Goal: Task Accomplishment & Management: Manage account settings

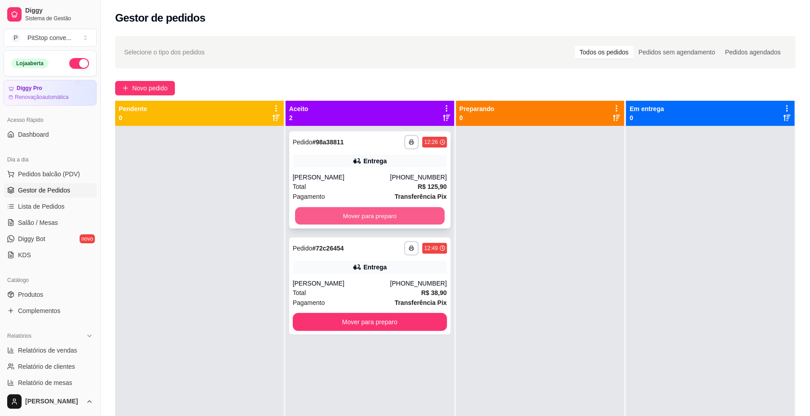
click at [422, 217] on button "Mover para preparo" at bounding box center [369, 216] width 149 height 18
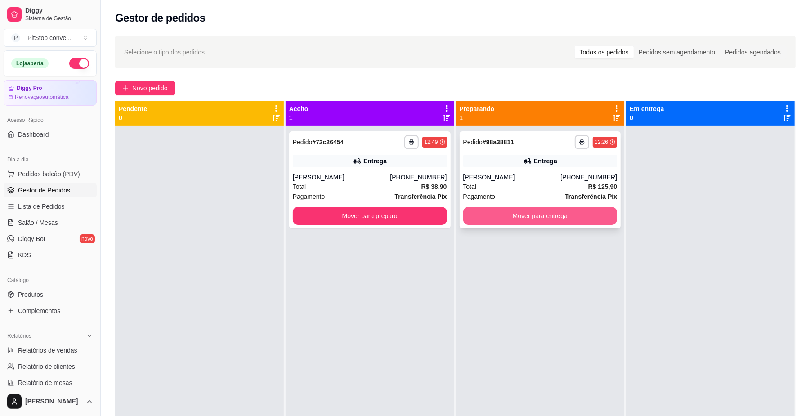
click at [534, 213] on button "Mover para entrega" at bounding box center [540, 216] width 154 height 18
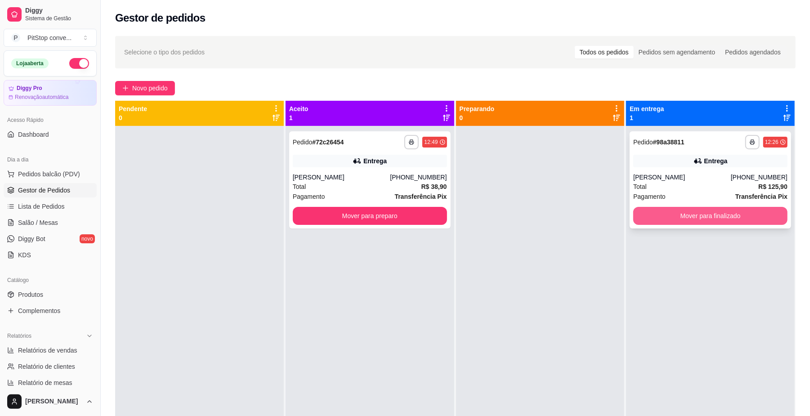
click at [677, 219] on button "Mover para finalizado" at bounding box center [711, 216] width 154 height 18
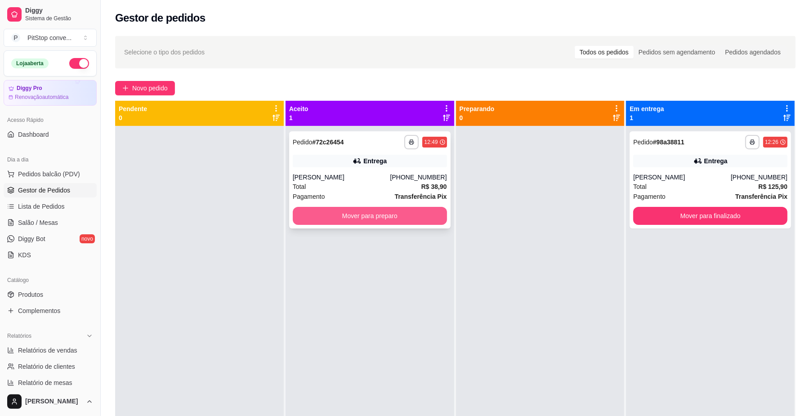
click at [423, 218] on button "Mover para preparo" at bounding box center [370, 216] width 154 height 18
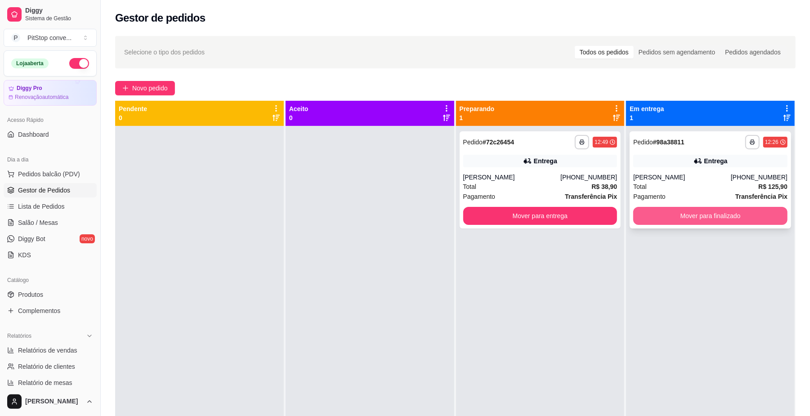
click at [710, 219] on button "Mover para finalizado" at bounding box center [711, 216] width 154 height 18
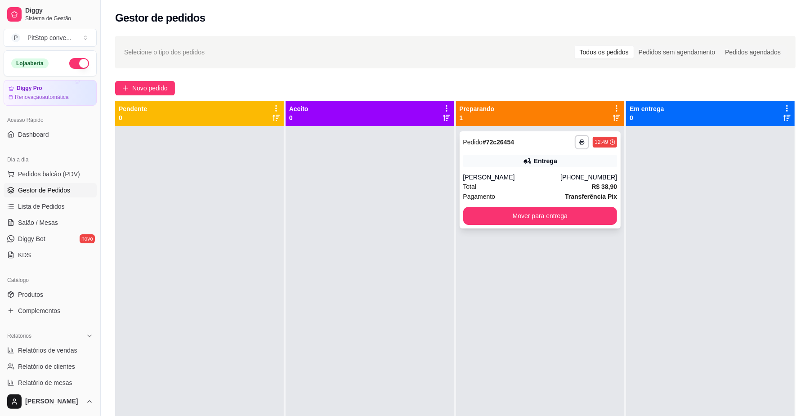
click at [563, 184] on div "Total R$ 38,90" at bounding box center [540, 187] width 154 height 10
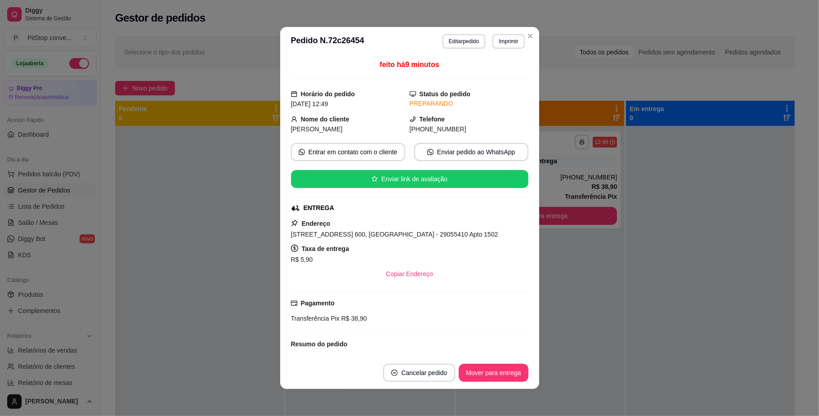
click at [404, 235] on span "[STREET_ADDRESS] 600, [GEOGRAPHIC_DATA] - 29055410 Apto 1502" at bounding box center [394, 234] width 207 height 7
click at [404, 234] on span "[STREET_ADDRESS] 600, [GEOGRAPHIC_DATA] - 29055410 Apto 1502" at bounding box center [394, 234] width 207 height 7
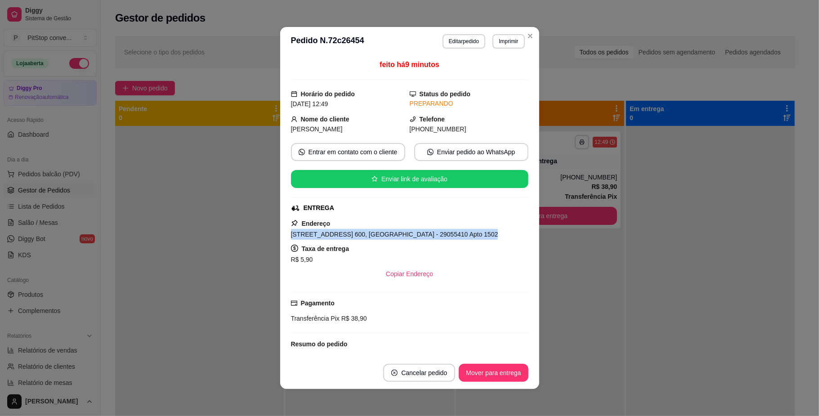
click at [403, 234] on span "[STREET_ADDRESS] 600, [GEOGRAPHIC_DATA] - 29055410 Apto 1502" at bounding box center [394, 234] width 207 height 7
copy span "[STREET_ADDRESS] 600, [GEOGRAPHIC_DATA] - 29055410 Apto 1502"
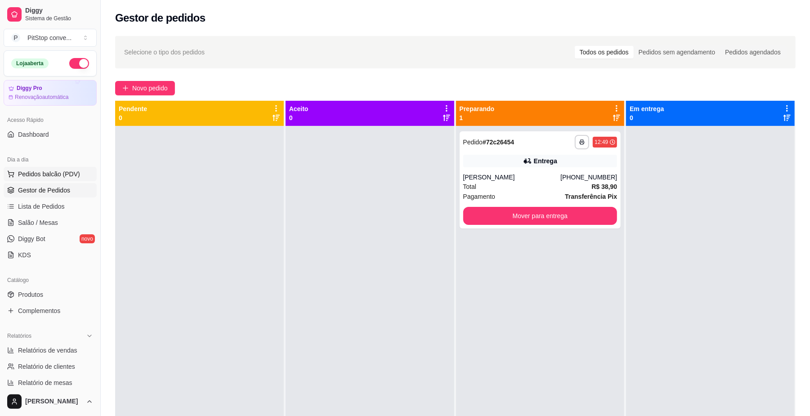
click at [28, 172] on span "Pedidos balcão (PDV)" at bounding box center [49, 174] width 62 height 9
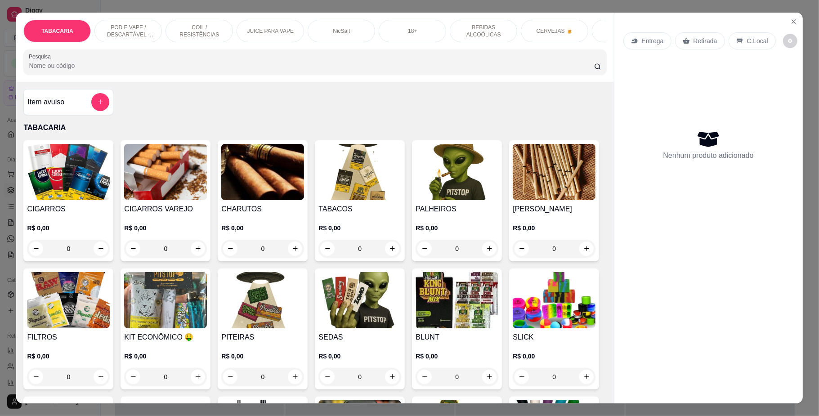
click at [73, 197] on img at bounding box center [68, 172] width 83 height 56
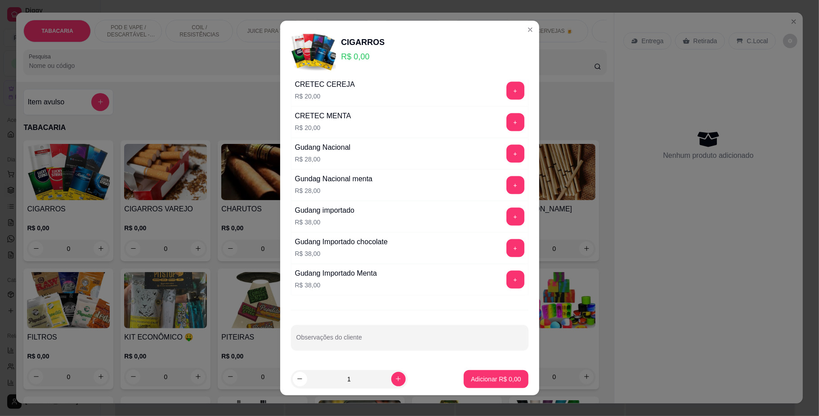
scroll to position [994, 0]
click at [503, 150] on div "+" at bounding box center [515, 154] width 25 height 18
click at [507, 150] on button "+" at bounding box center [516, 154] width 18 height 18
click at [494, 375] on p "Adicionar R$ 28,00" at bounding box center [495, 379] width 54 height 9
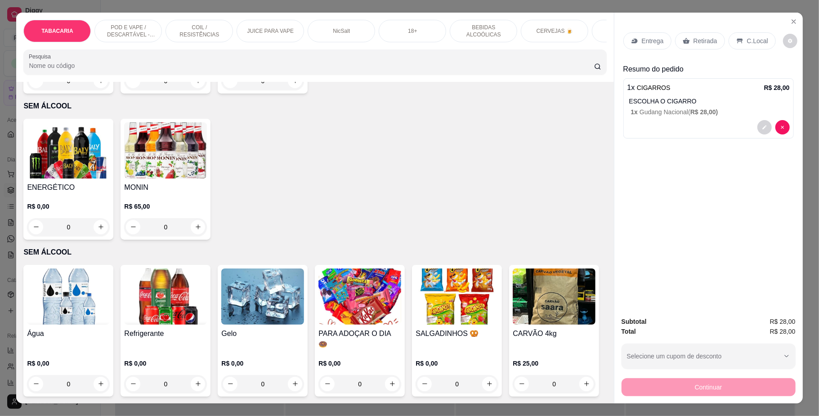
scroll to position [2400, 0]
click at [65, 325] on img at bounding box center [68, 297] width 83 height 56
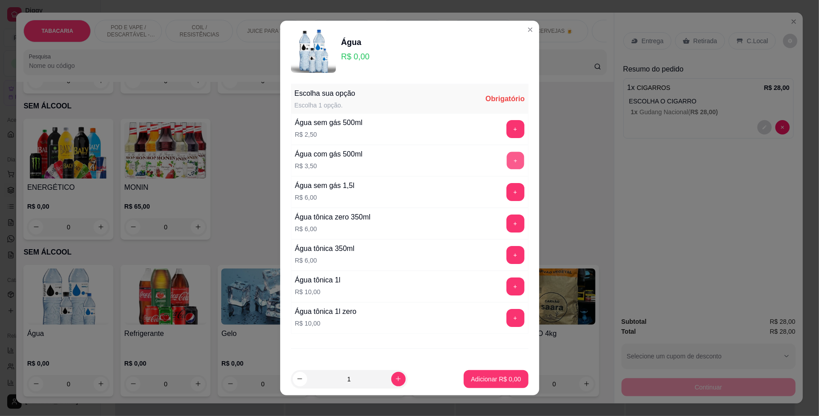
click at [507, 155] on button "+" at bounding box center [516, 161] width 18 height 18
click at [497, 382] on p "Adicionar R$ 3,50" at bounding box center [496, 379] width 49 height 9
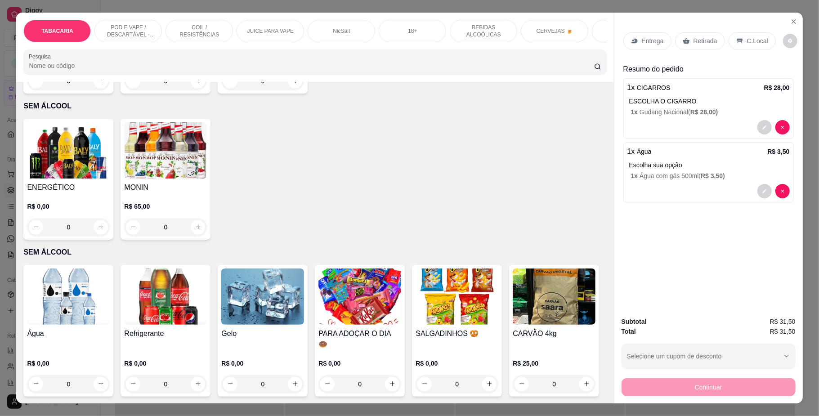
click at [740, 31] on div "Entrega Retirada C.Local" at bounding box center [709, 40] width 171 height 31
click at [743, 34] on div "C.Local" at bounding box center [752, 40] width 47 height 17
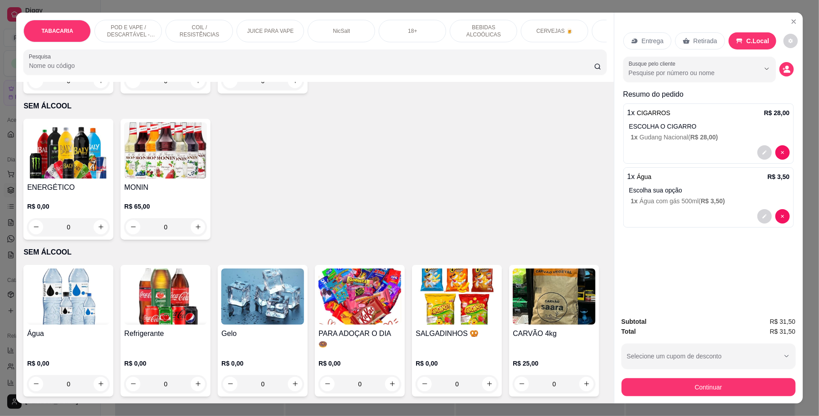
click at [684, 387] on button "Continuar" at bounding box center [709, 387] width 174 height 18
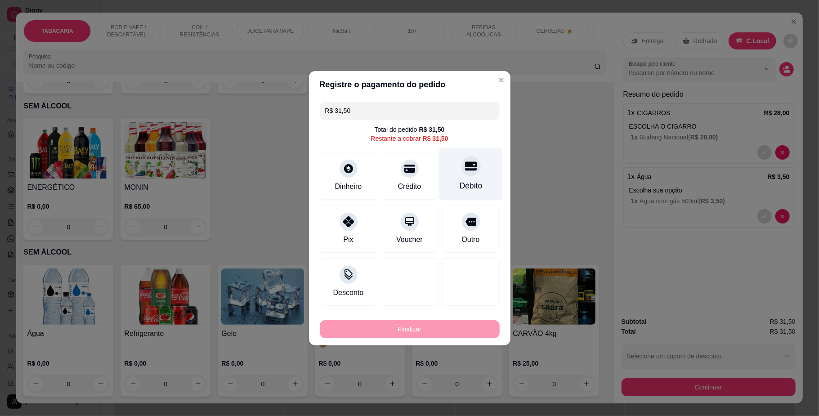
click at [457, 157] on div "Débito" at bounding box center [470, 174] width 63 height 53
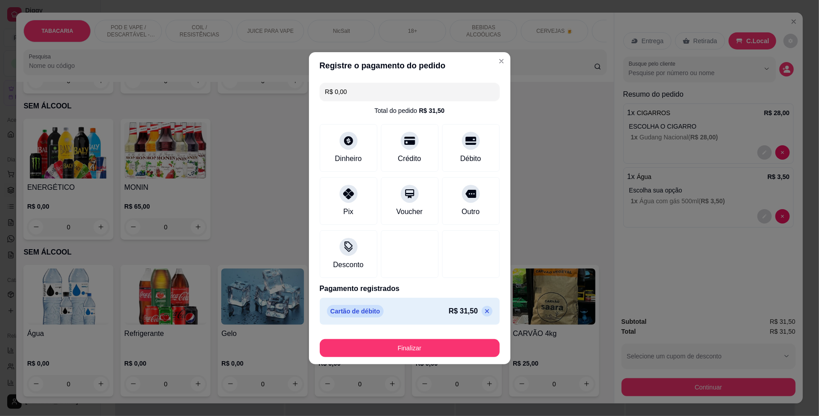
click at [440, 335] on footer "Finalizar" at bounding box center [410, 346] width 202 height 36
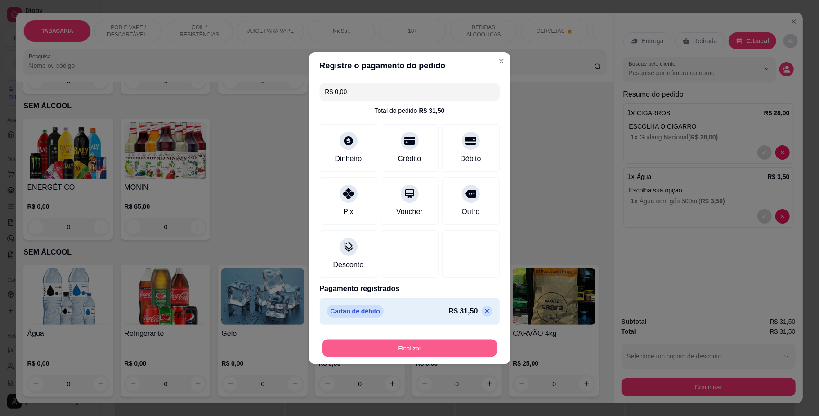
click at [448, 340] on button "Finalizar" at bounding box center [410, 348] width 175 height 18
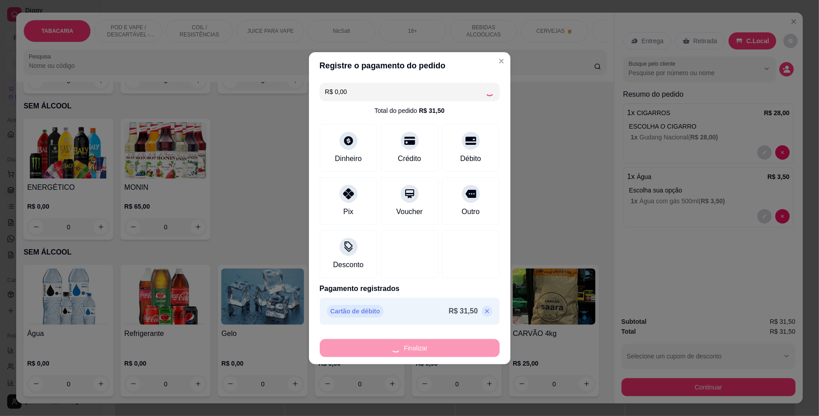
type input "-R$ 31,50"
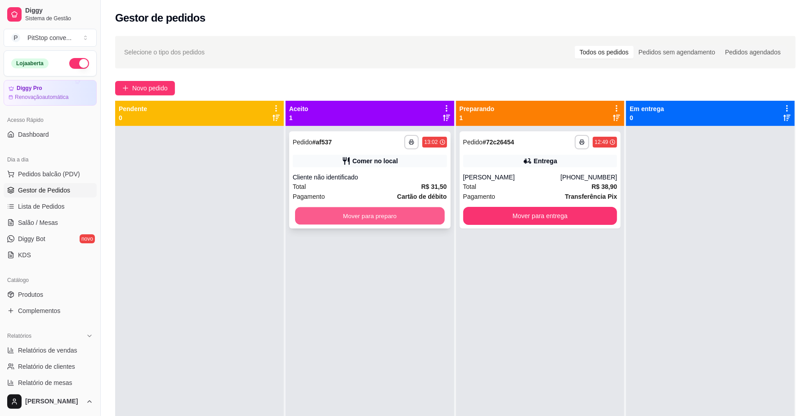
click at [414, 220] on button "Mover para preparo" at bounding box center [369, 216] width 149 height 18
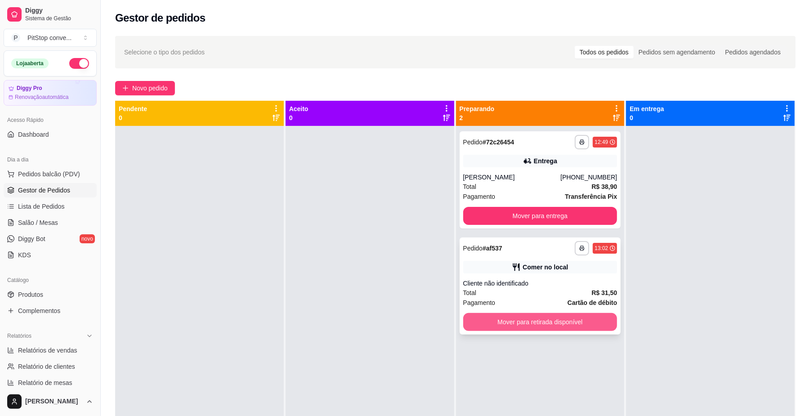
click at [578, 328] on button "Mover para retirada disponível" at bounding box center [540, 322] width 154 height 18
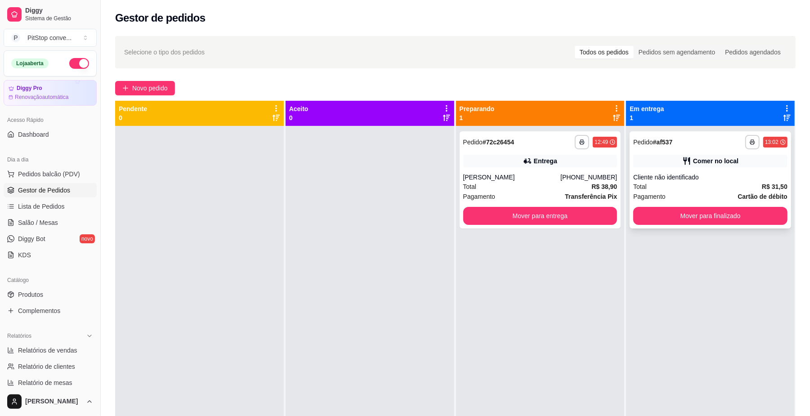
click at [691, 204] on div "**********" at bounding box center [711, 179] width 162 height 97
click at [692, 220] on button "Mover para finalizado" at bounding box center [711, 216] width 154 height 18
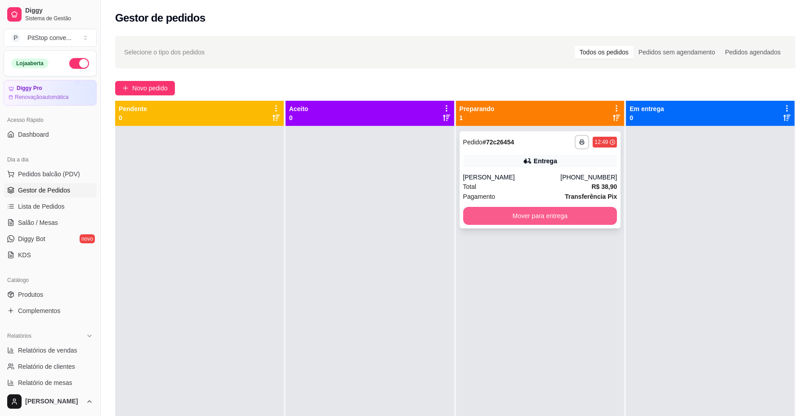
click at [559, 223] on button "Mover para entrega" at bounding box center [540, 216] width 154 height 18
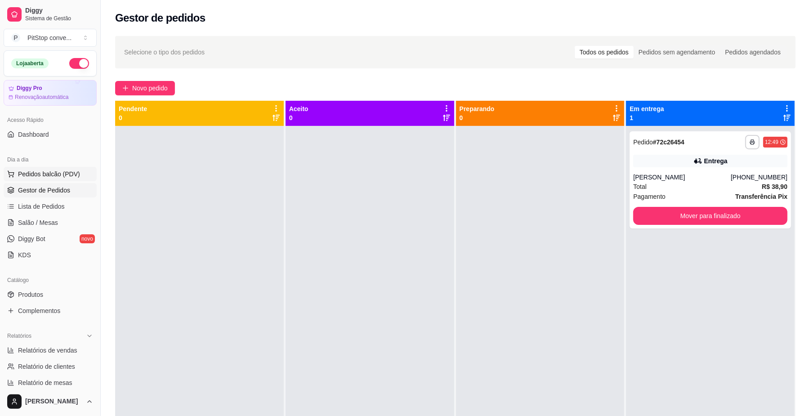
click at [56, 178] on span "Pedidos balcão (PDV)" at bounding box center [49, 174] width 62 height 9
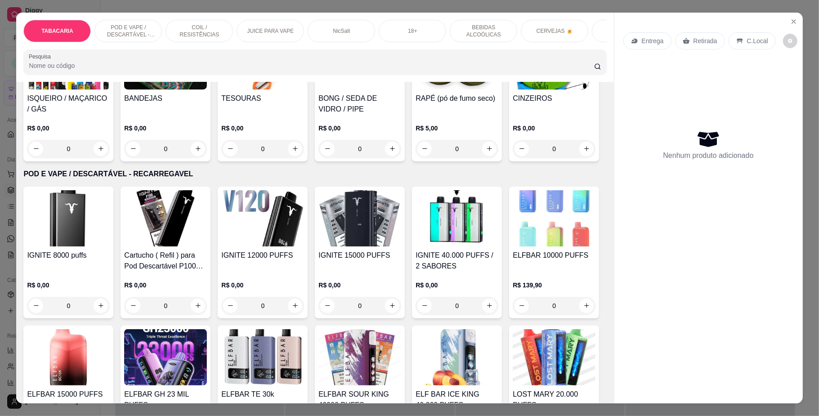
scroll to position [600, 0]
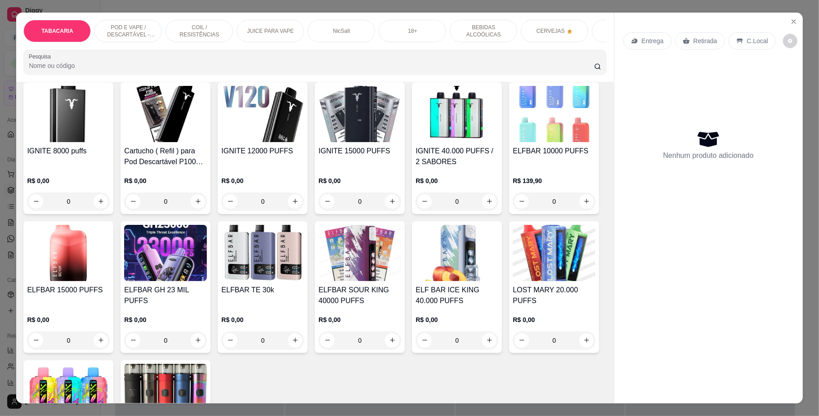
click at [148, 35] on p "POD E VAPE / DESCARTÁVEL - RECARREGAVEL" at bounding box center [128, 31] width 52 height 14
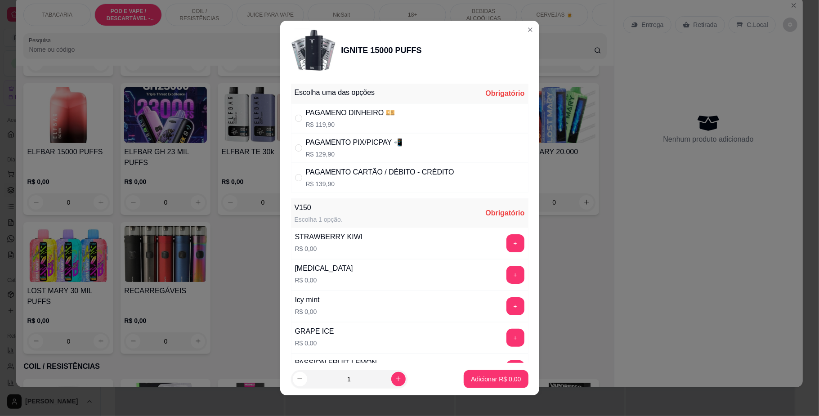
click at [371, 141] on div "PAGAMENTO PIX/PICPAY 📲" at bounding box center [354, 142] width 97 height 11
radio input "true"
click at [507, 276] on button "+" at bounding box center [516, 275] width 18 height 18
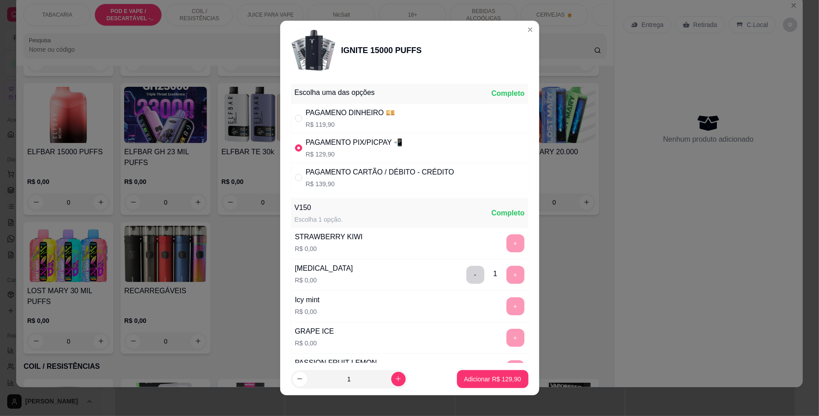
click at [509, 385] on button "Adicionar R$ 129,90" at bounding box center [493, 379] width 72 height 18
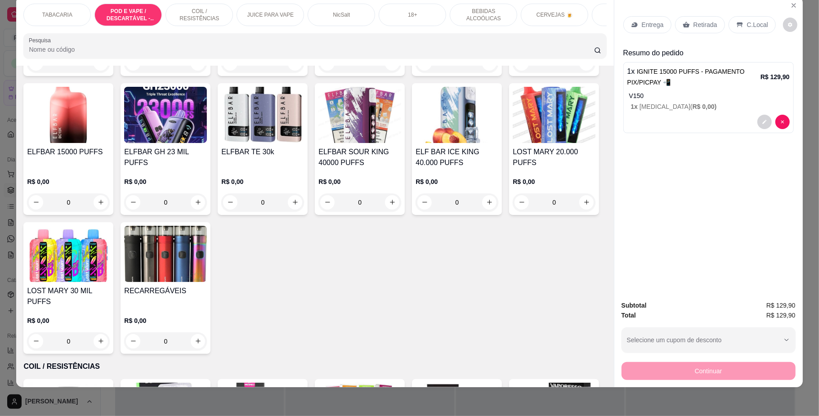
click at [763, 22] on div "C.Local" at bounding box center [752, 24] width 47 height 17
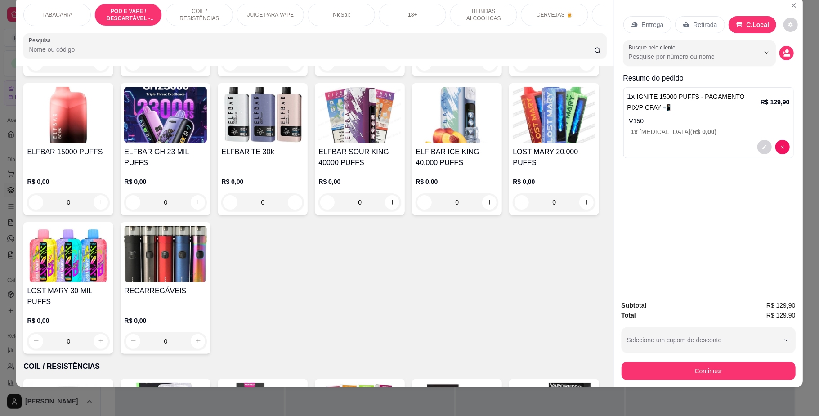
click at [733, 366] on button "Continuar" at bounding box center [709, 371] width 174 height 18
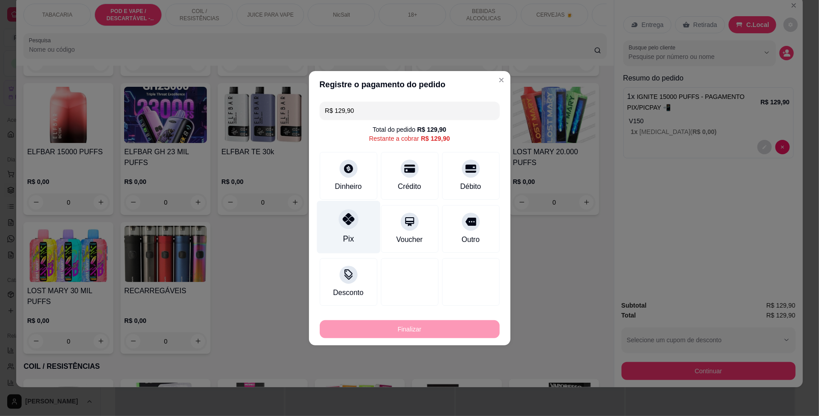
click at [368, 221] on div "Pix" at bounding box center [348, 227] width 63 height 53
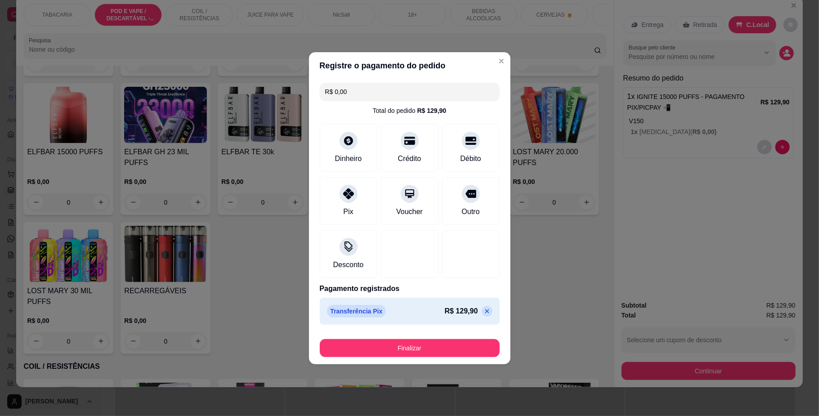
click at [442, 347] on button "Finalizar" at bounding box center [410, 348] width 180 height 18
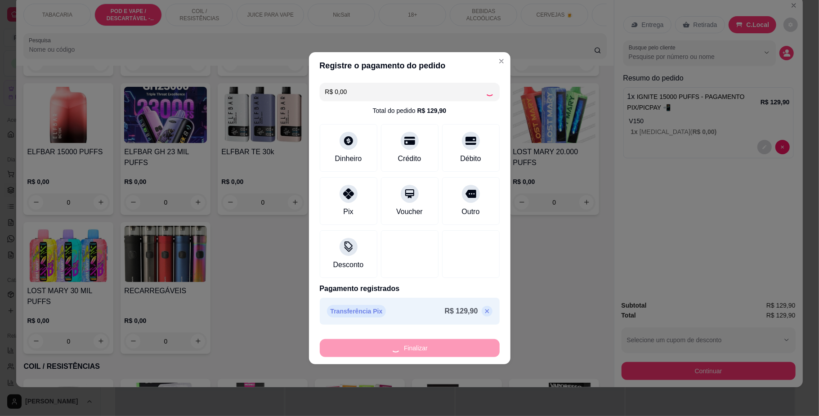
type input "-R$ 129,90"
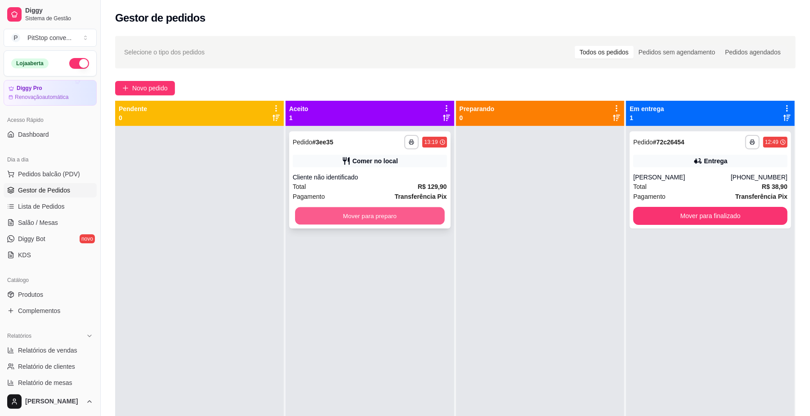
click at [398, 213] on button "Mover para preparo" at bounding box center [369, 216] width 149 height 18
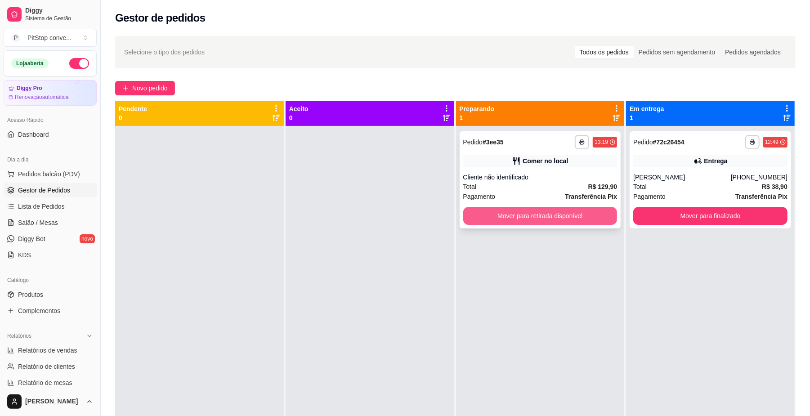
click at [556, 215] on button "Mover para retirada disponível" at bounding box center [540, 216] width 154 height 18
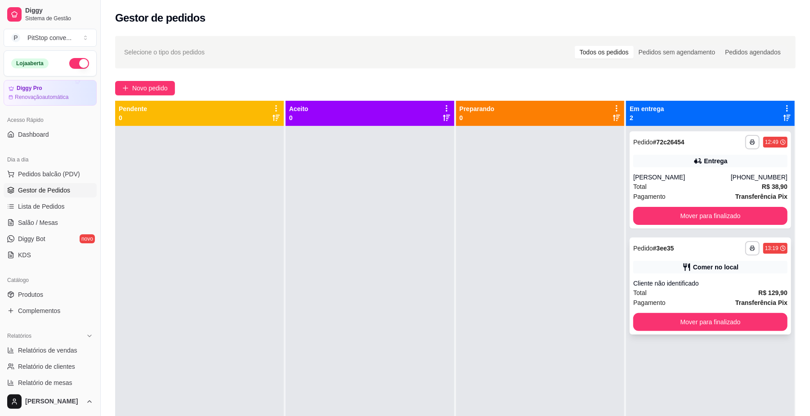
click at [704, 332] on div "**********" at bounding box center [711, 286] width 162 height 97
click at [706, 322] on button "Mover para finalizado" at bounding box center [711, 322] width 154 height 18
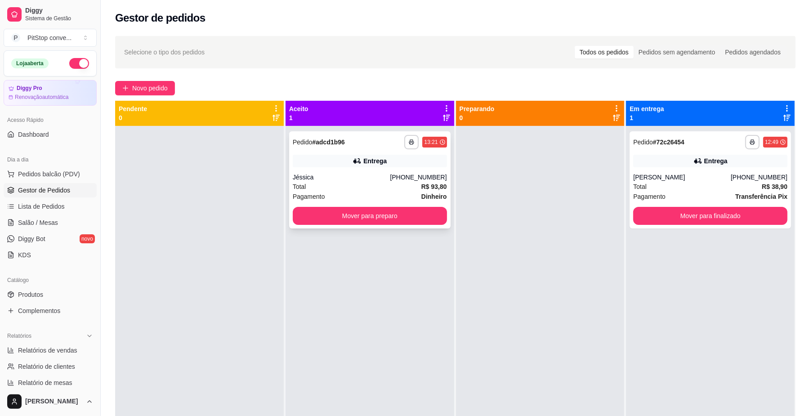
click at [397, 181] on div "[PHONE_NUMBER]" at bounding box center [418, 177] width 57 height 9
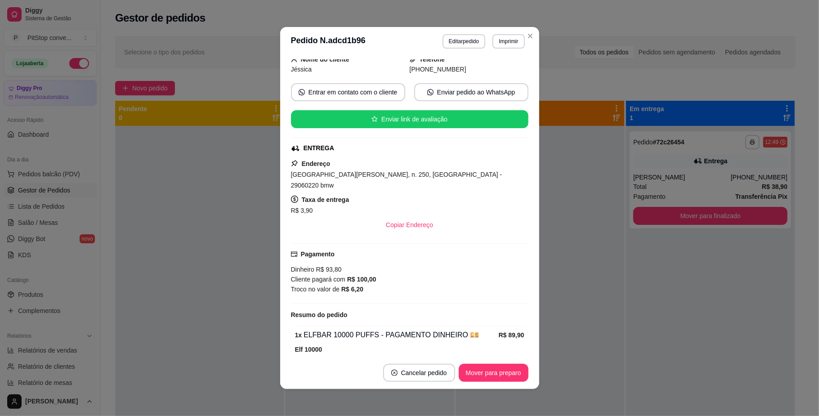
scroll to position [107, 0]
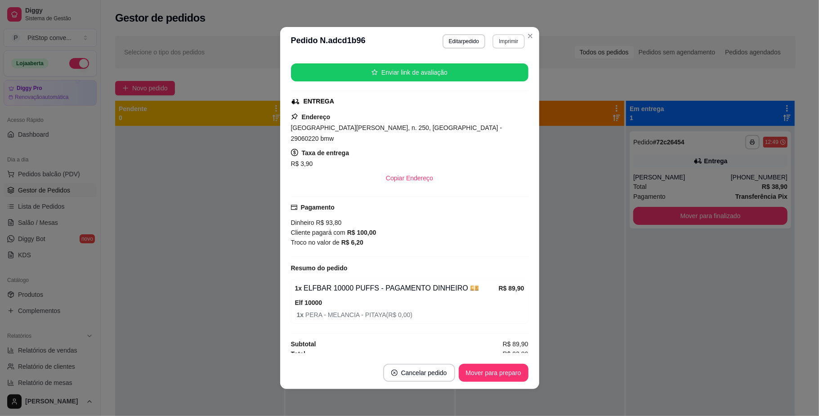
click at [508, 40] on button "Imprimir" at bounding box center [509, 41] width 32 height 14
click at [499, 76] on button "IMPRESSORA" at bounding box center [488, 73] width 63 height 14
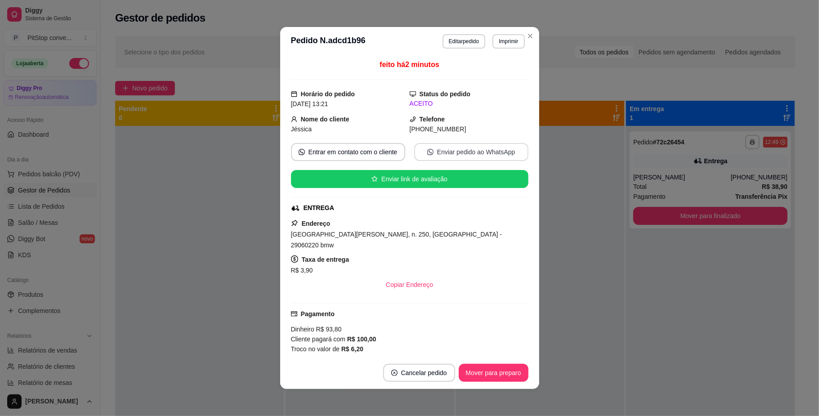
scroll to position [60, 0]
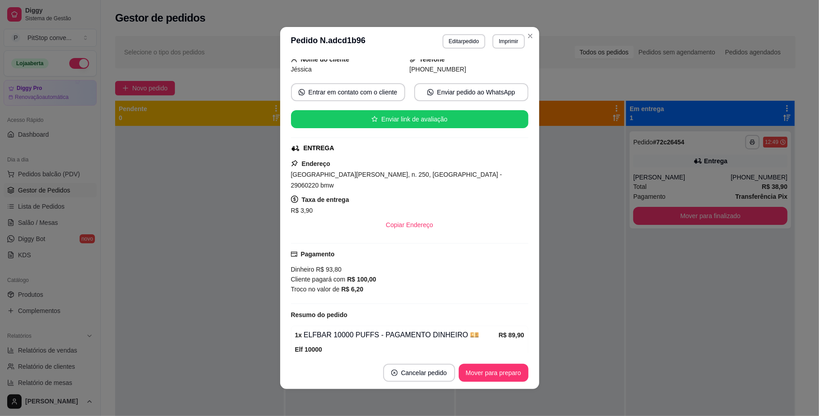
click at [409, 175] on span "[GEOGRAPHIC_DATA][PERSON_NAME], n. 250, [GEOGRAPHIC_DATA] - 29060220 bmw" at bounding box center [396, 180] width 211 height 18
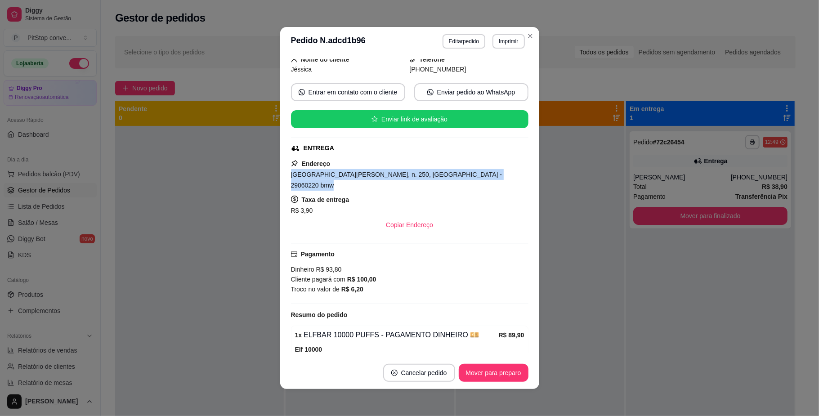
click at [409, 175] on span "[GEOGRAPHIC_DATA][PERSON_NAME], n. 250, [GEOGRAPHIC_DATA] - 29060220 bmw" at bounding box center [396, 180] width 211 height 18
copy span "[GEOGRAPHIC_DATA][PERSON_NAME], n. 250, [GEOGRAPHIC_DATA] - 29060220 bmw"
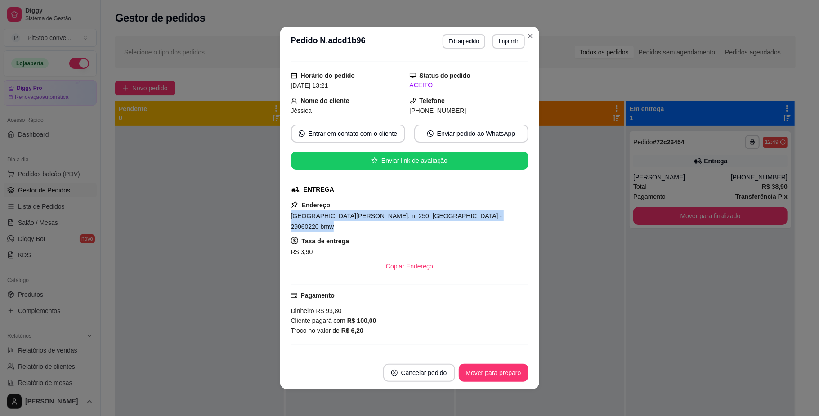
scroll to position [0, 0]
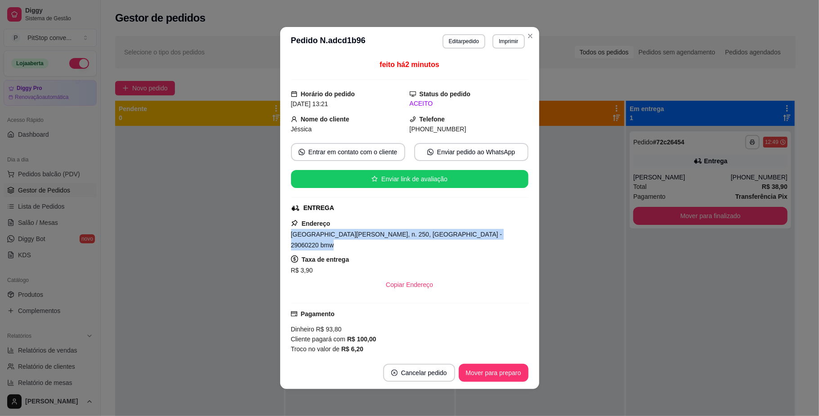
copy span "[GEOGRAPHIC_DATA][PERSON_NAME], n. 250, [GEOGRAPHIC_DATA] - 29060220 bmw"
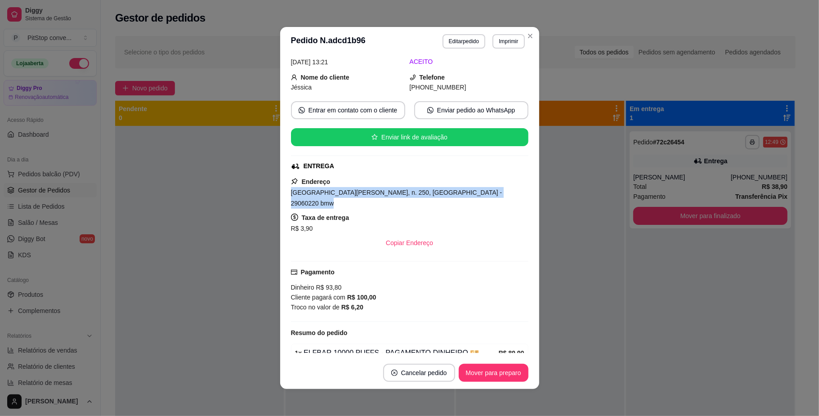
scroll to position [107, 0]
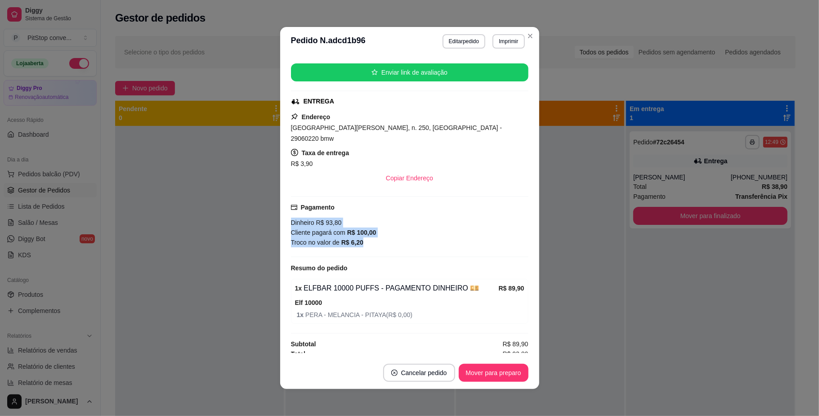
drag, startPoint x: 376, startPoint y: 235, endPoint x: 267, endPoint y: 211, distance: 111.6
click at [267, 211] on div "**********" at bounding box center [409, 208] width 819 height 416
copy div "Dinheiro R$ 93,80 Cliente pagará com R$ 100,00 Troco no valor de R$ 6,20"
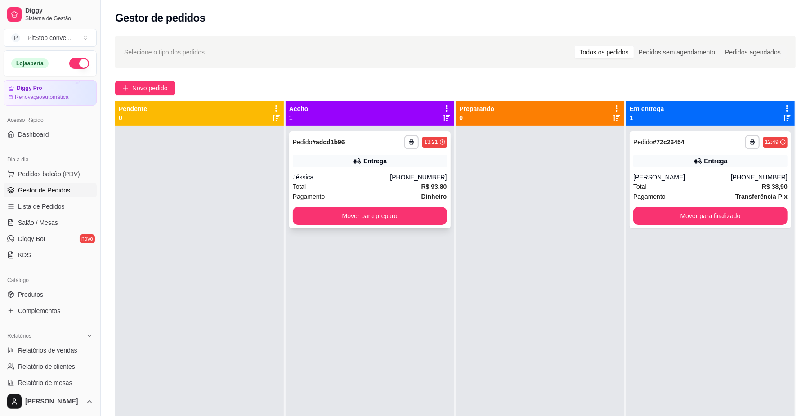
click at [368, 227] on div "**********" at bounding box center [370, 179] width 162 height 97
click at [409, 221] on button "Mover para preparo" at bounding box center [370, 216] width 154 height 18
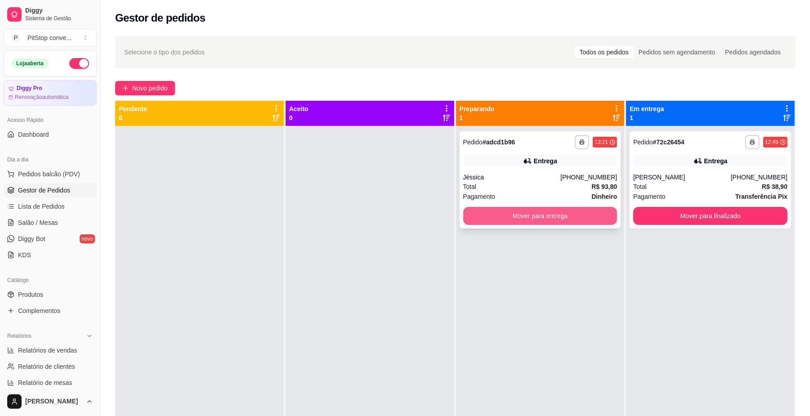
click at [553, 218] on button "Mover para entrega" at bounding box center [540, 216] width 154 height 18
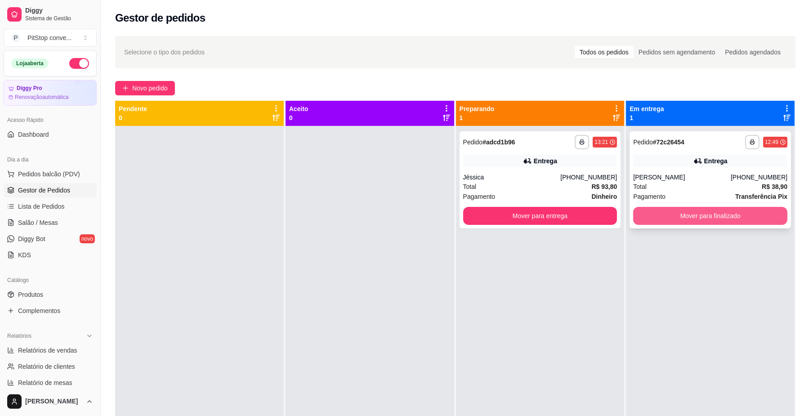
click at [693, 218] on button "Mover para finalizado" at bounding box center [711, 216] width 154 height 18
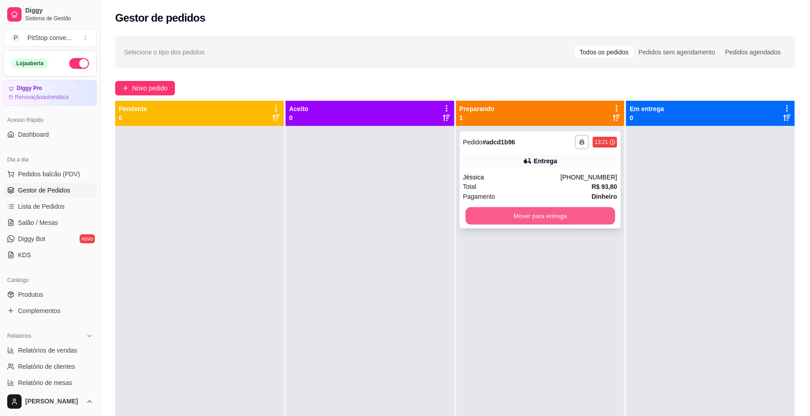
click at [580, 220] on button "Mover para entrega" at bounding box center [540, 216] width 149 height 18
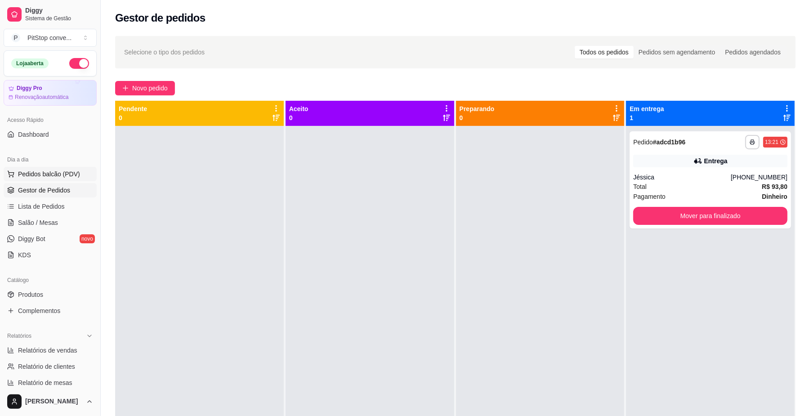
click at [58, 176] on span "Pedidos balcão (PDV)" at bounding box center [49, 174] width 62 height 9
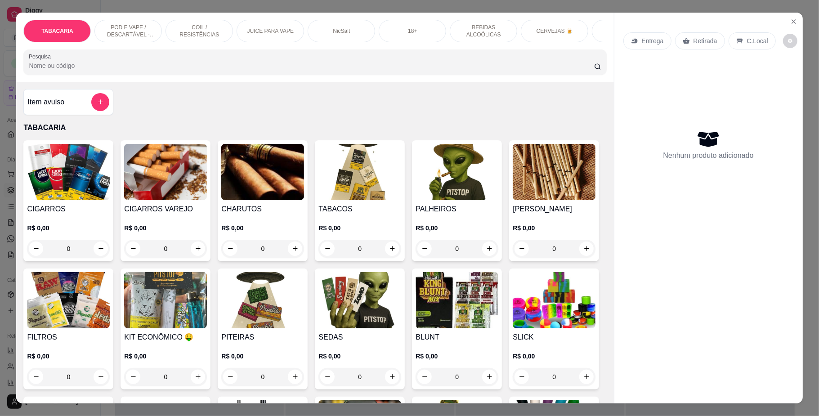
click at [400, 29] on div "18+" at bounding box center [412, 31] width 67 height 22
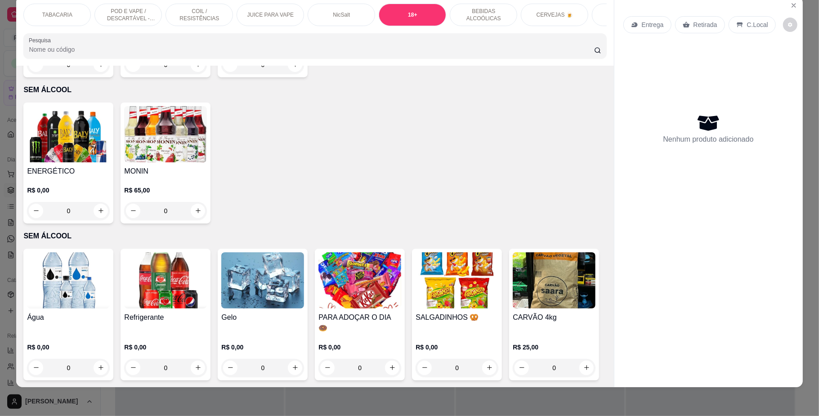
scroll to position [2234, 0]
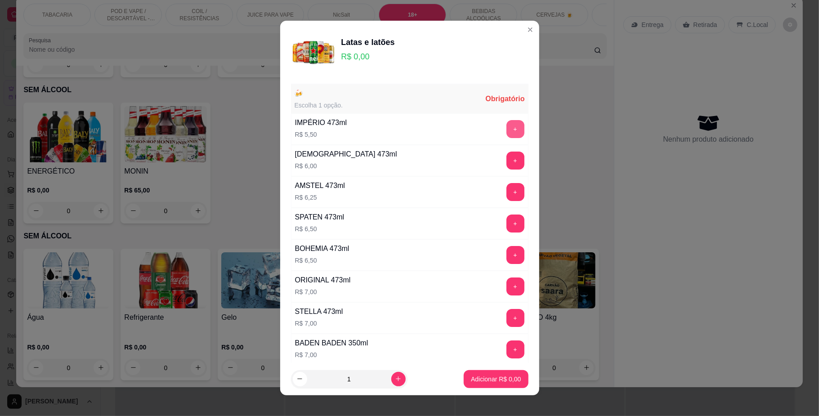
click at [507, 132] on button "+" at bounding box center [516, 129] width 18 height 18
click at [507, 132] on button "+" at bounding box center [516, 130] width 18 height 18
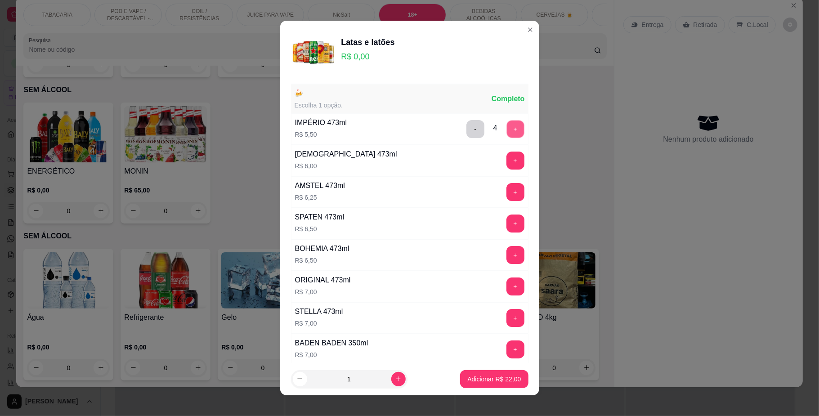
click at [507, 132] on button "+" at bounding box center [516, 130] width 18 height 18
click at [474, 378] on p "Adicionar R$ 33,00" at bounding box center [495, 379] width 54 height 9
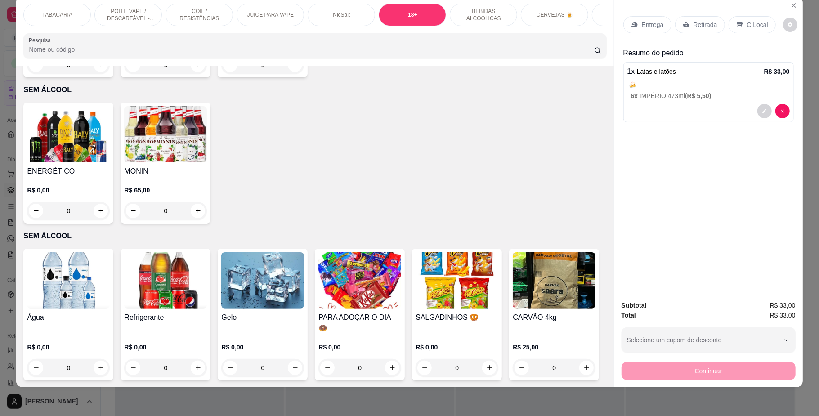
click at [737, 27] on icon at bounding box center [740, 24] width 7 height 7
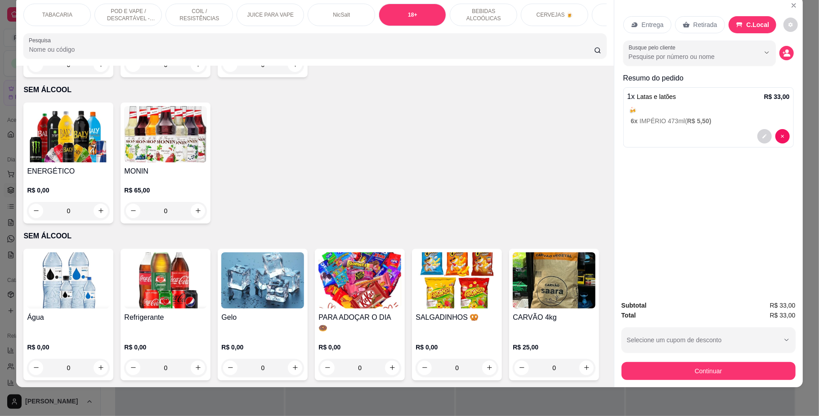
click at [717, 359] on div "Subtotal R$ 33,00 Total R$ 33,00 Selecione um cupom de desconto Selecione um cu…" at bounding box center [709, 341] width 174 height 80
click at [719, 369] on button "Continuar" at bounding box center [708, 372] width 169 height 18
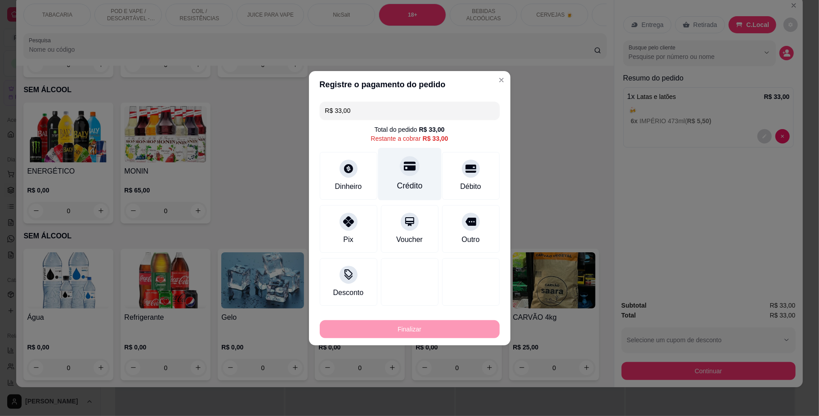
click at [404, 171] on icon at bounding box center [410, 166] width 12 height 12
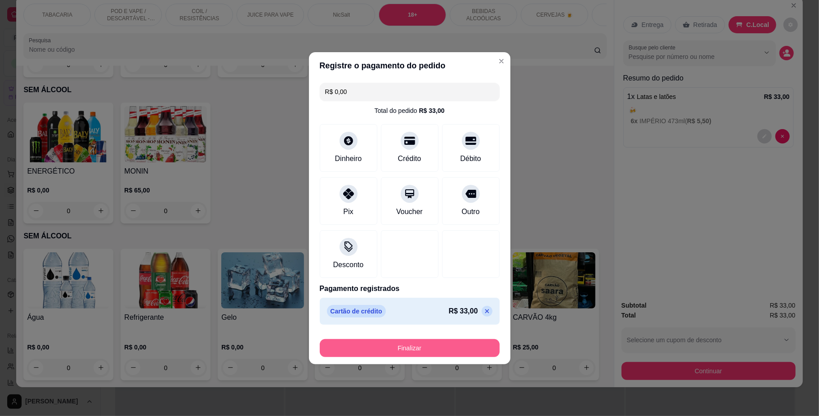
click at [471, 346] on button "Finalizar" at bounding box center [410, 348] width 180 height 18
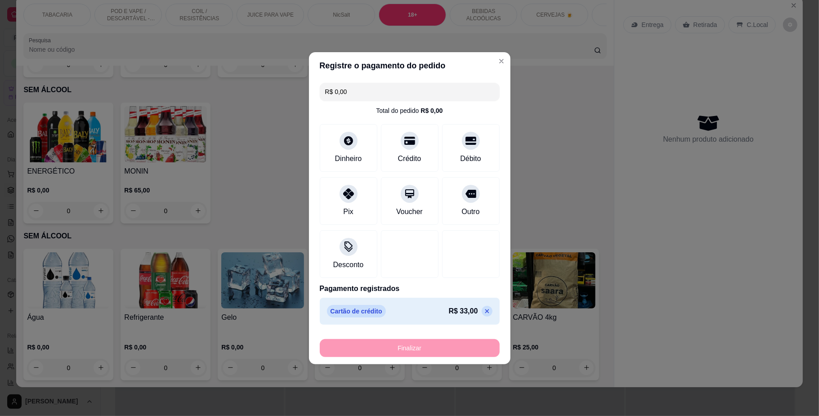
type input "-R$ 33,00"
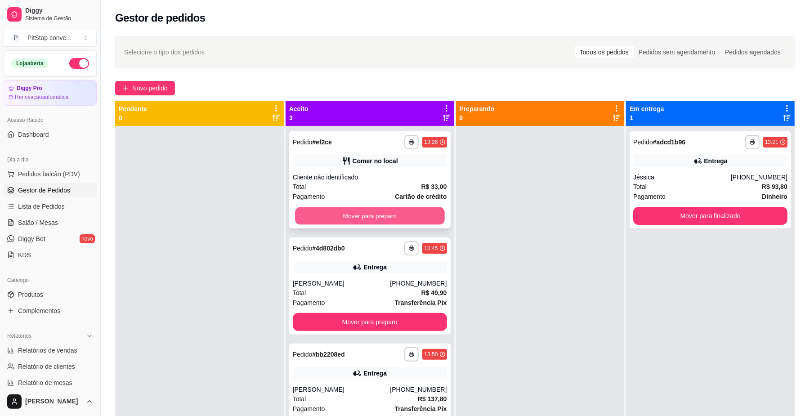
click at [432, 222] on button "Mover para preparo" at bounding box center [369, 216] width 149 height 18
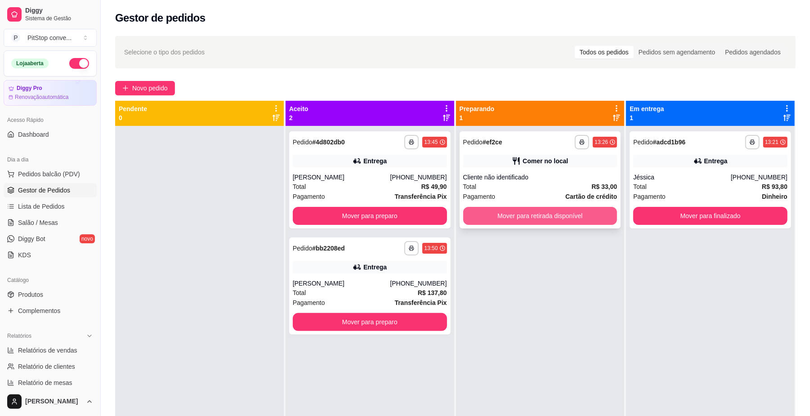
click at [562, 212] on button "Mover para retirada disponível" at bounding box center [540, 216] width 154 height 18
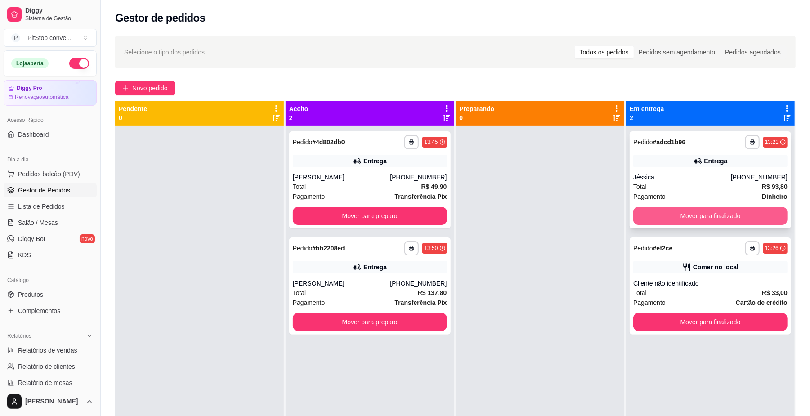
click at [684, 217] on button "Mover para finalizado" at bounding box center [711, 216] width 154 height 18
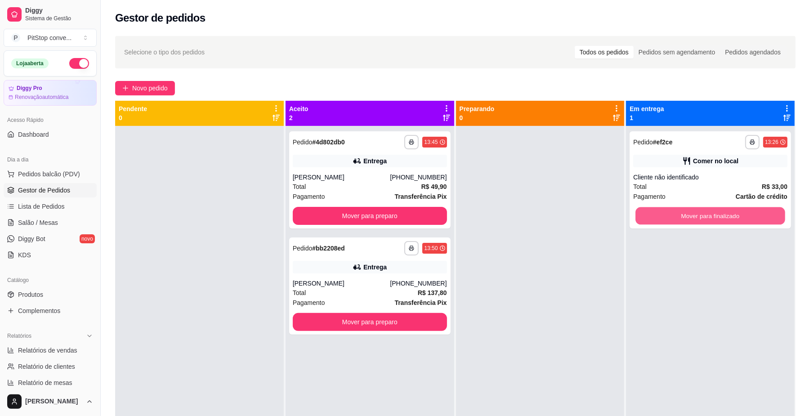
click at [684, 217] on button "Mover para finalizado" at bounding box center [710, 216] width 149 height 18
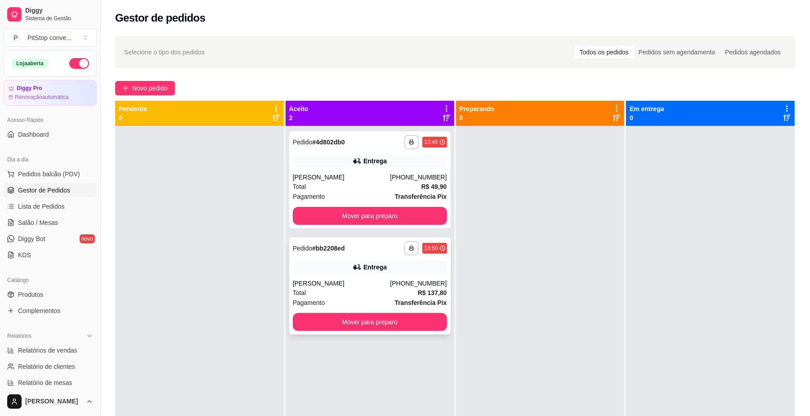
click at [416, 300] on strong "Transferência Pix" at bounding box center [421, 302] width 52 height 7
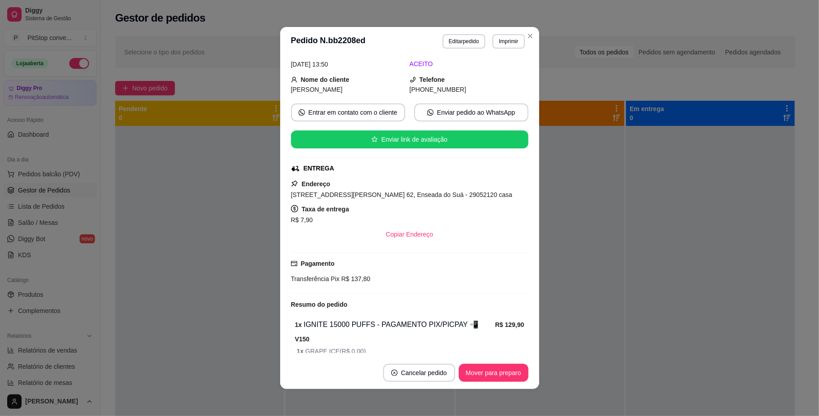
scroll to position [26, 0]
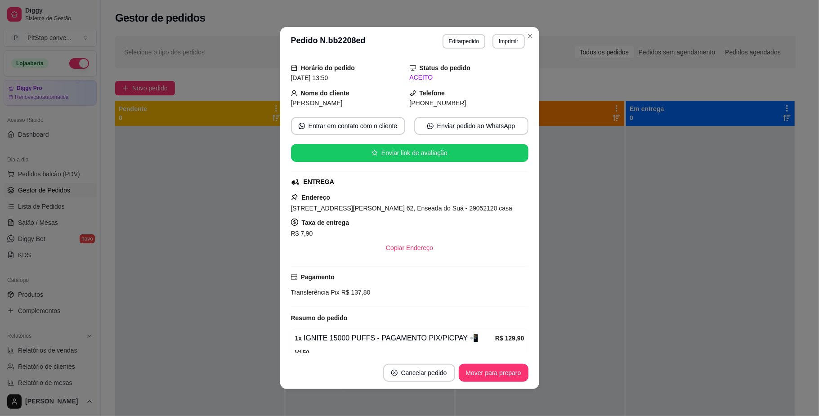
click at [382, 202] on div "Endereço [STREET_ADDRESS][PERSON_NAME] 62, Enseada do Suá - 29052120 casa Taxa …" at bounding box center [410, 224] width 238 height 65
click at [386, 204] on div "[STREET_ADDRESS][PERSON_NAME] 62, Enseada do Suá - 29052120 casa" at bounding box center [410, 208] width 238 height 11
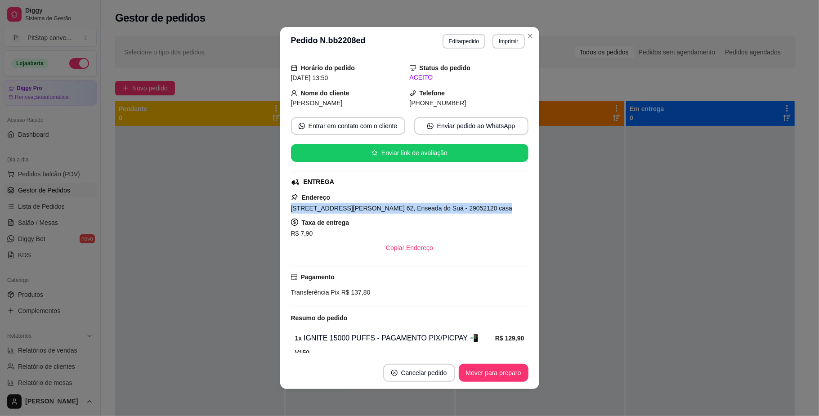
click at [386, 204] on div "[STREET_ADDRESS][PERSON_NAME] 62, Enseada do Suá - 29052120 casa" at bounding box center [410, 208] width 238 height 11
copy span "[STREET_ADDRESS][PERSON_NAME] 62, Enseada do Suá - 29052120 casa"
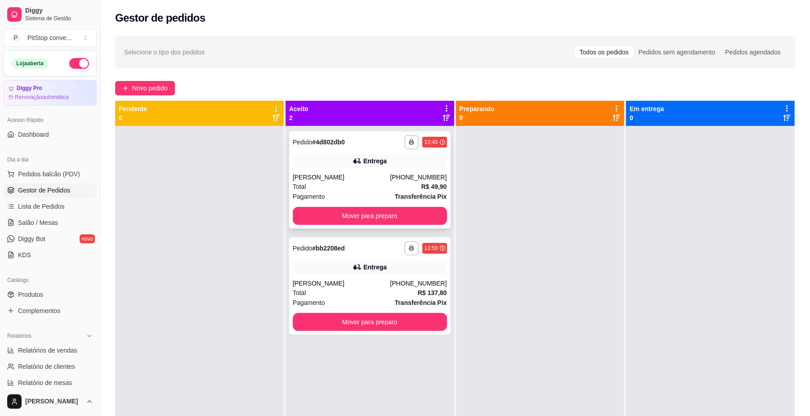
click at [402, 185] on div "Total R$ 49,90" at bounding box center [370, 187] width 154 height 10
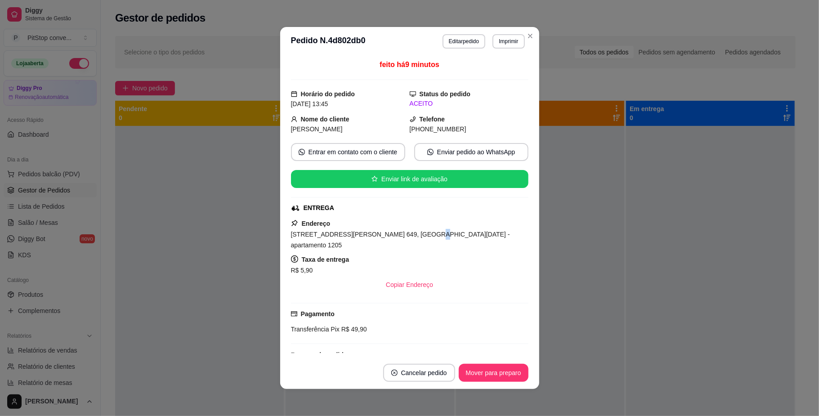
click at [401, 236] on span "[STREET_ADDRESS][PERSON_NAME] 649, [GEOGRAPHIC_DATA][DATE] - apartamento 1205" at bounding box center [400, 240] width 219 height 18
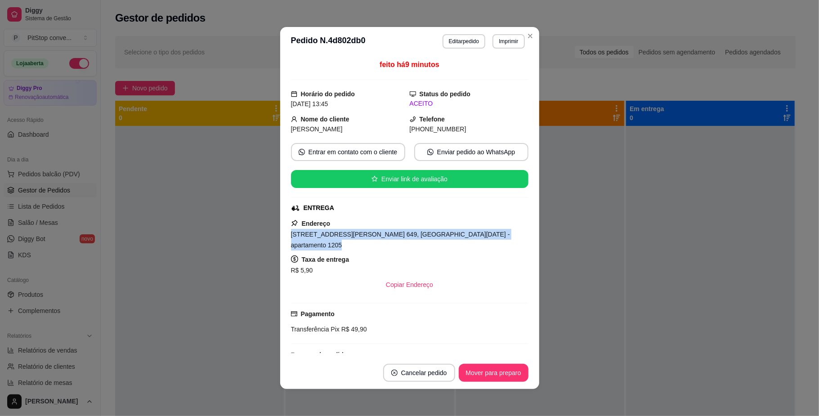
click at [401, 236] on span "[STREET_ADDRESS][PERSON_NAME] 649, [GEOGRAPHIC_DATA][DATE] - apartamento 1205" at bounding box center [400, 240] width 219 height 18
copy span "[STREET_ADDRESS][PERSON_NAME] 649, [GEOGRAPHIC_DATA][DATE] - apartamento 1205"
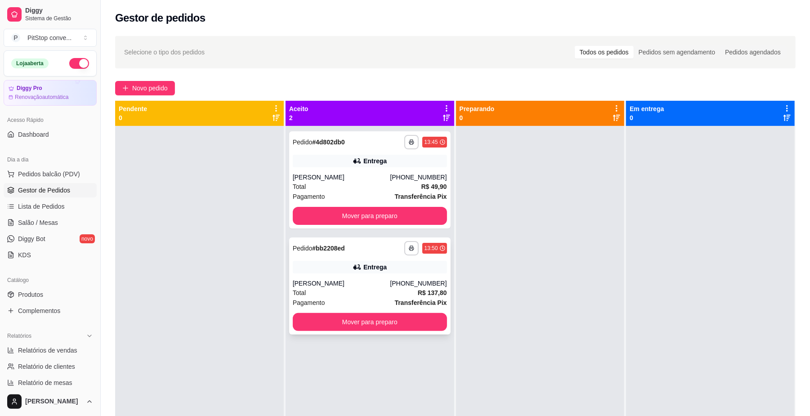
click at [396, 268] on div "Entrega" at bounding box center [370, 267] width 154 height 13
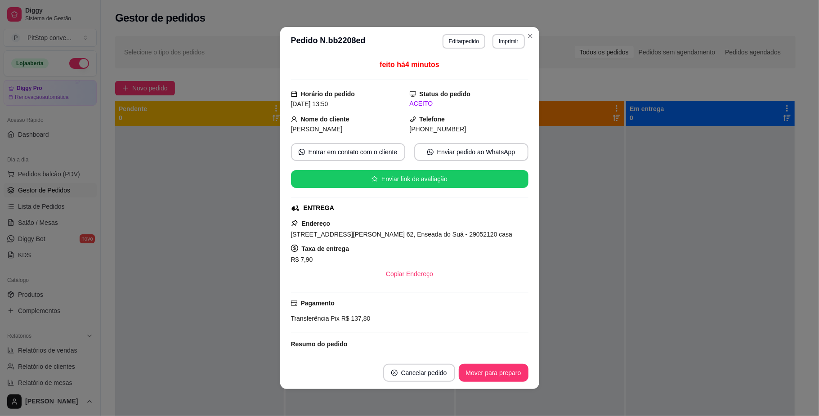
click at [416, 243] on div "Endereço [STREET_ADDRESS][PERSON_NAME] 62, Enseada do Suá - 29052120 casa Taxa …" at bounding box center [410, 250] width 238 height 65
click at [423, 231] on div "[STREET_ADDRESS][PERSON_NAME] 62, Enseada do Suá - 29052120 casa" at bounding box center [410, 234] width 238 height 11
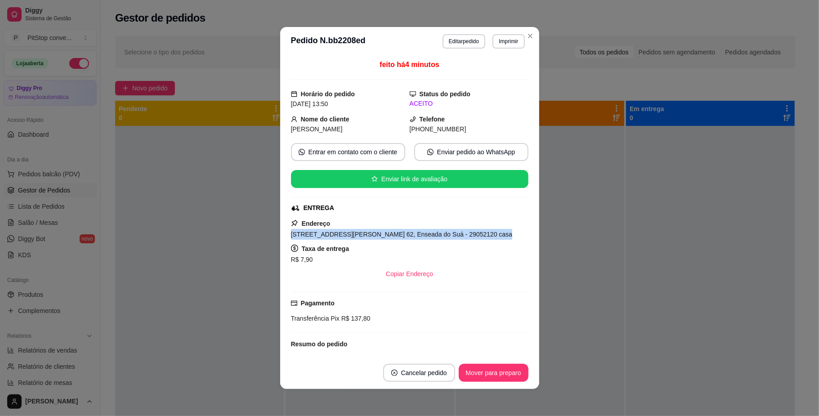
click at [423, 231] on div "[STREET_ADDRESS][PERSON_NAME] 62, Enseada do Suá - 29052120 casa" at bounding box center [410, 234] width 238 height 11
copy span "[STREET_ADDRESS][PERSON_NAME] 62, Enseada do Suá - 29052120 casa"
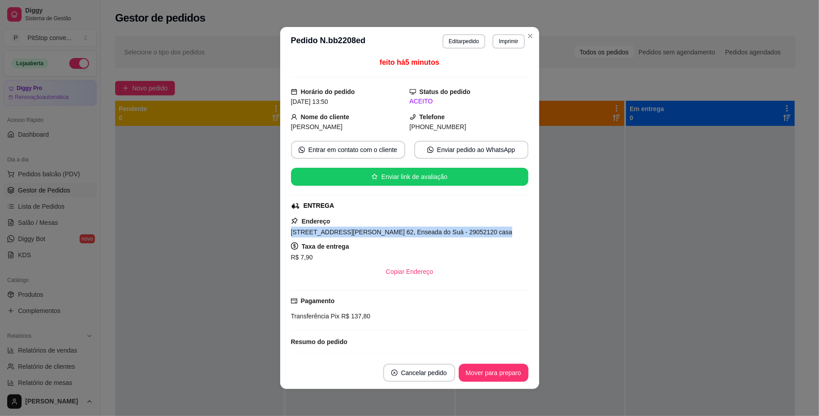
scroll to position [0, 0]
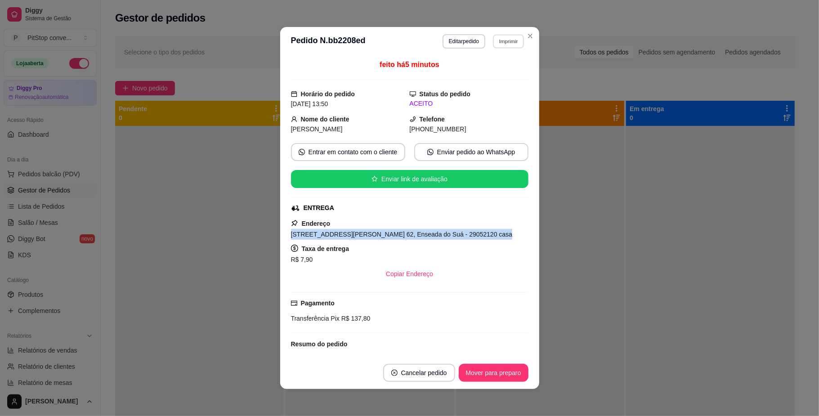
click at [506, 44] on button "Imprimir" at bounding box center [508, 41] width 31 height 14
click at [493, 72] on button "IMPRESSORA" at bounding box center [488, 73] width 65 height 14
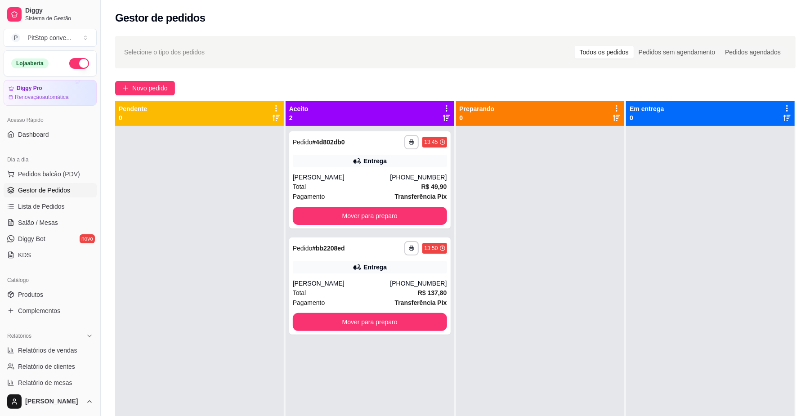
click at [40, 165] on div "Dia a dia" at bounding box center [50, 160] width 93 height 14
click at [54, 171] on span "Pedidos balcão (PDV)" at bounding box center [49, 174] width 62 height 9
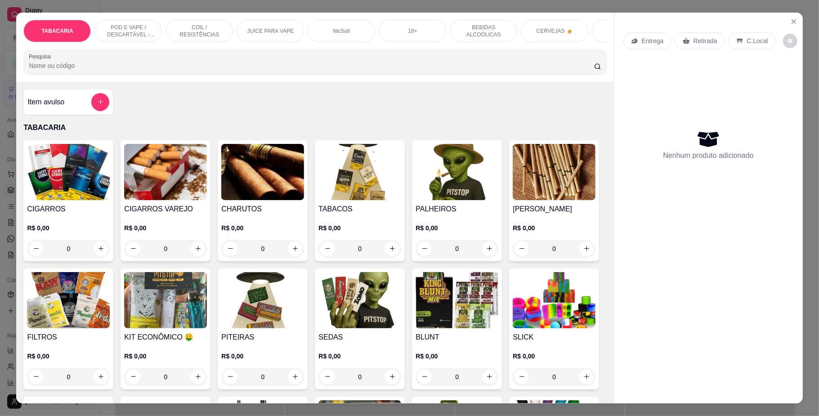
click at [84, 174] on img at bounding box center [68, 172] width 83 height 56
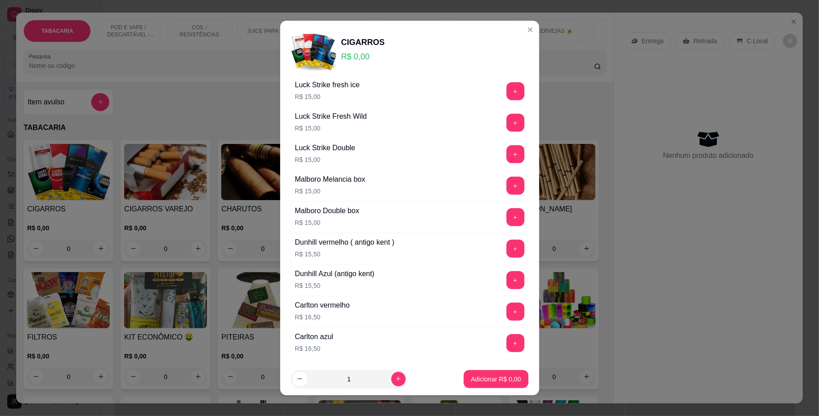
scroll to position [480, 0]
click at [507, 320] on button "+" at bounding box center [516, 311] width 18 height 18
click at [498, 368] on footer "1 Adicionar R$ 16,50" at bounding box center [409, 379] width 259 height 32
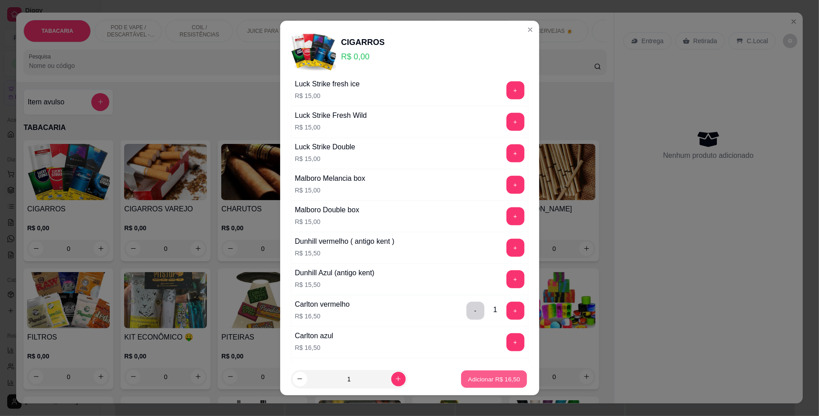
click at [497, 372] on button "Adicionar R$ 16,50" at bounding box center [495, 379] width 66 height 18
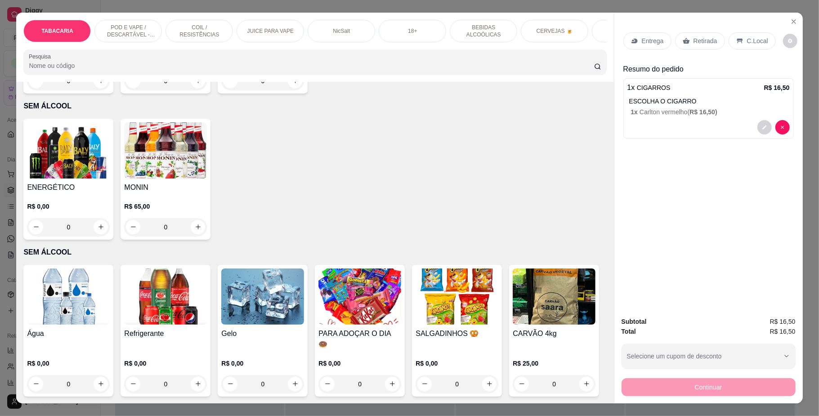
scroll to position [2520, 0]
click at [152, 328] on h4 "Refrigerante" at bounding box center [165, 333] width 83 height 11
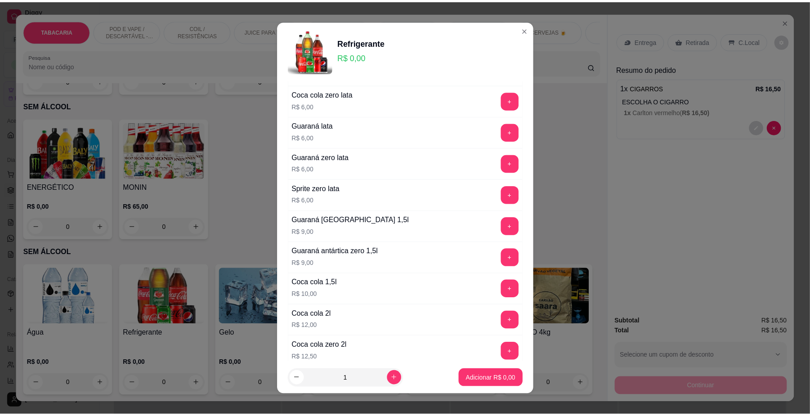
scroll to position [136, 0]
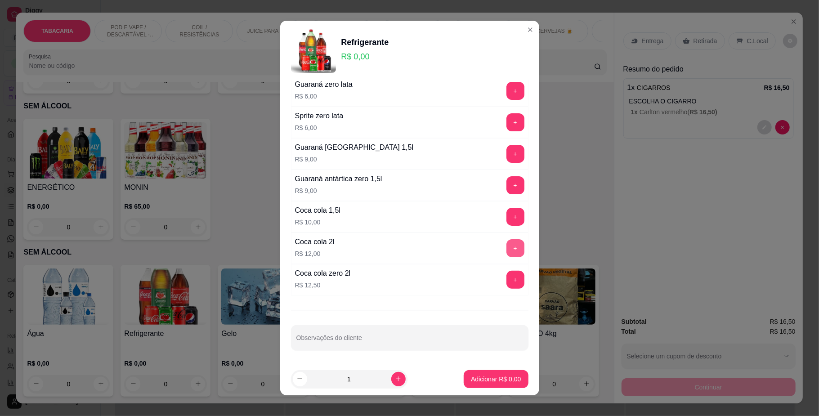
click at [507, 247] on button "+" at bounding box center [516, 248] width 18 height 18
click at [495, 375] on p "Adicionar R$ 12,00" at bounding box center [495, 379] width 54 height 9
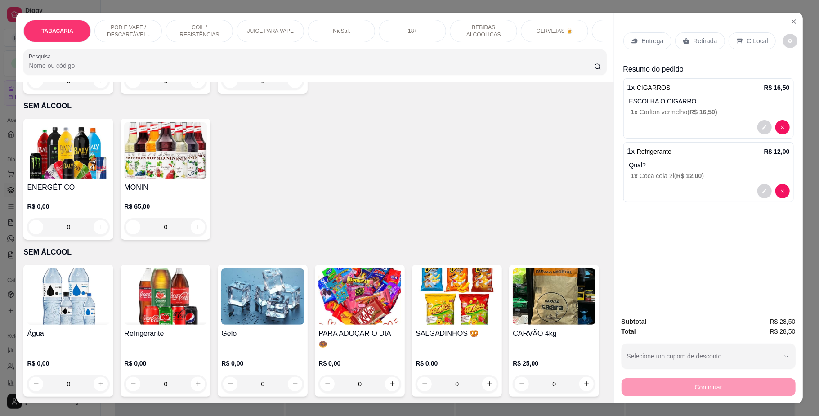
click at [743, 30] on div "Entrega Retirada C.Local" at bounding box center [709, 40] width 171 height 31
click at [744, 30] on div "Entrega Retirada C.Local" at bounding box center [709, 40] width 171 height 31
click at [748, 36] on p "C.Local" at bounding box center [757, 40] width 21 height 9
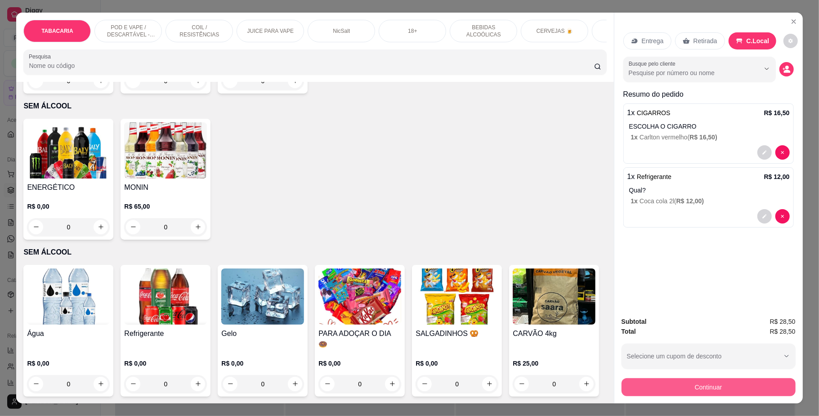
click at [715, 396] on div "Continuar" at bounding box center [709, 386] width 174 height 20
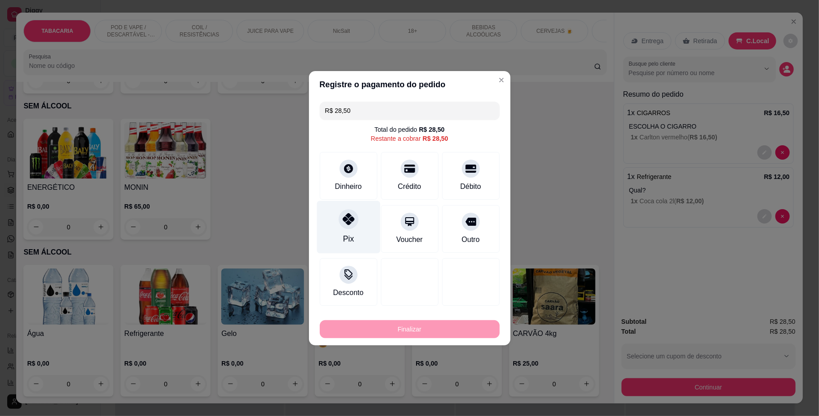
click at [342, 216] on icon at bounding box center [348, 219] width 12 height 12
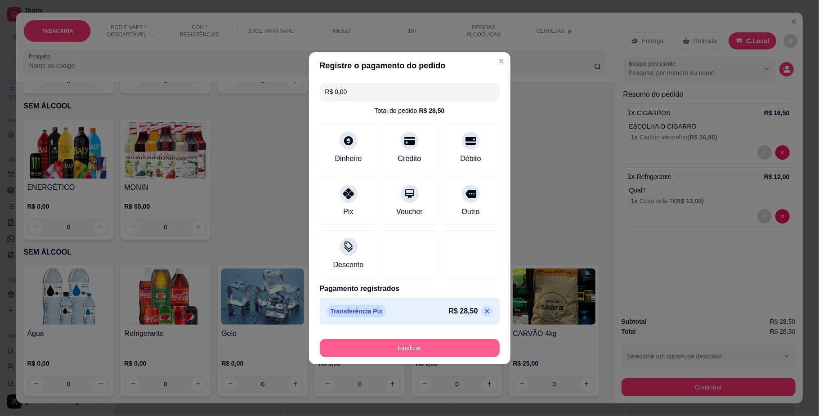
click at [419, 350] on button "Finalizar" at bounding box center [410, 348] width 180 height 18
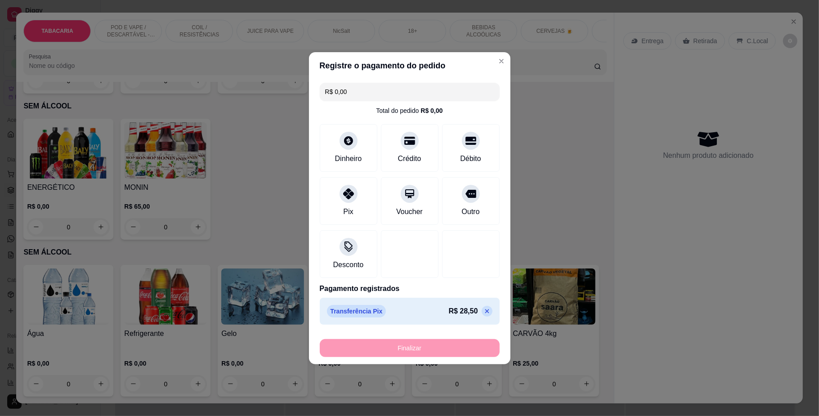
type input "-R$ 28,50"
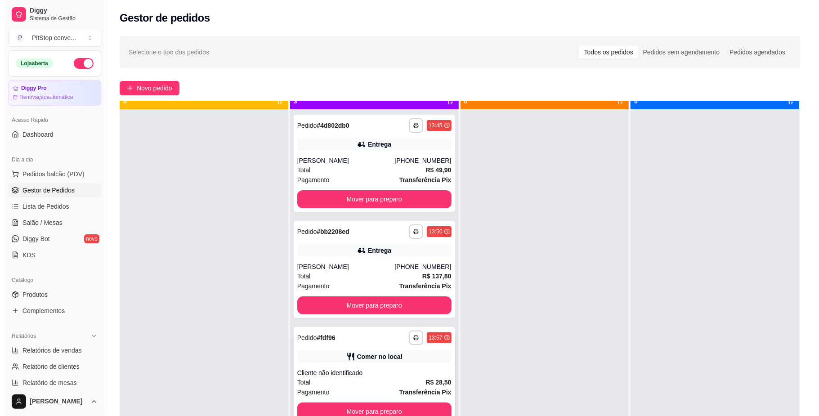
scroll to position [25, 0]
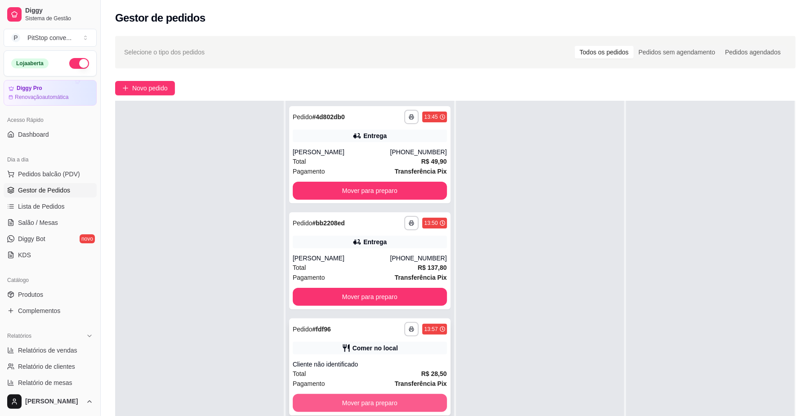
click at [413, 403] on button "Mover para preparo" at bounding box center [370, 403] width 154 height 18
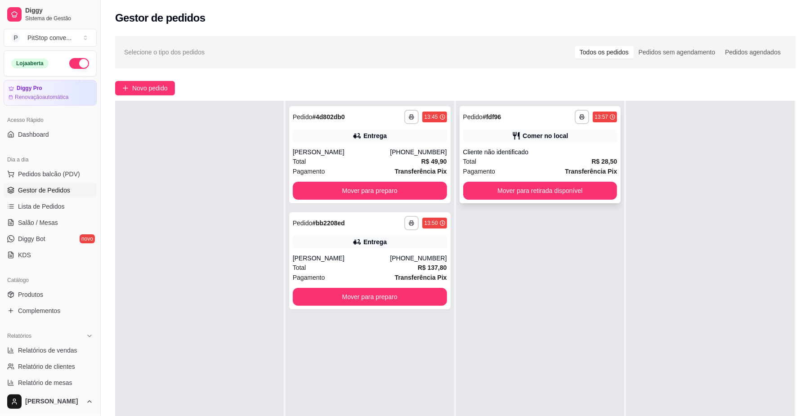
click at [557, 194] on button "Mover para retirada disponível" at bounding box center [540, 191] width 154 height 18
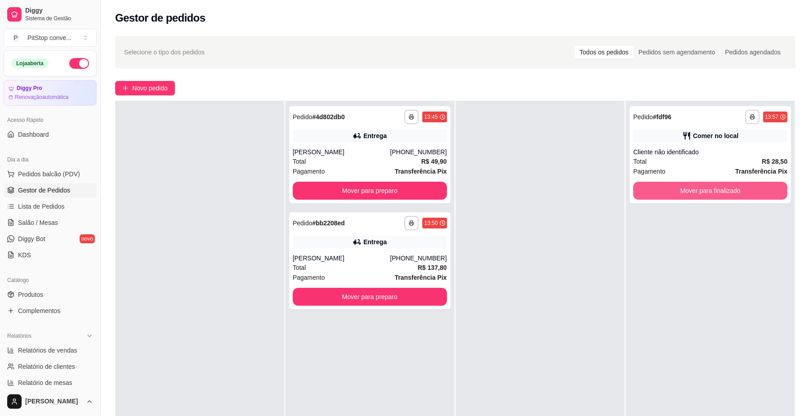
click at [693, 193] on button "Mover para finalizado" at bounding box center [711, 191] width 154 height 18
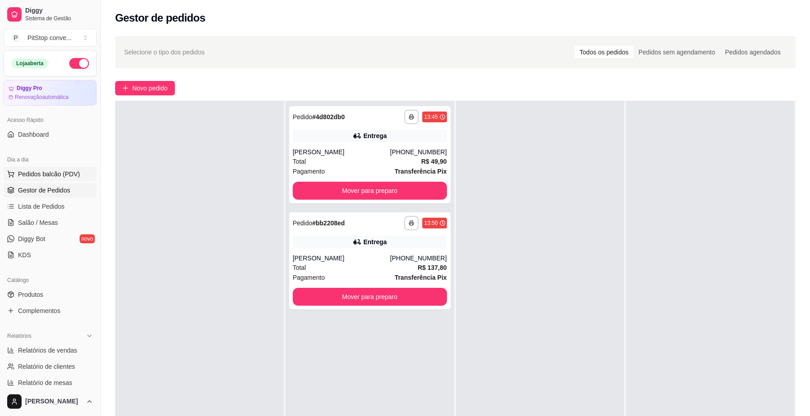
click at [54, 173] on span "Pedidos balcão (PDV)" at bounding box center [49, 174] width 62 height 9
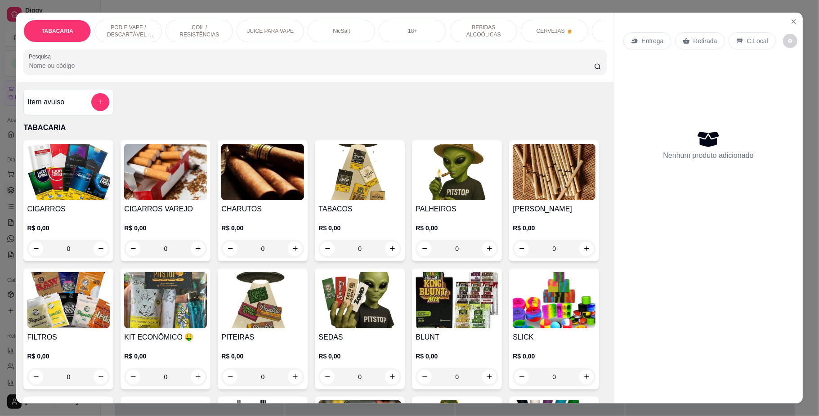
click at [514, 33] on div "TABACARIA POD E VAPE / DESCARTÁVEL - RECARREGAVEL COIL / RESISTÊNCIAS JUICE PAR…" at bounding box center [314, 31] width 583 height 22
click at [592, 32] on div "SEM ÁLCOOL" at bounding box center [625, 31] width 67 height 22
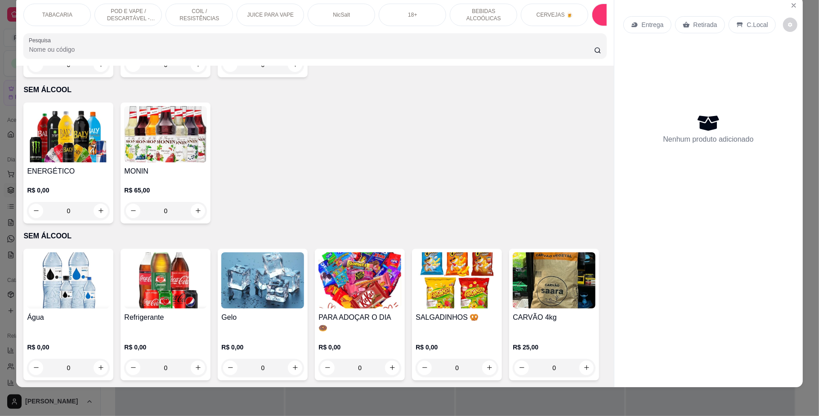
scroll to position [2439, 0]
click at [73, 154] on img at bounding box center [68, 134] width 83 height 56
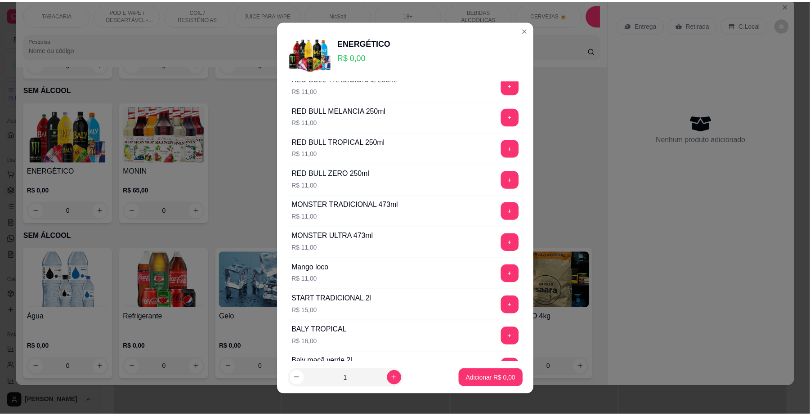
scroll to position [180, 0]
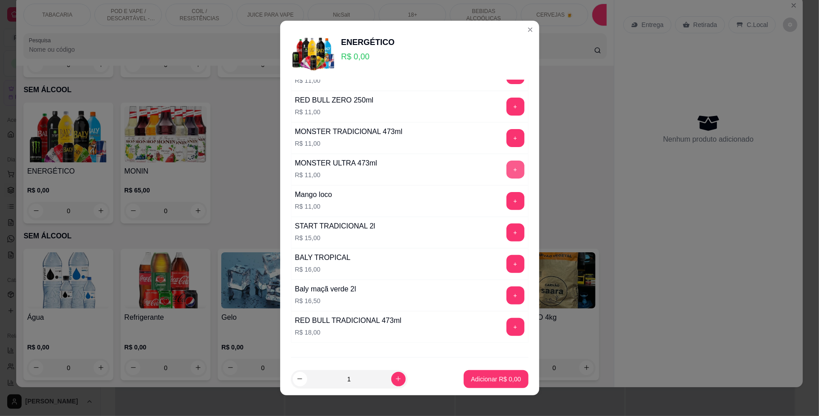
click at [507, 177] on button "+" at bounding box center [516, 170] width 18 height 18
click at [492, 375] on p "Adicionar R$ 11,00" at bounding box center [495, 379] width 54 height 9
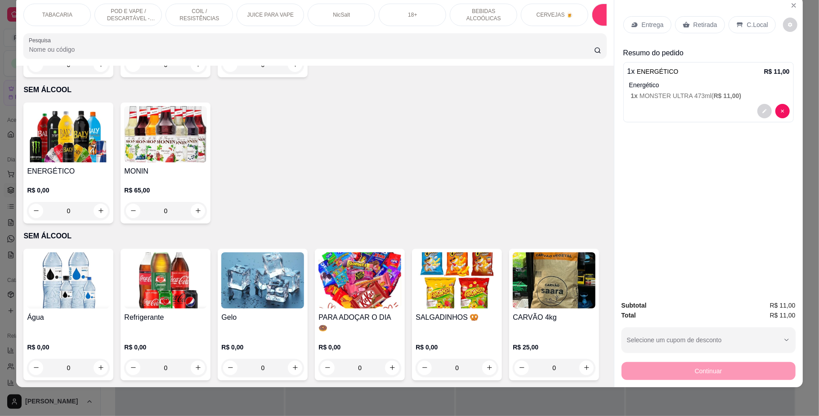
click at [754, 21] on p "C.Local" at bounding box center [757, 24] width 21 height 9
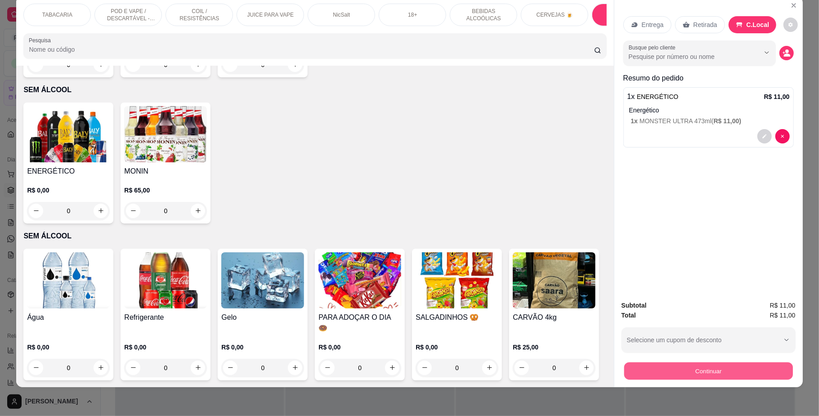
click at [707, 373] on button "Continuar" at bounding box center [708, 372] width 169 height 18
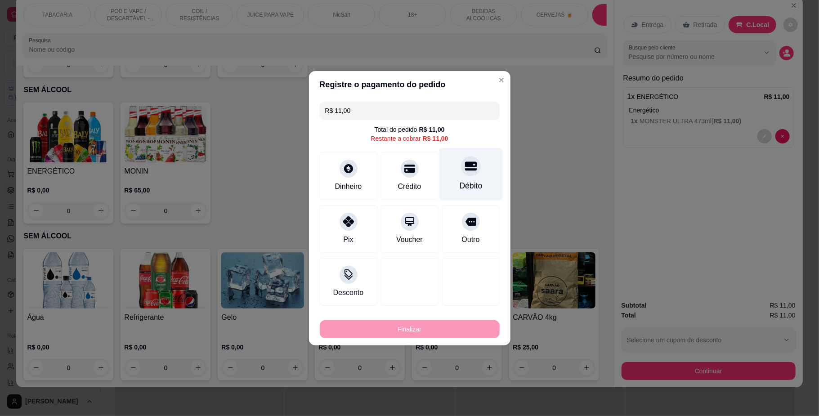
click at [475, 176] on div "Débito" at bounding box center [470, 174] width 63 height 53
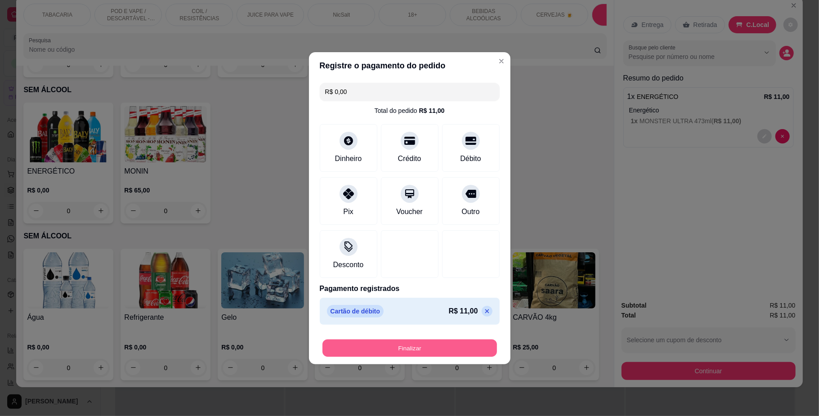
click at [442, 351] on button "Finalizar" at bounding box center [410, 348] width 175 height 18
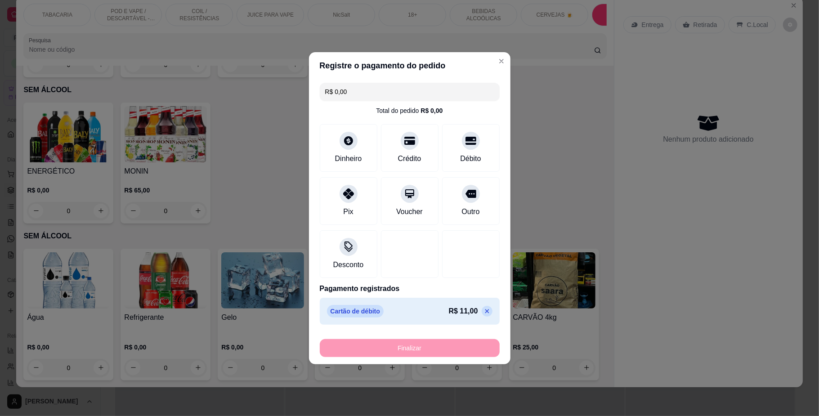
type input "-R$ 11,00"
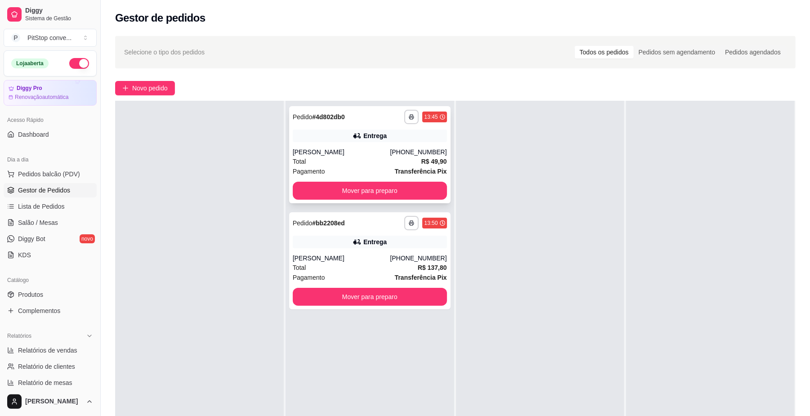
click at [402, 200] on div "**********" at bounding box center [370, 154] width 162 height 97
click at [376, 195] on button "Mover para preparo" at bounding box center [370, 191] width 154 height 18
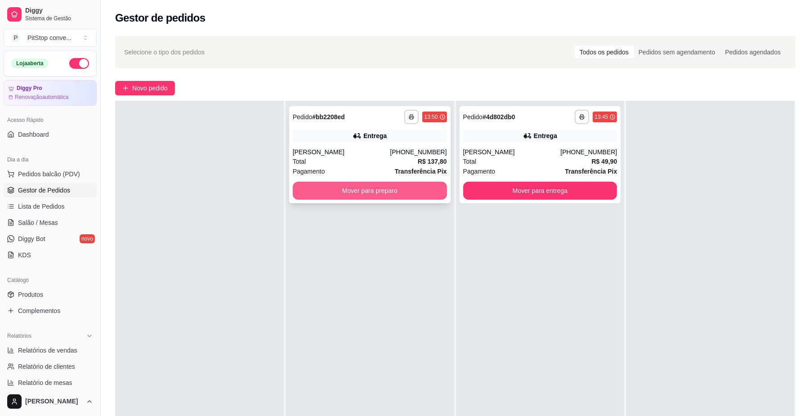
click at [423, 186] on button "Mover para preparo" at bounding box center [370, 191] width 154 height 18
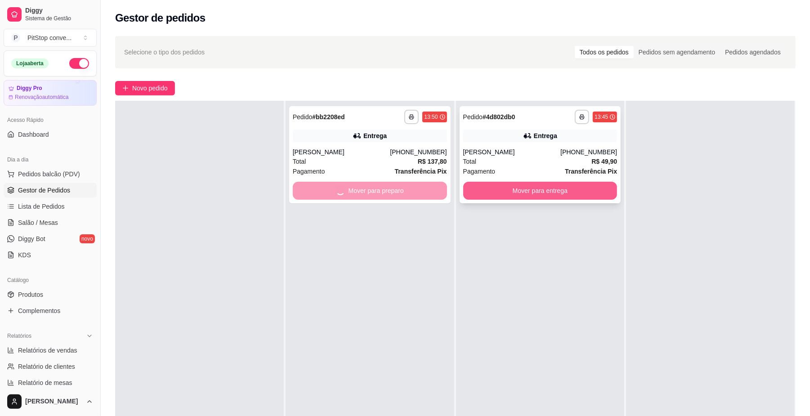
click at [519, 189] on button "Mover para entrega" at bounding box center [540, 191] width 154 height 18
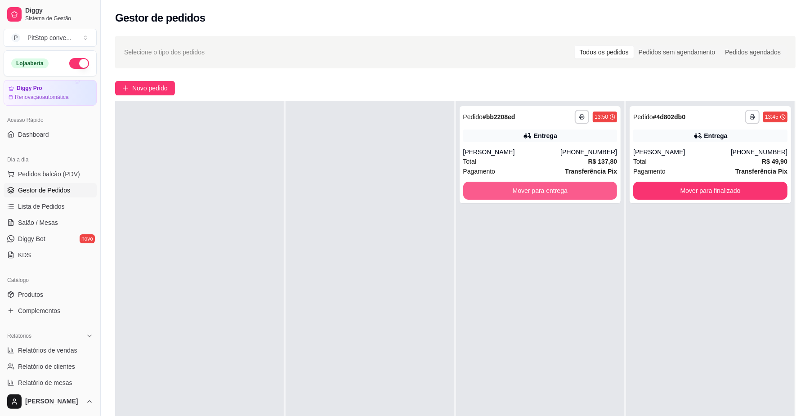
click at [519, 189] on button "Mover para entrega" at bounding box center [540, 191] width 154 height 18
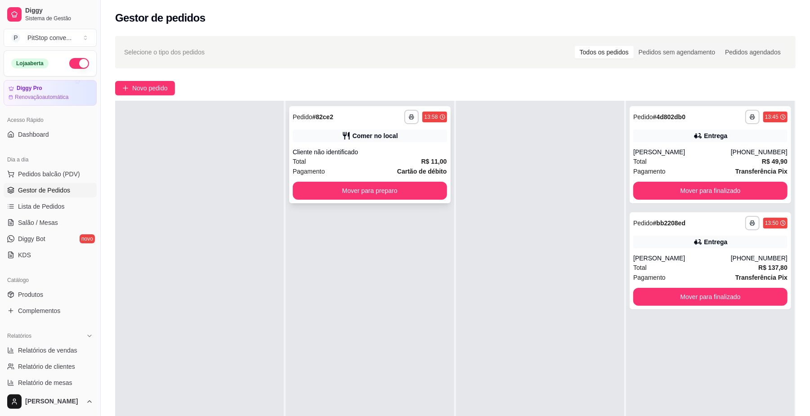
click at [425, 200] on div "**********" at bounding box center [370, 154] width 162 height 97
click at [409, 184] on button "Mover para preparo" at bounding box center [370, 191] width 154 height 18
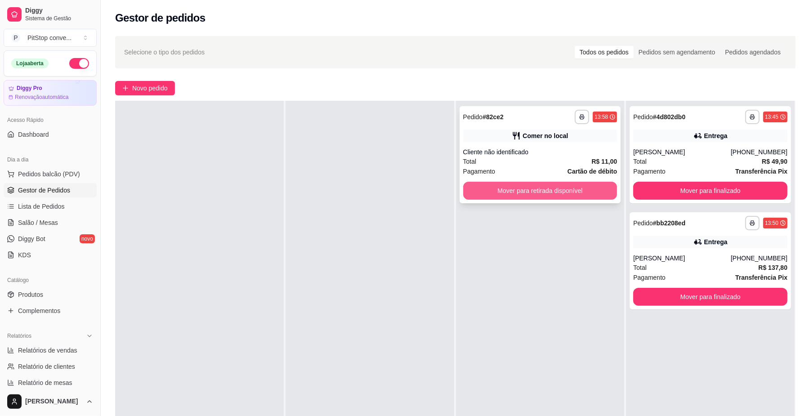
click at [534, 197] on button "Mover para retirada disponível" at bounding box center [540, 191] width 154 height 18
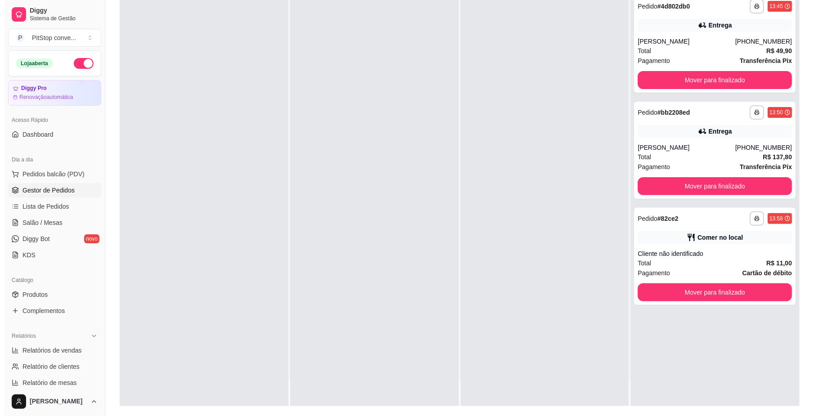
scroll to position [120, 0]
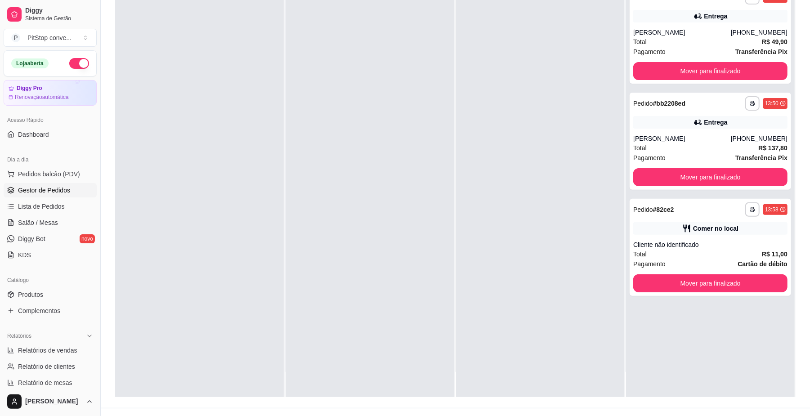
click at [730, 300] on div "**********" at bounding box center [710, 189] width 169 height 416
click at [732, 289] on button "Mover para finalizado" at bounding box center [711, 283] width 154 height 18
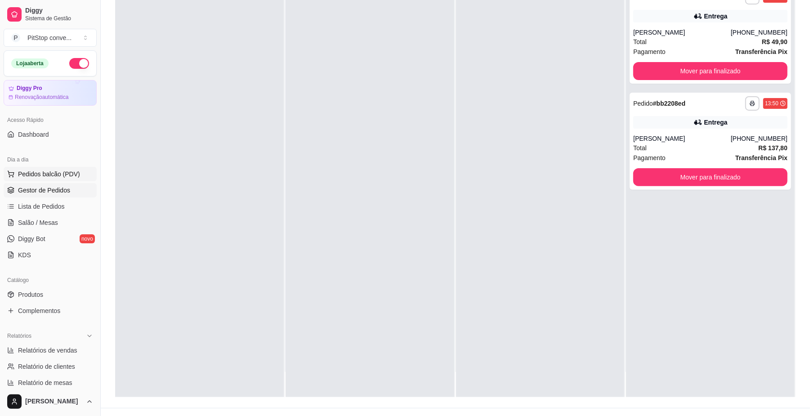
click at [38, 170] on span "Pedidos balcão (PDV)" at bounding box center [49, 174] width 62 height 9
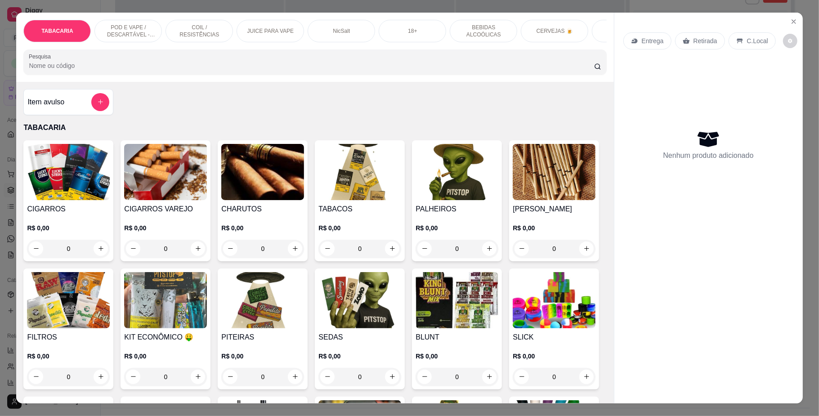
click at [62, 200] on img at bounding box center [68, 172] width 83 height 56
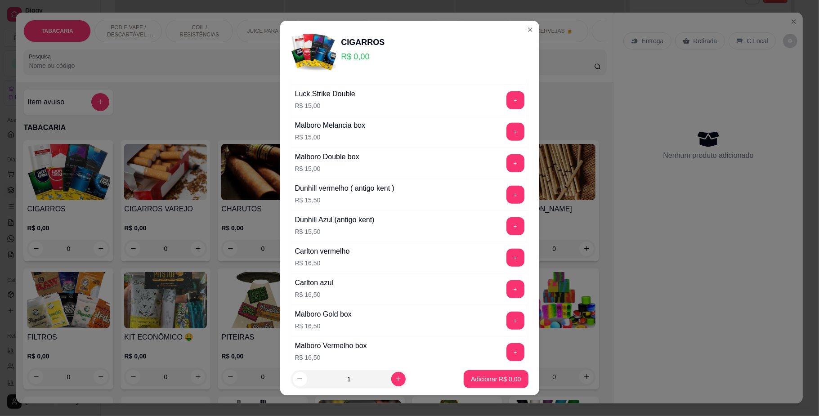
scroll to position [600, 0]
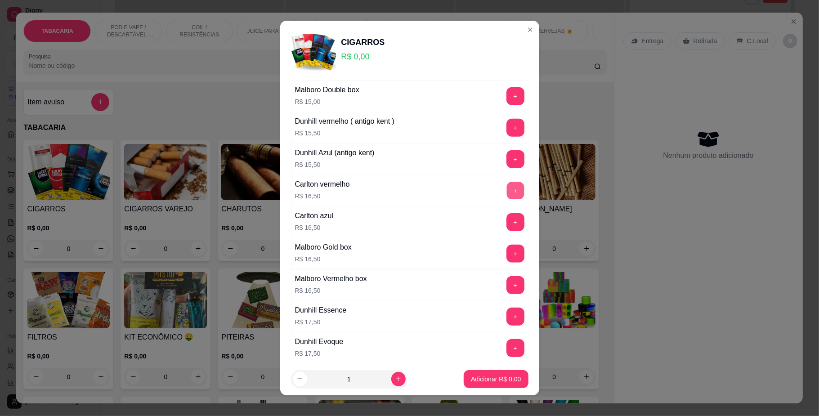
click at [507, 195] on button "+" at bounding box center [516, 191] width 18 height 18
click at [507, 197] on button "+" at bounding box center [516, 191] width 18 height 18
click at [507, 198] on button "+" at bounding box center [516, 191] width 18 height 18
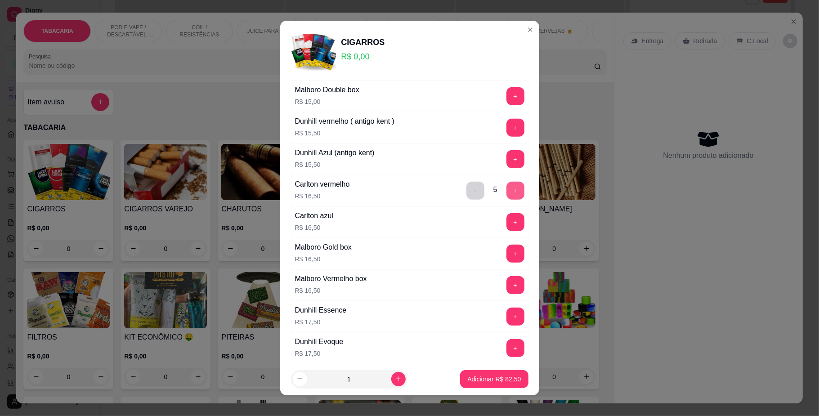
click at [507, 198] on button "+" at bounding box center [516, 191] width 18 height 18
click at [492, 384] on button "Adicionar R$ 99,00" at bounding box center [494, 379] width 68 height 18
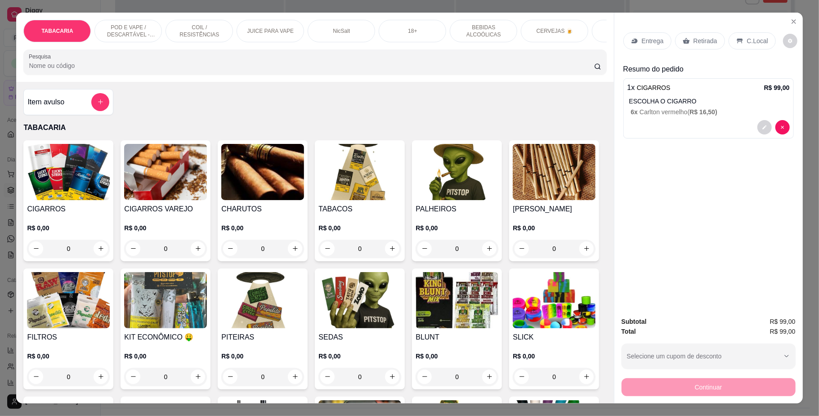
click at [743, 35] on div "C.Local" at bounding box center [752, 40] width 47 height 17
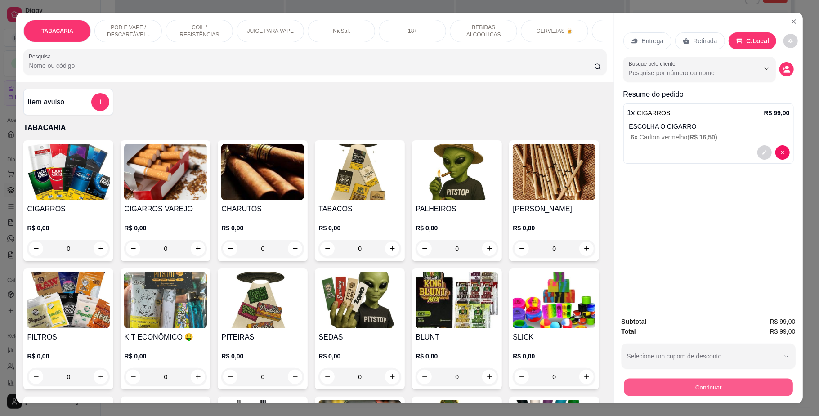
click at [722, 382] on button "Continuar" at bounding box center [708, 388] width 169 height 18
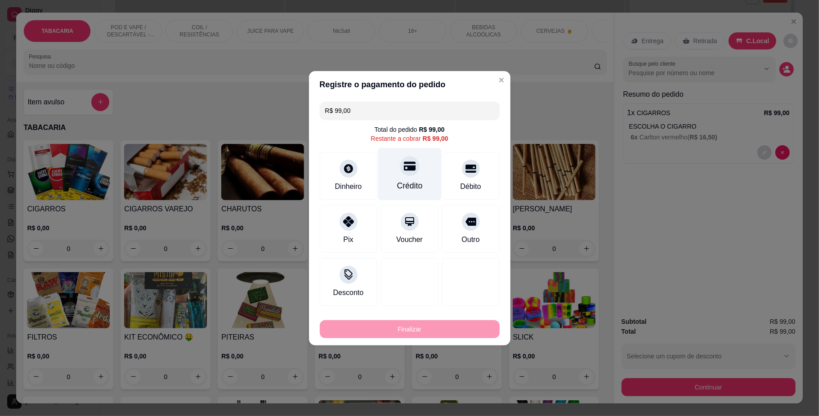
click at [412, 173] on div at bounding box center [410, 166] width 20 height 20
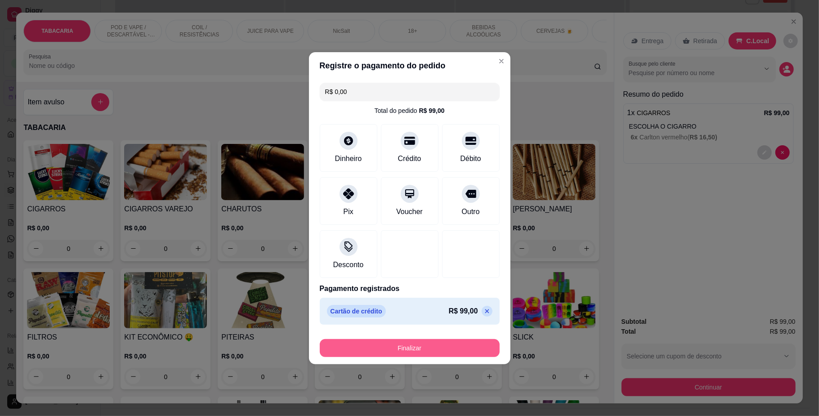
click at [458, 348] on button "Finalizar" at bounding box center [410, 348] width 180 height 18
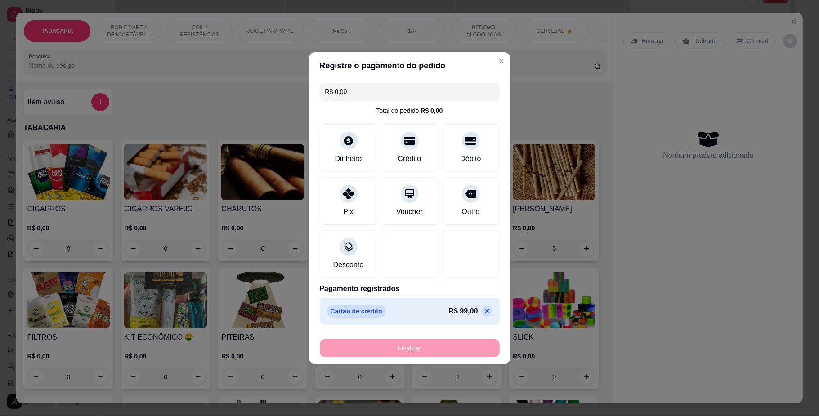
type input "-R$ 99,00"
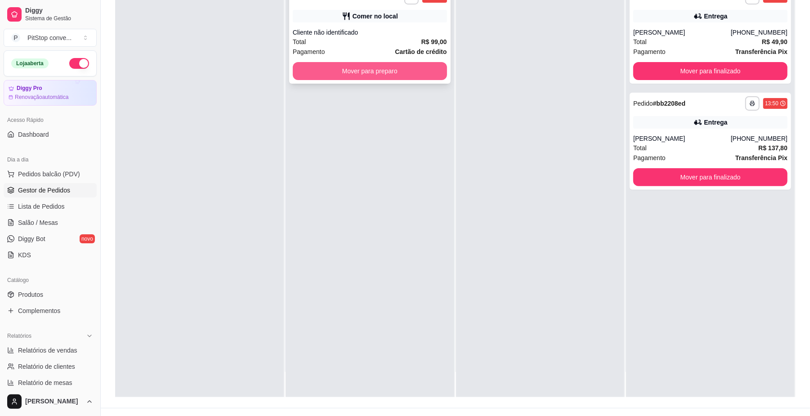
click at [420, 69] on button "Mover para preparo" at bounding box center [370, 71] width 154 height 18
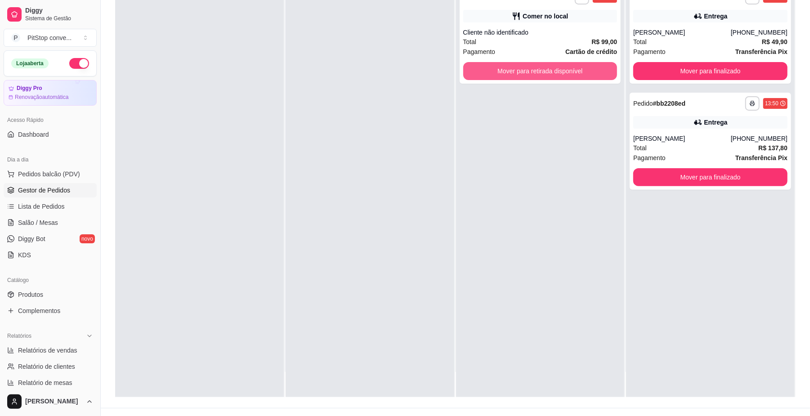
click at [547, 76] on button "Mover para retirada disponível" at bounding box center [540, 71] width 154 height 18
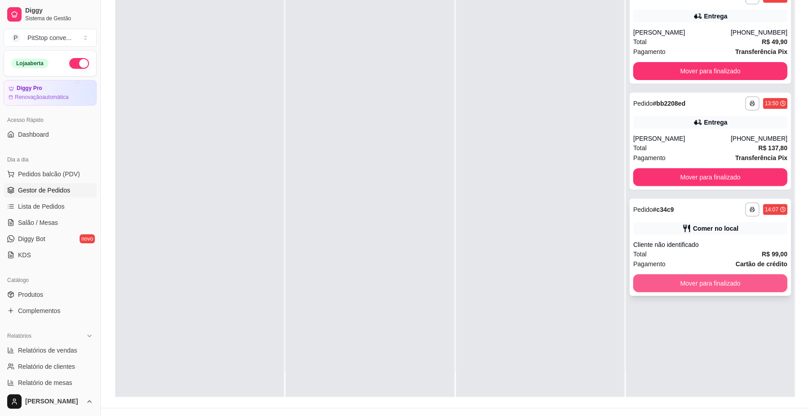
click at [719, 285] on button "Mover para finalizado" at bounding box center [711, 283] width 154 height 18
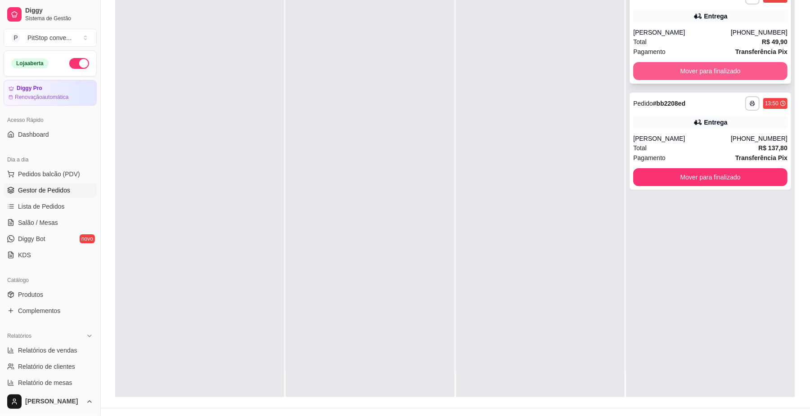
click at [702, 76] on button "Mover para finalizado" at bounding box center [711, 71] width 154 height 18
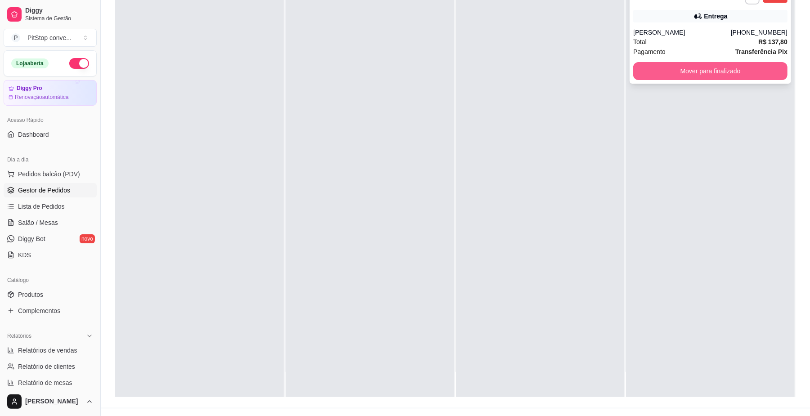
click at [720, 65] on button "Mover para finalizado" at bounding box center [711, 71] width 154 height 18
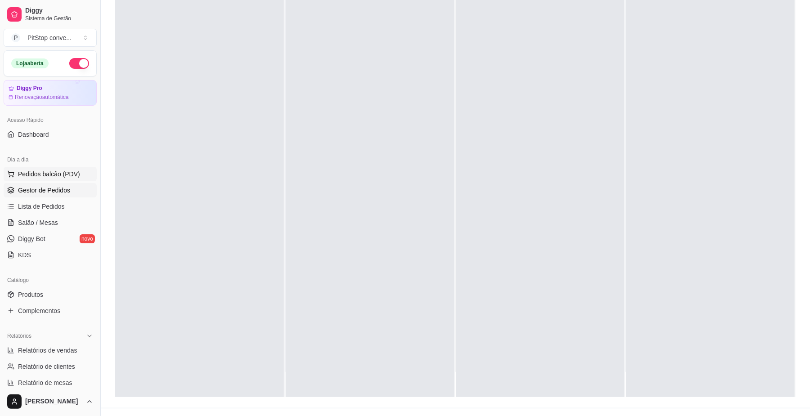
click at [59, 172] on span "Pedidos balcão (PDV)" at bounding box center [49, 174] width 62 height 9
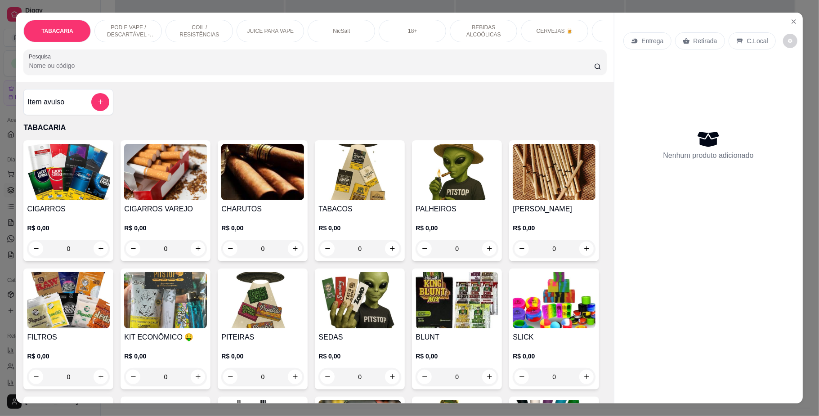
click at [336, 194] on img at bounding box center [360, 172] width 83 height 56
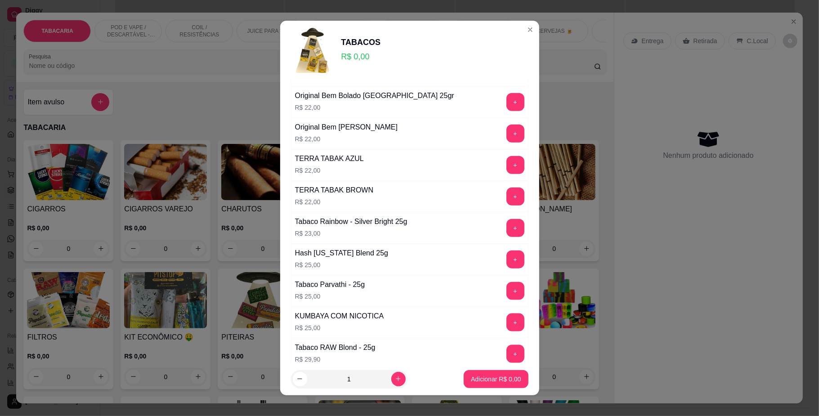
scroll to position [780, 0]
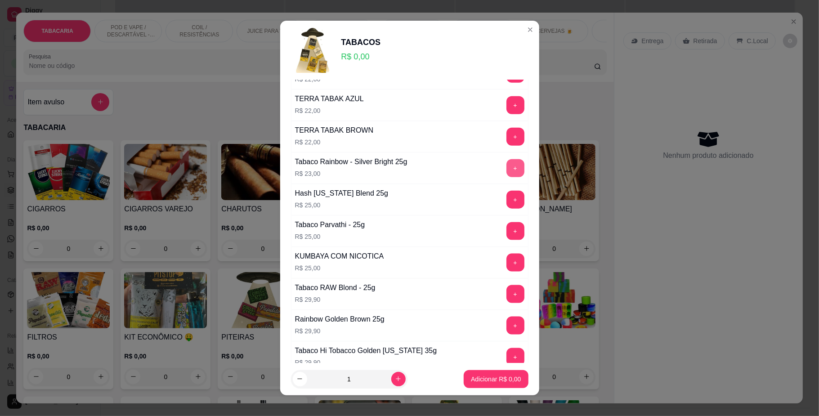
click at [507, 167] on button "+" at bounding box center [516, 168] width 18 height 18
click at [507, 167] on button "+" at bounding box center [516, 169] width 18 height 18
click at [479, 372] on button "Adicionar R$ 92,00" at bounding box center [494, 379] width 68 height 18
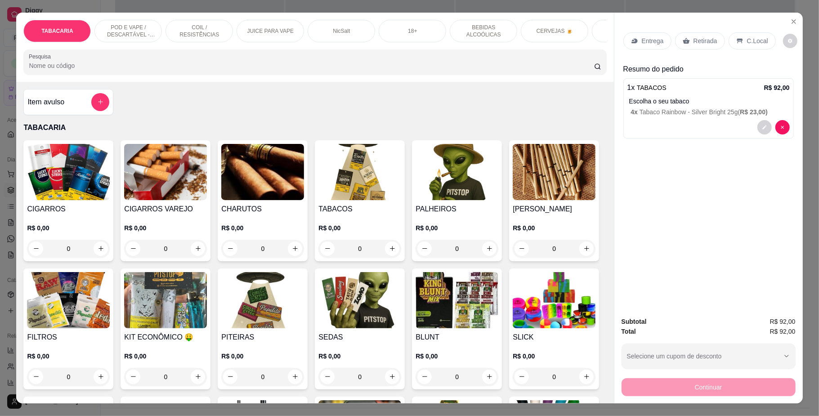
click at [110, 307] on img at bounding box center [68, 300] width 83 height 56
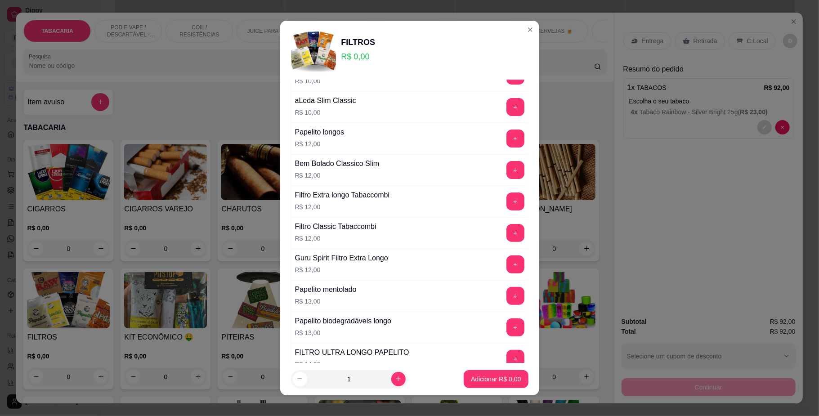
scroll to position [180, 0]
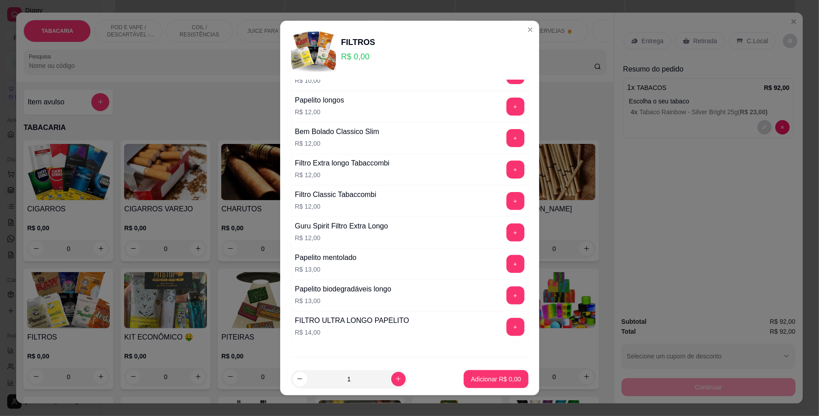
click at [507, 324] on button "+" at bounding box center [516, 327] width 18 height 18
click at [498, 382] on p "Adicionar R$ 28,00" at bounding box center [495, 379] width 54 height 9
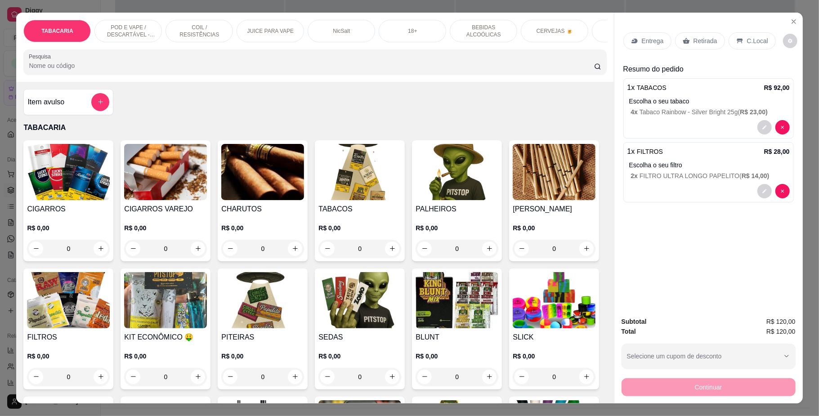
click at [401, 313] on img at bounding box center [360, 300] width 83 height 56
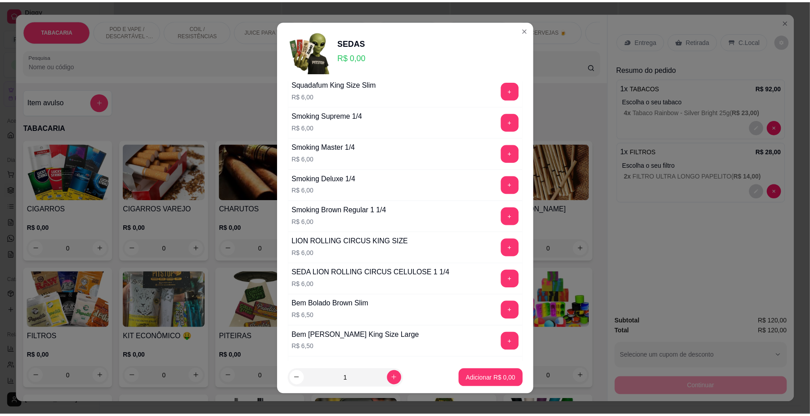
scroll to position [600, 0]
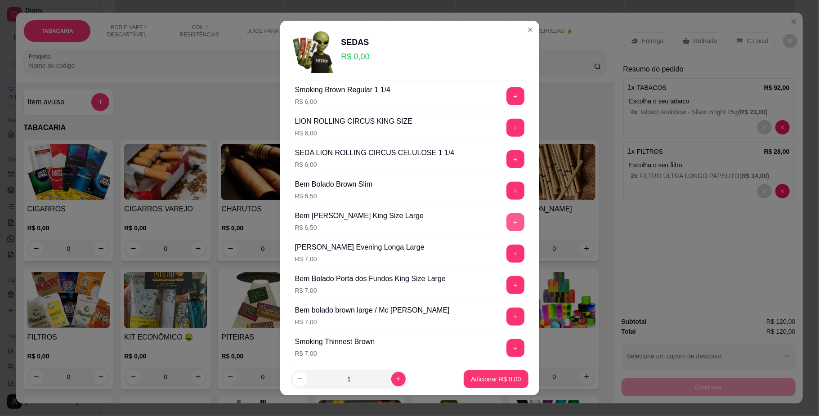
click at [507, 228] on button "+" at bounding box center [516, 222] width 18 height 18
click at [507, 228] on button "+" at bounding box center [516, 223] width 18 height 18
click at [507, 228] on button "+" at bounding box center [516, 222] width 18 height 18
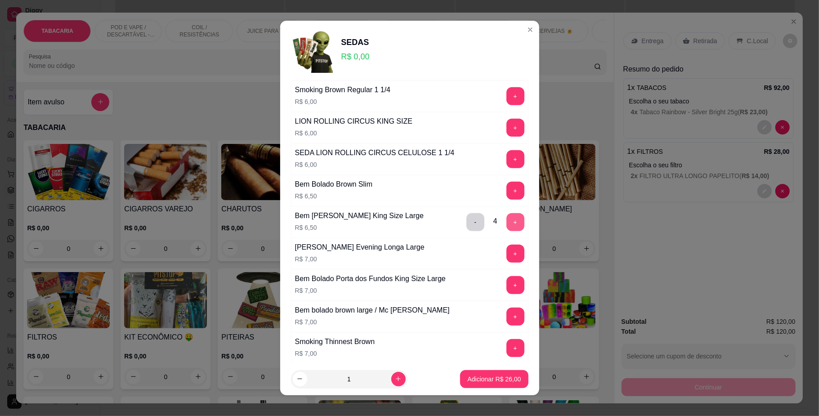
click at [507, 228] on button "+" at bounding box center [516, 222] width 18 height 18
click at [494, 377] on p "Adicionar R$ 39,00" at bounding box center [495, 379] width 54 height 9
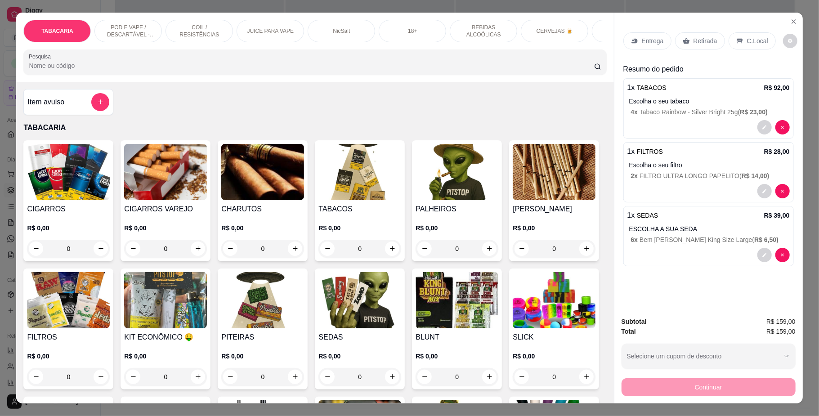
click at [737, 35] on div "C.Local" at bounding box center [752, 40] width 47 height 17
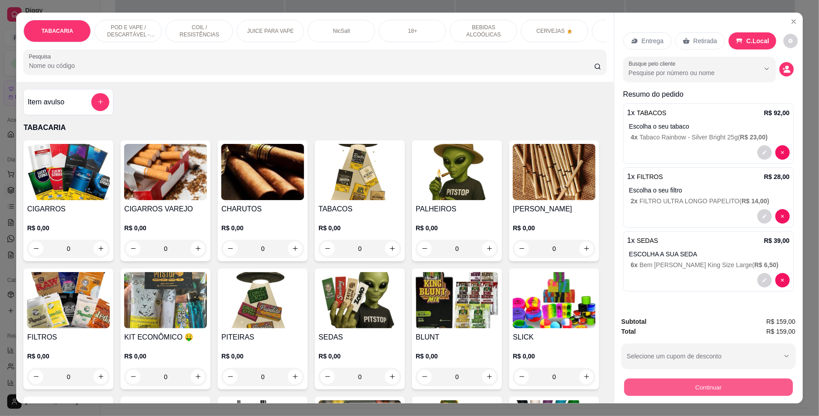
click at [700, 391] on button "Continuar" at bounding box center [708, 388] width 169 height 18
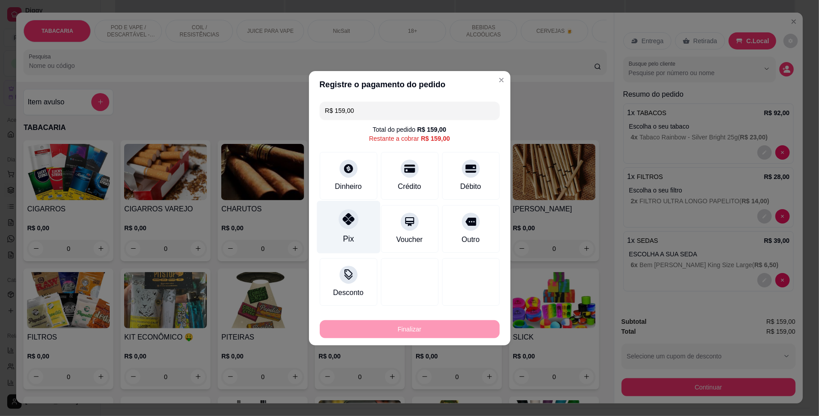
click at [350, 228] on div at bounding box center [349, 219] width 20 height 20
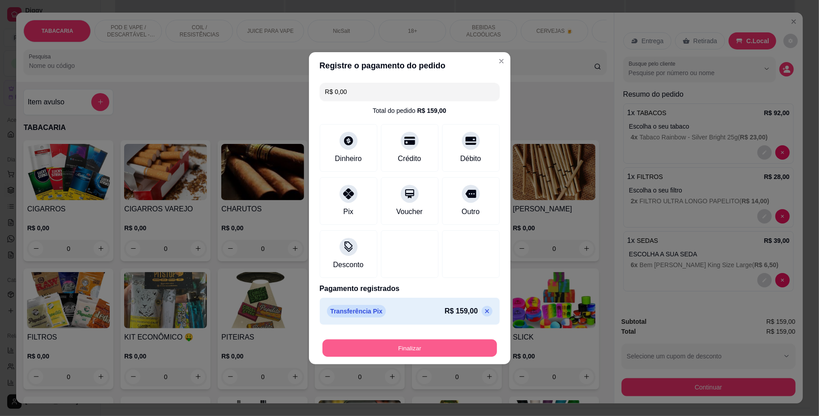
click at [441, 350] on button "Finalizar" at bounding box center [410, 348] width 175 height 18
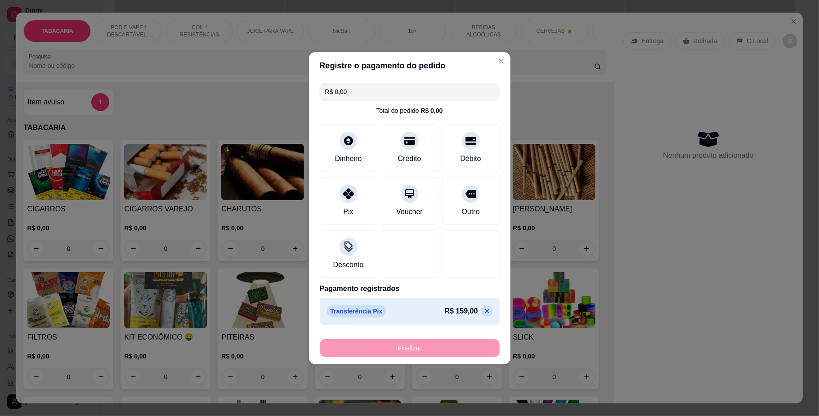
type input "-R$ 159,00"
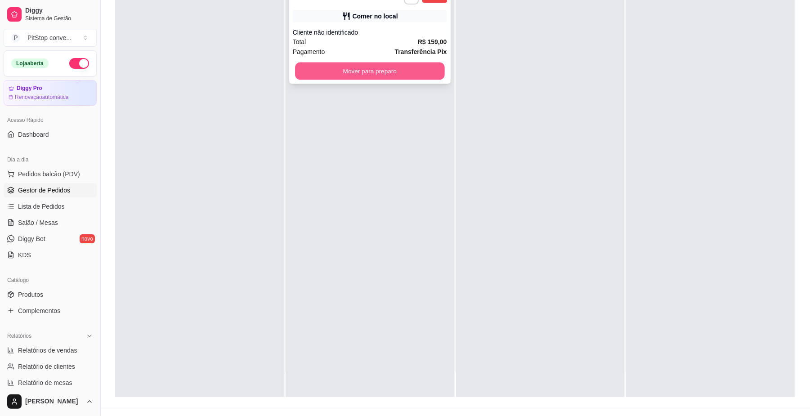
click at [432, 63] on button "Mover para preparo" at bounding box center [369, 72] width 149 height 18
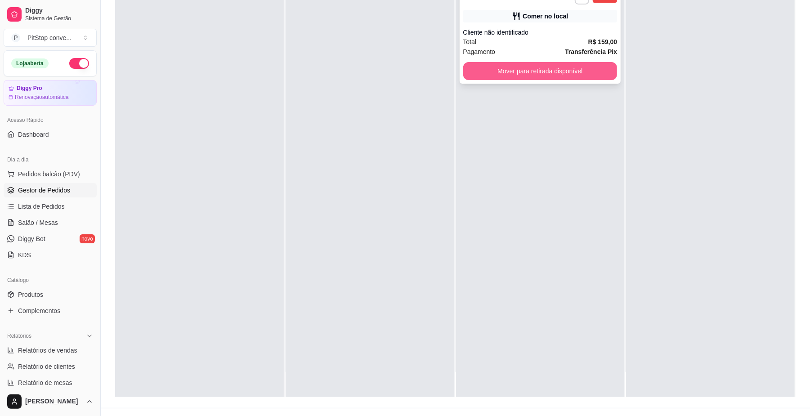
click at [585, 67] on button "Mover para retirada disponível" at bounding box center [540, 71] width 154 height 18
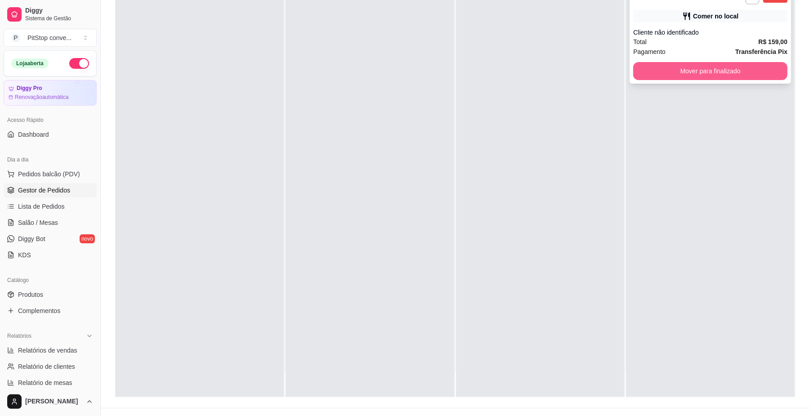
click at [686, 78] on button "Mover para finalizado" at bounding box center [711, 71] width 154 height 18
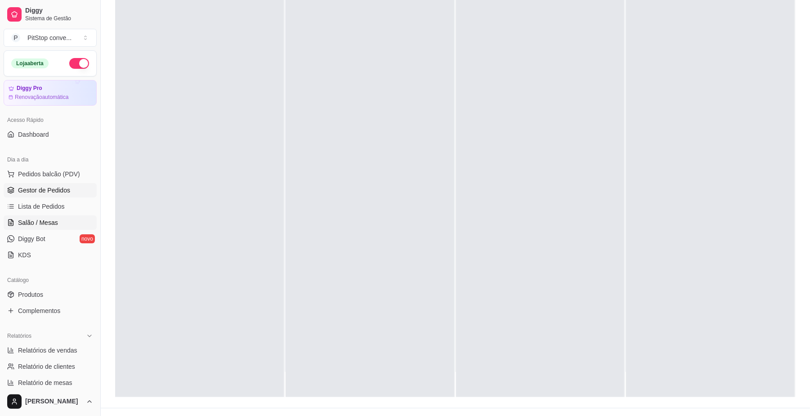
click at [47, 224] on span "Salão / Mesas" at bounding box center [38, 222] width 40 height 9
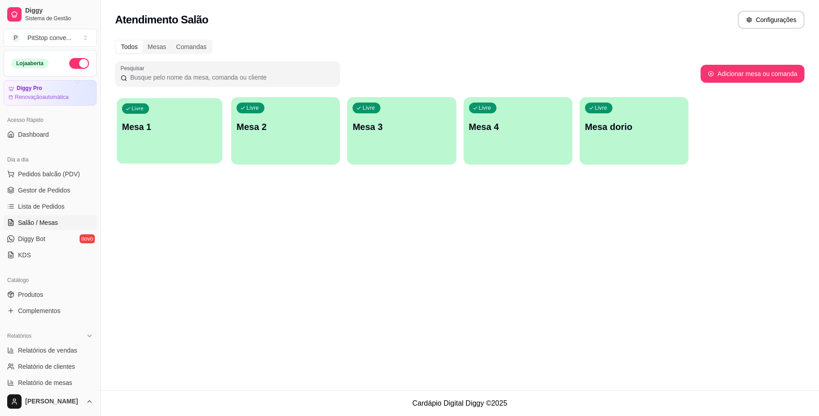
click at [141, 128] on p "Mesa 1" at bounding box center [169, 127] width 95 height 12
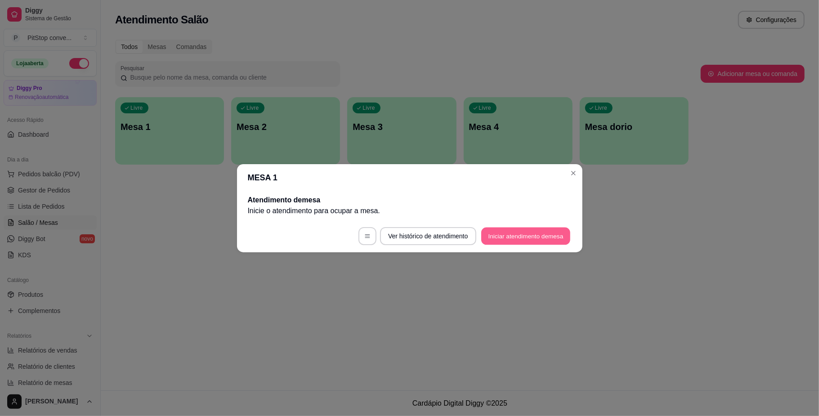
click at [526, 239] on button "Iniciar atendimento de mesa" at bounding box center [525, 236] width 89 height 18
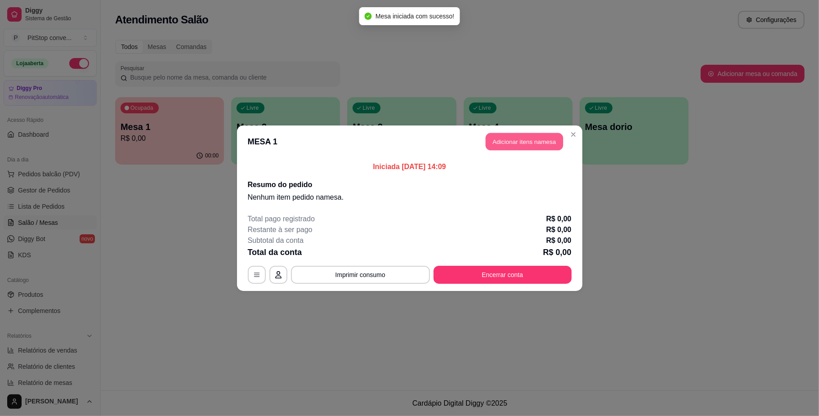
click at [527, 138] on button "Adicionar itens na mesa" at bounding box center [524, 142] width 77 height 18
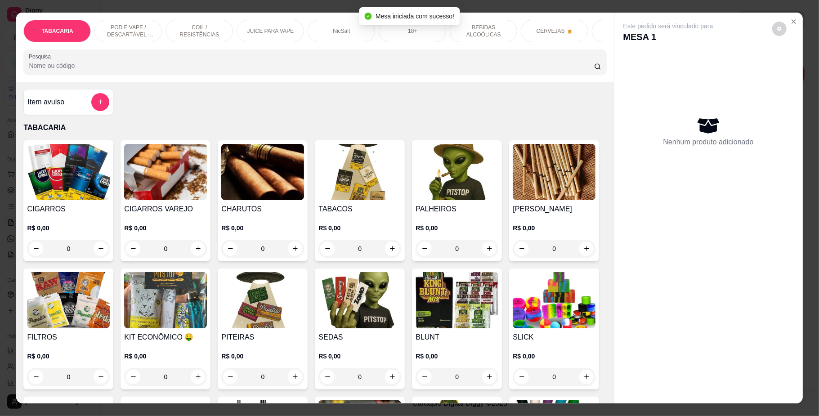
click at [560, 34] on p "CERVEJAS 🍺" at bounding box center [555, 30] width 36 height 7
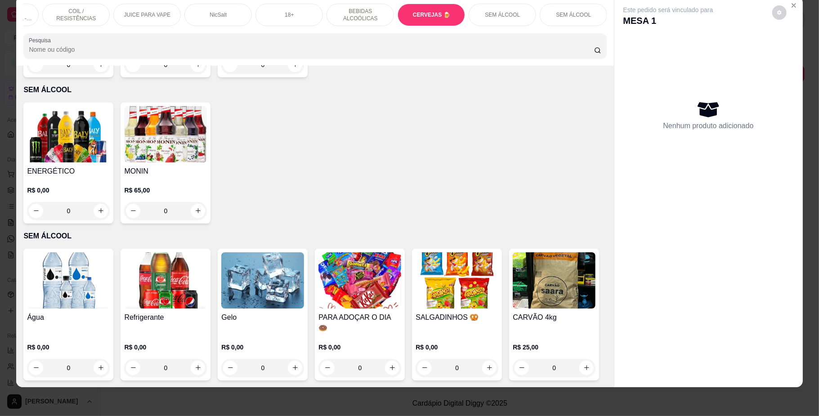
scroll to position [0, 124]
click at [560, 18] on div "SEM ÁLCOOL" at bounding box center [572, 15] width 67 height 22
click at [443, 249] on div "SALGADINHOS 🥨 R$ 0,00 0" at bounding box center [457, 315] width 90 height 132
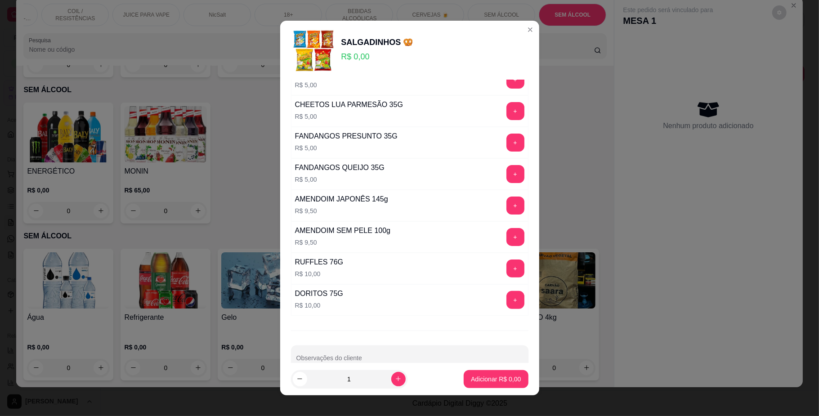
scroll to position [120, 0]
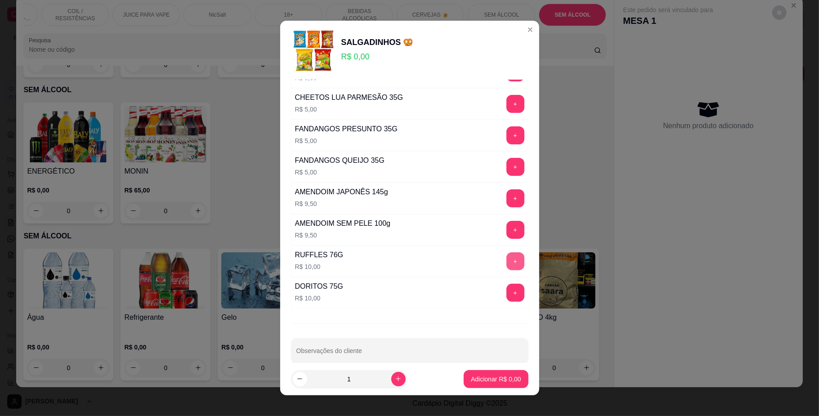
click at [507, 263] on button "+" at bounding box center [516, 261] width 18 height 18
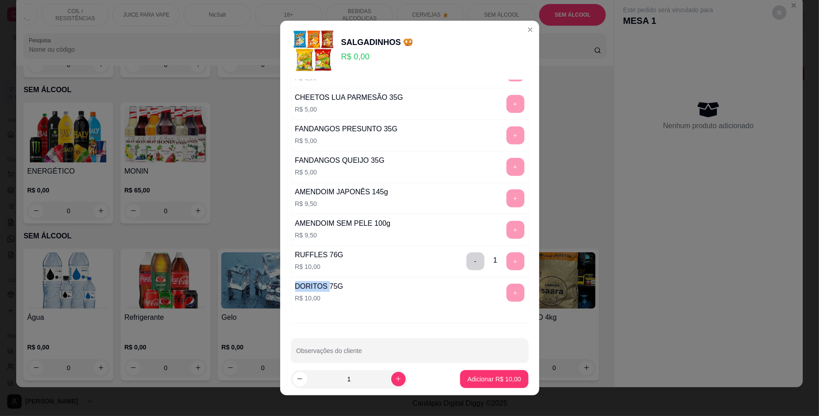
click at [496, 263] on div "- 1 +" at bounding box center [495, 261] width 65 height 18
click at [395, 382] on icon "increase-product-quantity" at bounding box center [398, 379] width 7 height 7
type input "2"
click at [488, 370] on button "Adicionar R$ 20,00" at bounding box center [495, 379] width 66 height 18
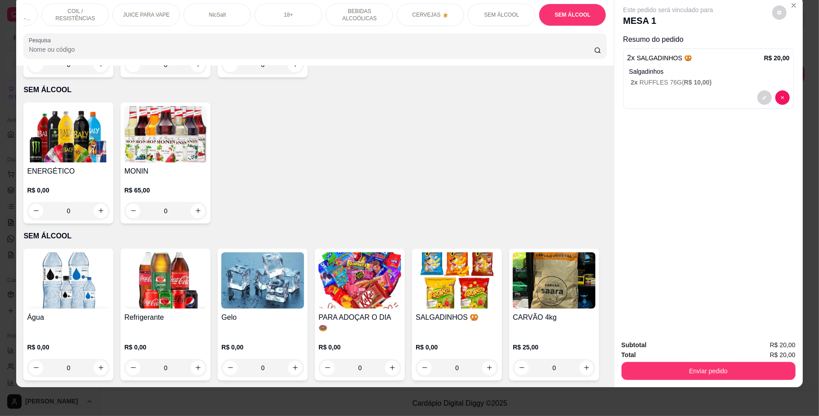
click at [157, 252] on img at bounding box center [165, 280] width 83 height 56
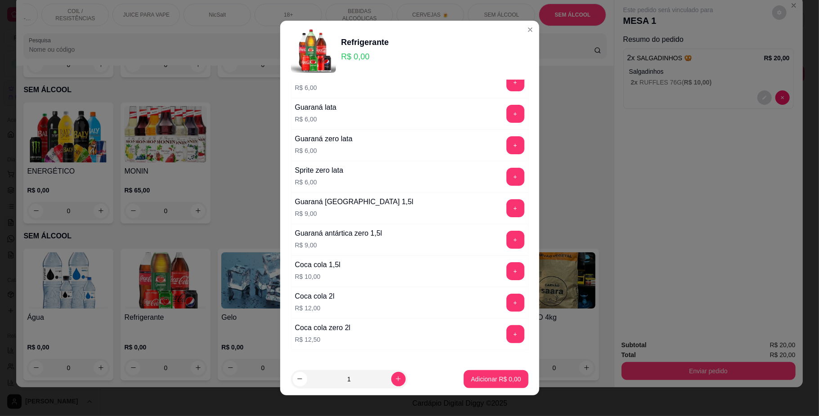
scroll to position [60, 0]
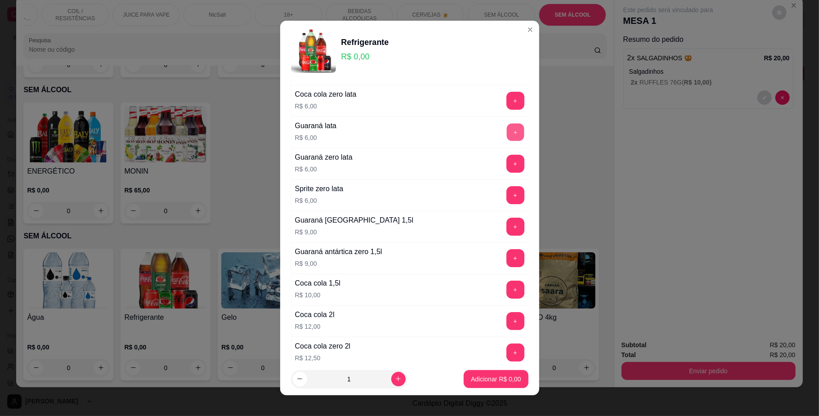
click at [507, 135] on button "+" at bounding box center [516, 133] width 18 height 18
click at [503, 375] on p "Adicionar R$ 6,00" at bounding box center [496, 379] width 49 height 9
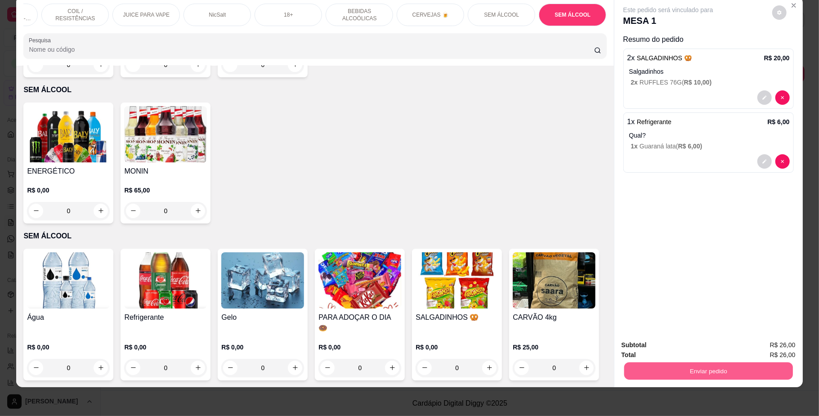
click at [695, 364] on button "Enviar pedido" at bounding box center [708, 372] width 169 height 18
click at [708, 342] on button "Não registrar e enviar pedido" at bounding box center [678, 349] width 91 height 17
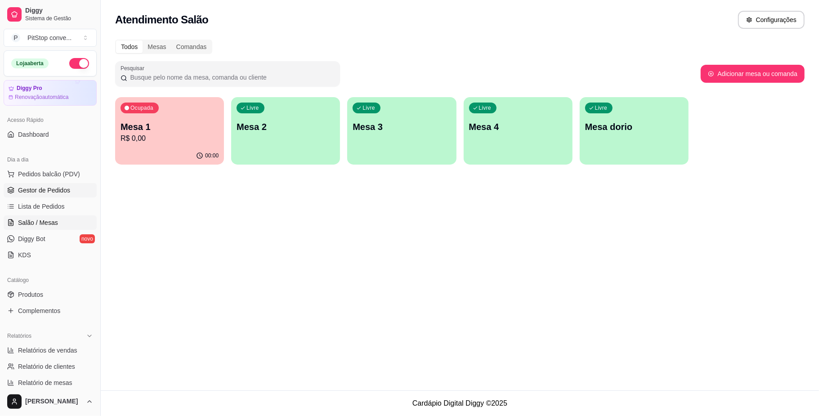
click at [49, 184] on link "Gestor de Pedidos" at bounding box center [50, 190] width 93 height 14
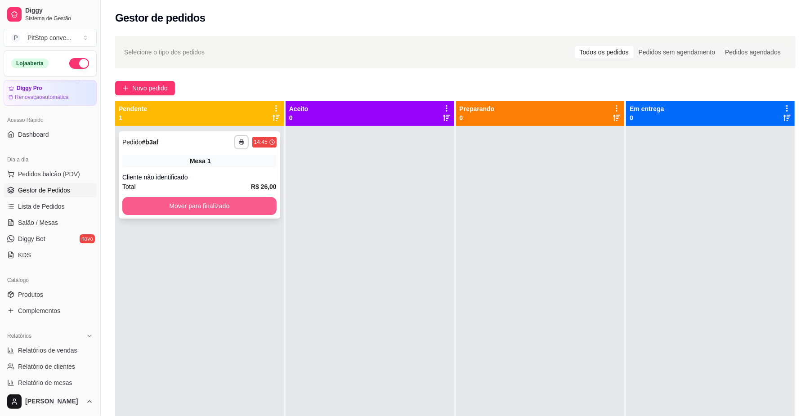
click at [263, 202] on button "Mover para finalizado" at bounding box center [199, 206] width 154 height 18
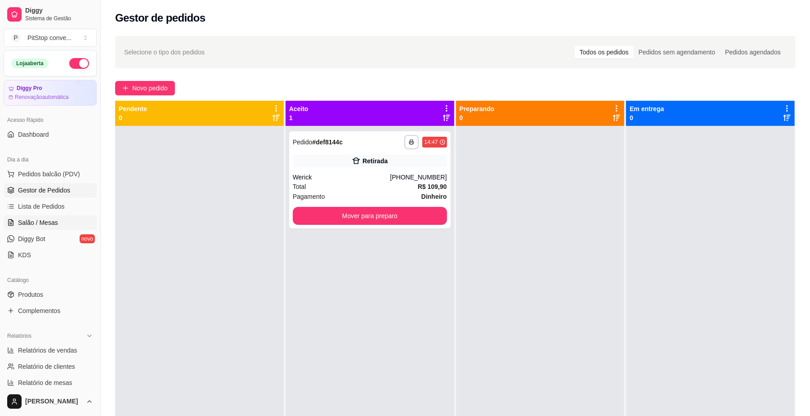
click at [49, 219] on span "Salão / Mesas" at bounding box center [38, 222] width 40 height 9
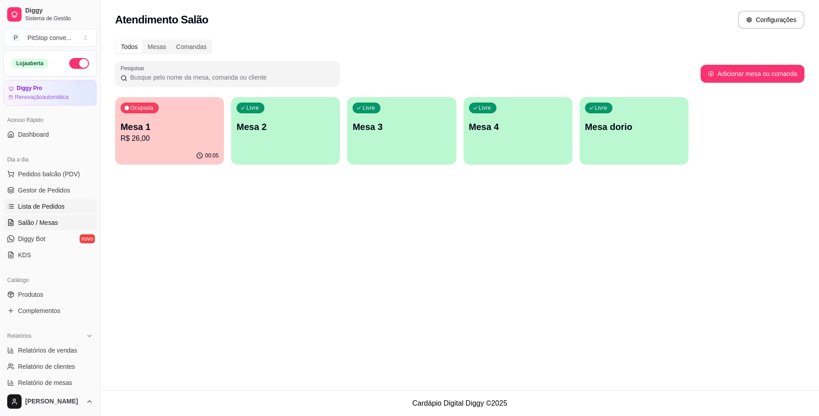
click at [38, 205] on span "Lista de Pedidos" at bounding box center [41, 206] width 47 height 9
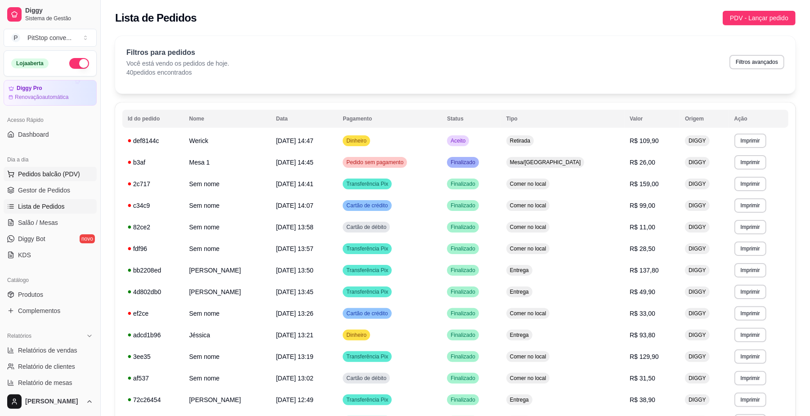
click at [58, 175] on span "Pedidos balcão (PDV)" at bounding box center [49, 174] width 62 height 9
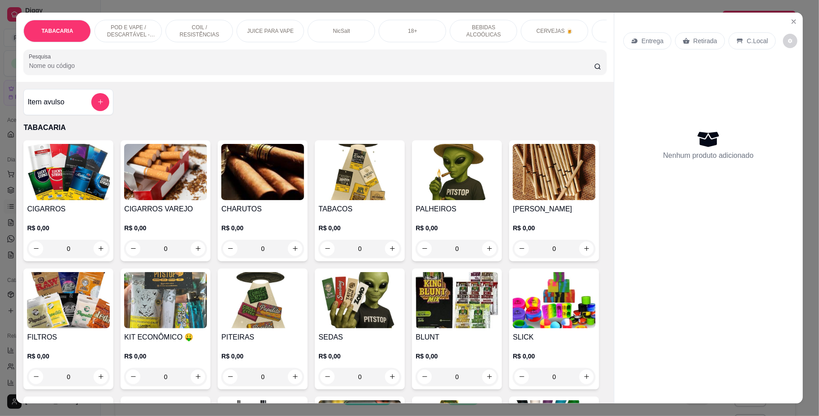
click at [155, 233] on p "R$ 0,00" at bounding box center [165, 228] width 83 height 9
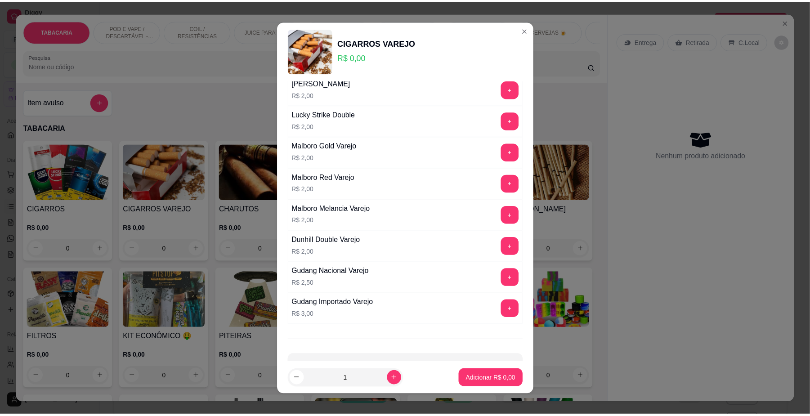
scroll to position [60, 0]
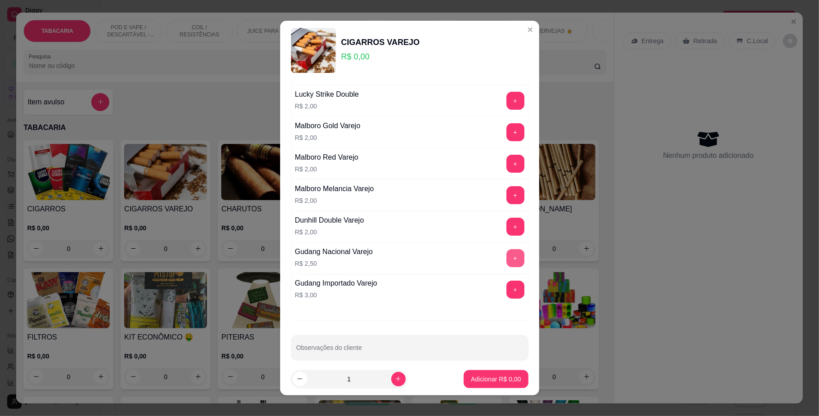
click at [507, 258] on button "+" at bounding box center [516, 258] width 18 height 18
click at [507, 258] on button "+" at bounding box center [516, 259] width 18 height 18
click at [481, 381] on p "Adicionar R$ 5,00" at bounding box center [496, 379] width 49 height 9
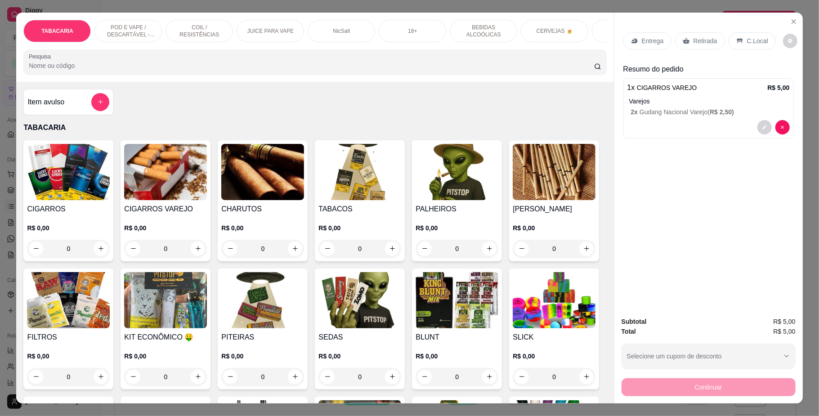
click at [747, 41] on p "C.Local" at bounding box center [757, 40] width 21 height 9
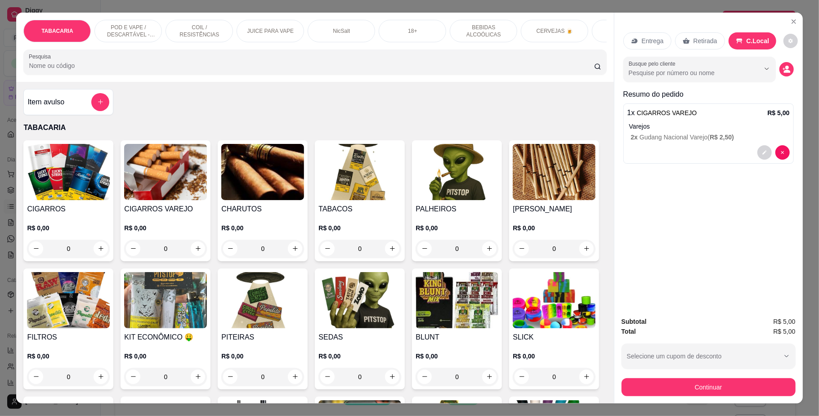
click at [694, 38] on p "Retirada" at bounding box center [706, 40] width 24 height 9
click at [749, 35] on div "C.Local" at bounding box center [752, 40] width 47 height 17
click at [706, 387] on button "Continuar" at bounding box center [708, 388] width 169 height 18
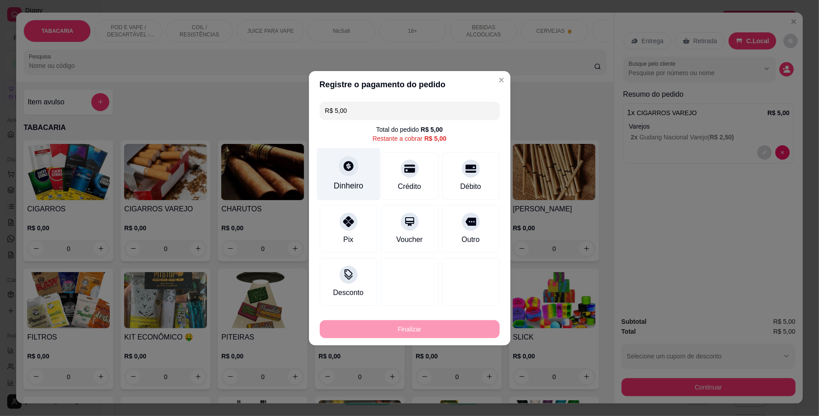
click at [350, 168] on icon at bounding box center [349, 166] width 10 height 10
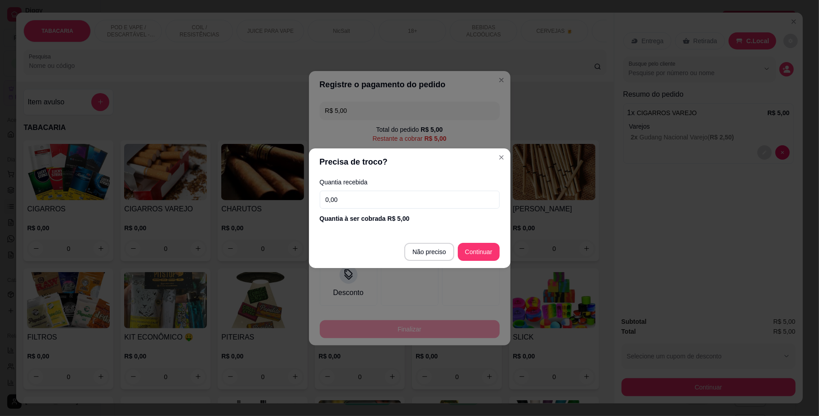
click at [459, 191] on input "0,00" at bounding box center [410, 200] width 180 height 18
type input "5,00"
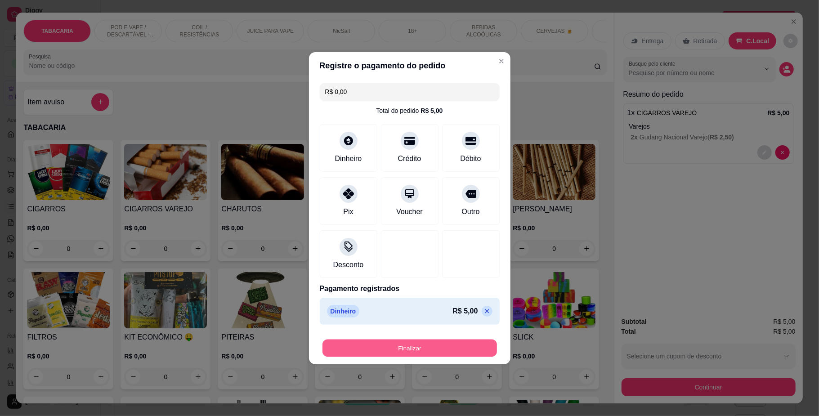
click at [395, 350] on button "Finalizar" at bounding box center [410, 348] width 175 height 18
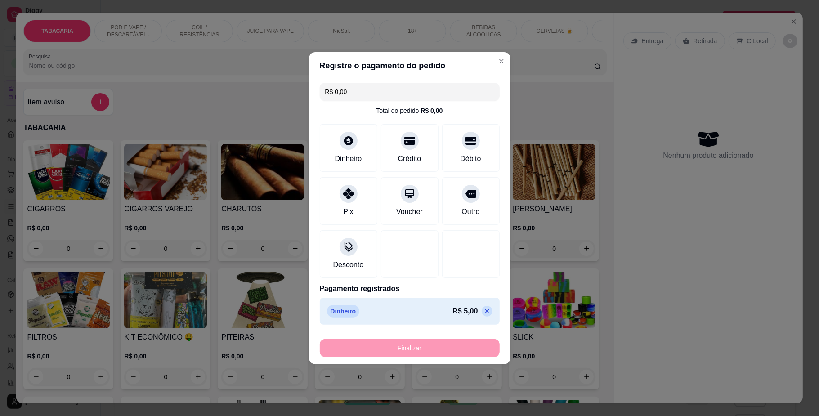
type input "-R$ 5,00"
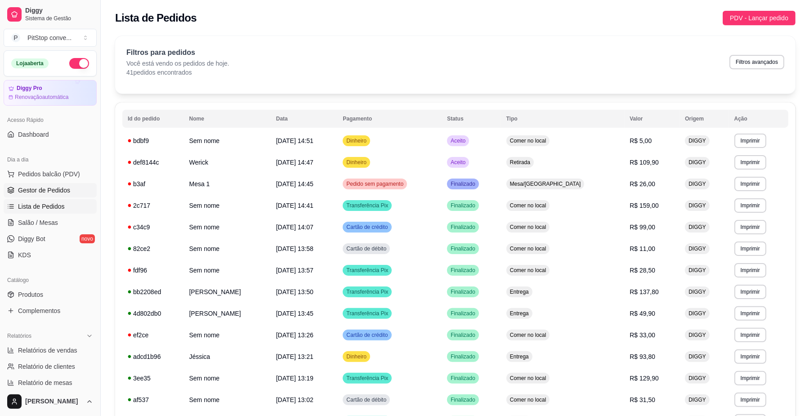
click at [51, 193] on span "Gestor de Pedidos" at bounding box center [44, 190] width 52 height 9
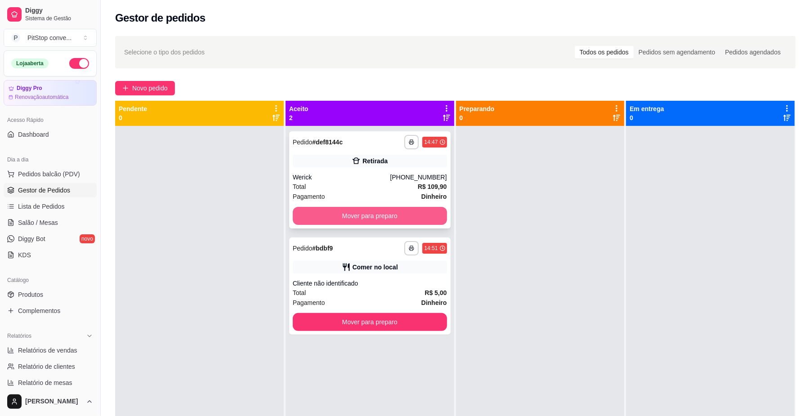
click at [409, 211] on button "Mover para preparo" at bounding box center [370, 216] width 154 height 18
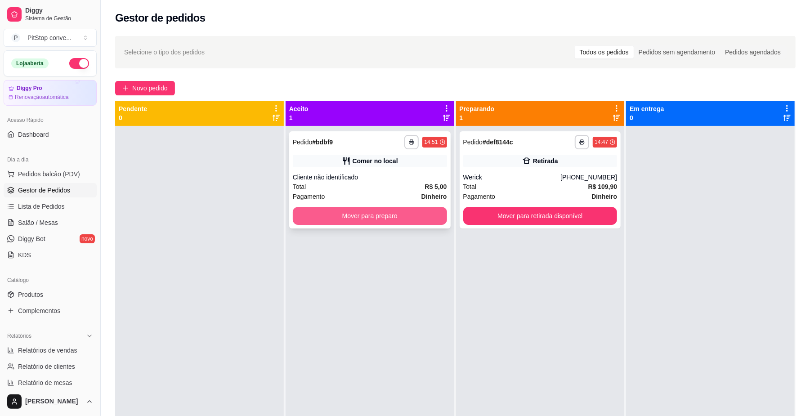
click at [404, 211] on button "Mover para preparo" at bounding box center [370, 216] width 154 height 18
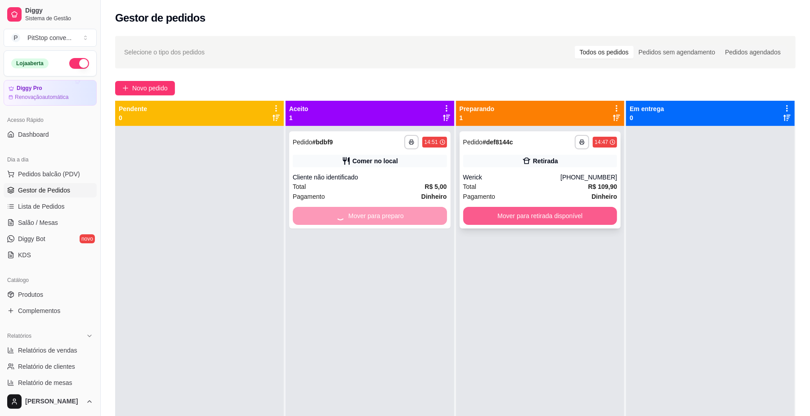
click at [549, 215] on button "Mover para retirada disponível" at bounding box center [540, 216] width 154 height 18
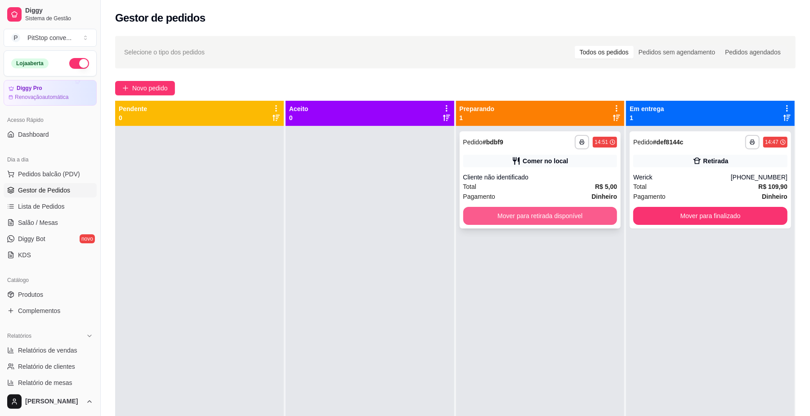
click at [569, 212] on button "Mover para retirada disponível" at bounding box center [540, 216] width 154 height 18
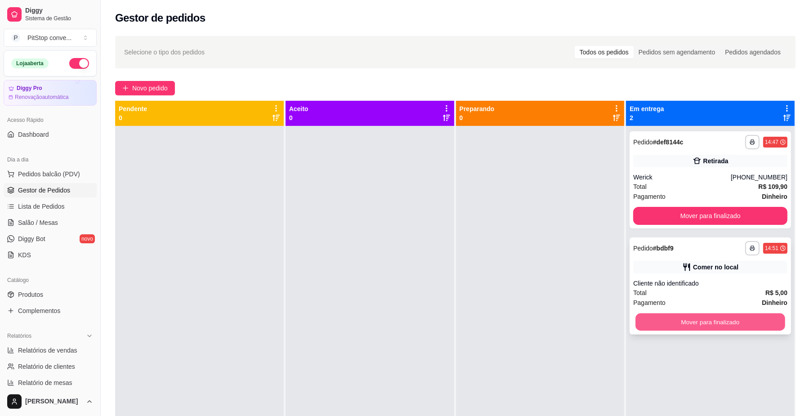
click at [733, 321] on button "Mover para finalizado" at bounding box center [710, 323] width 149 height 18
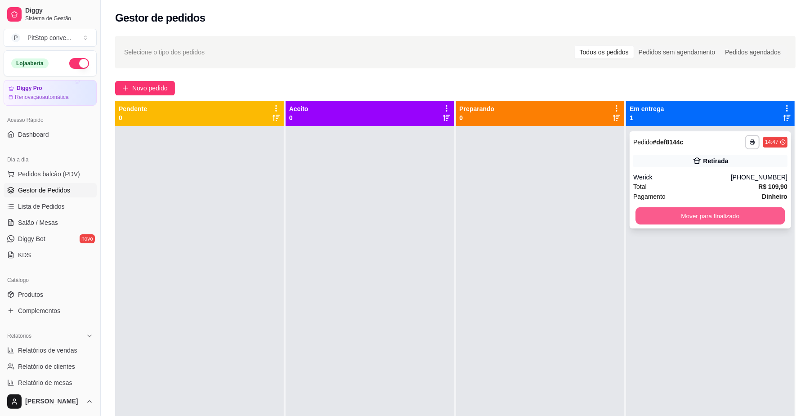
click at [731, 214] on button "Mover para finalizado" at bounding box center [710, 216] width 149 height 18
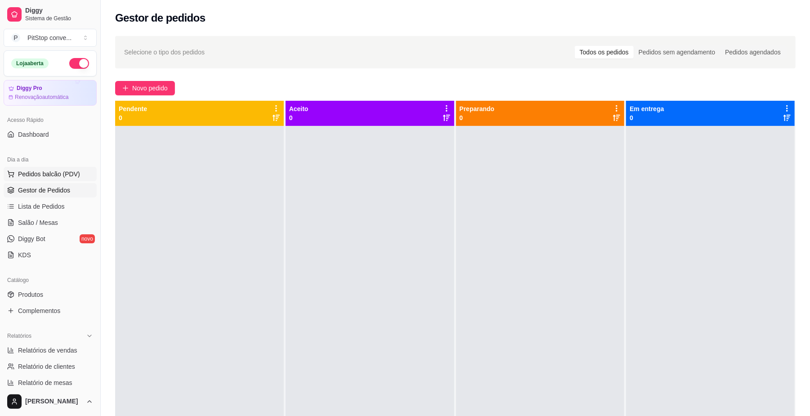
click at [69, 174] on span "Pedidos balcão (PDV)" at bounding box center [49, 174] width 62 height 9
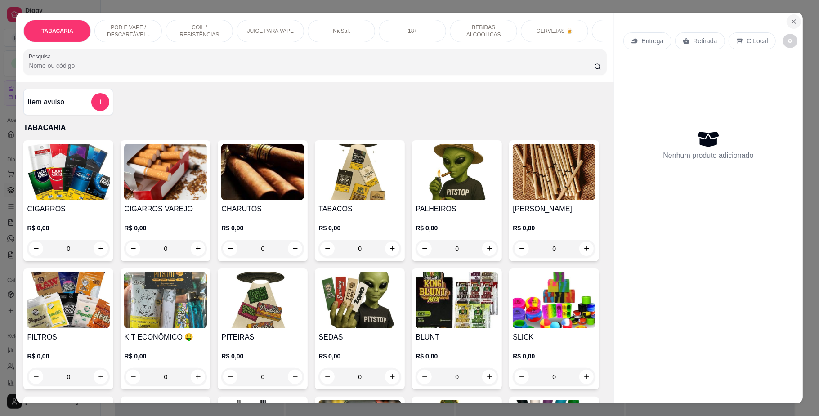
click at [792, 22] on icon "Close" at bounding box center [794, 21] width 7 height 7
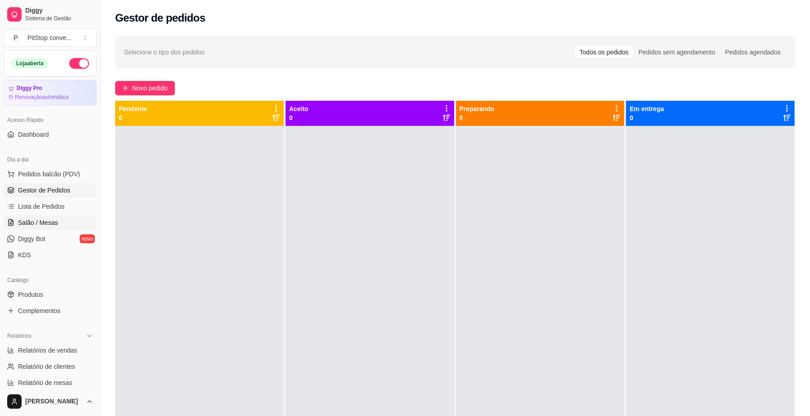
click at [55, 220] on span "Salão / Mesas" at bounding box center [38, 222] width 40 height 9
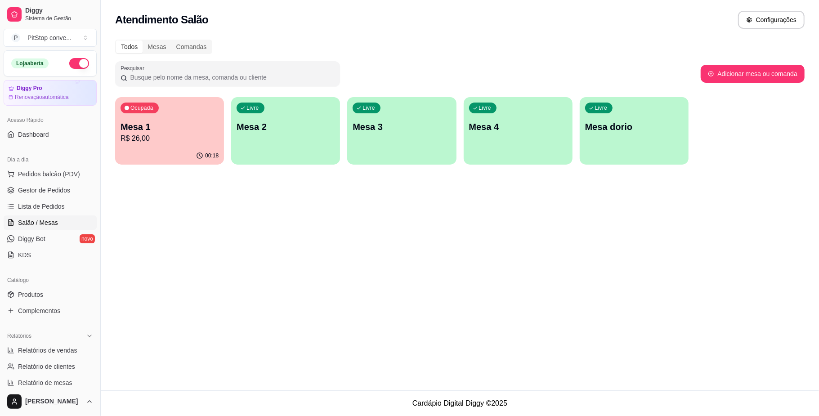
click at [198, 137] on p "R$ 26,00" at bounding box center [170, 138] width 98 height 11
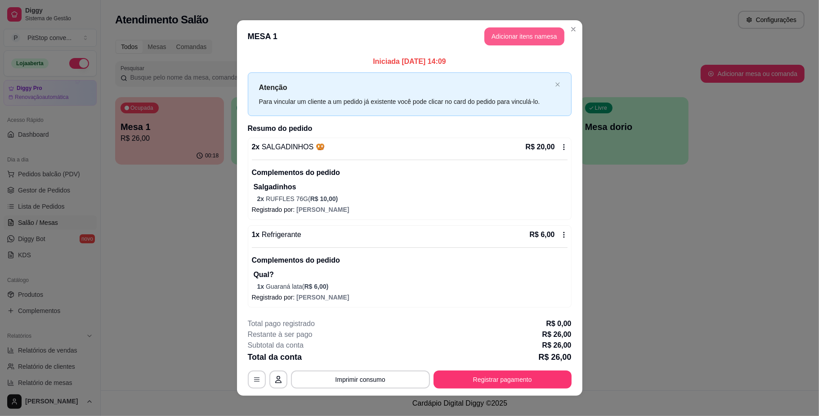
click at [544, 34] on button "Adicionar itens na mesa" at bounding box center [525, 36] width 80 height 18
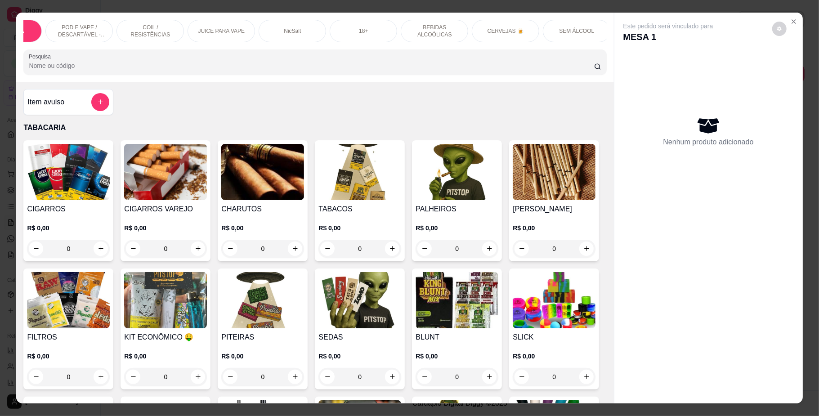
scroll to position [0, 103]
click at [530, 37] on div "SEM ÁLCOOL" at bounding box center [522, 31] width 67 height 22
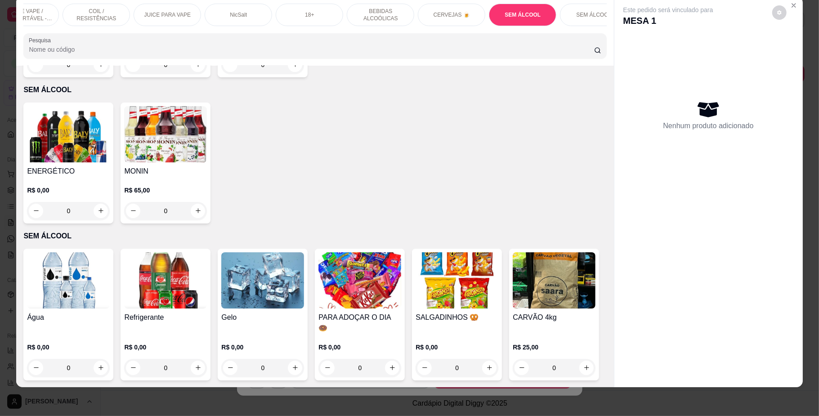
scroll to position [2560, 0]
click at [173, 252] on img at bounding box center [165, 280] width 83 height 56
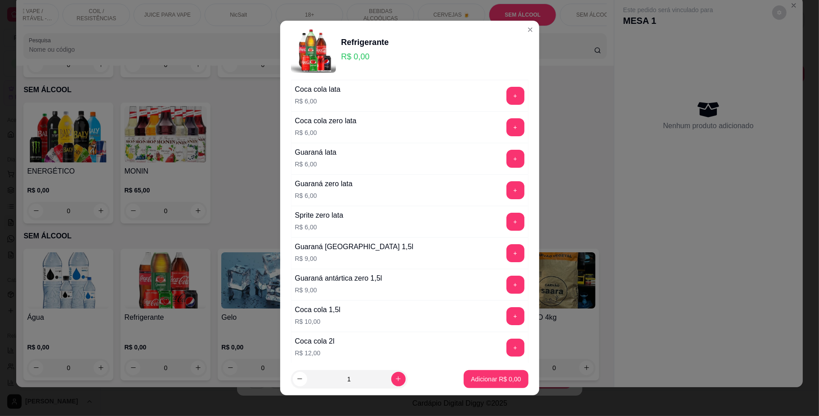
scroll to position [60, 0]
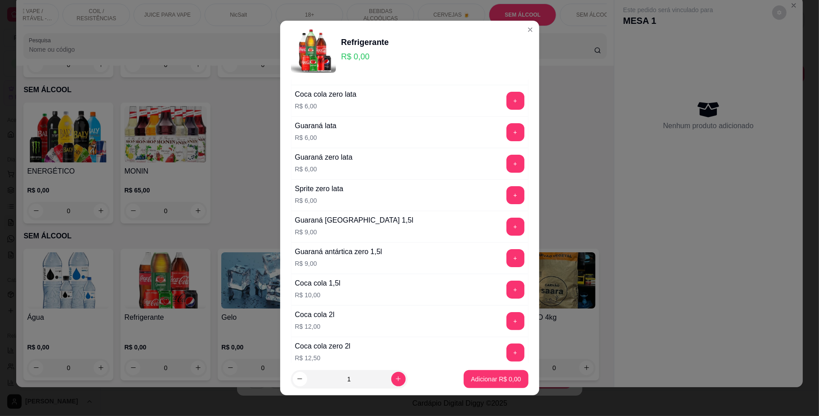
click at [489, 144] on div "Guaraná lata R$ 6,00 +" at bounding box center [410, 132] width 238 height 31
click at [507, 141] on button "+" at bounding box center [516, 132] width 18 height 18
click at [490, 384] on button "Adicionar R$ 6,00" at bounding box center [496, 379] width 64 height 18
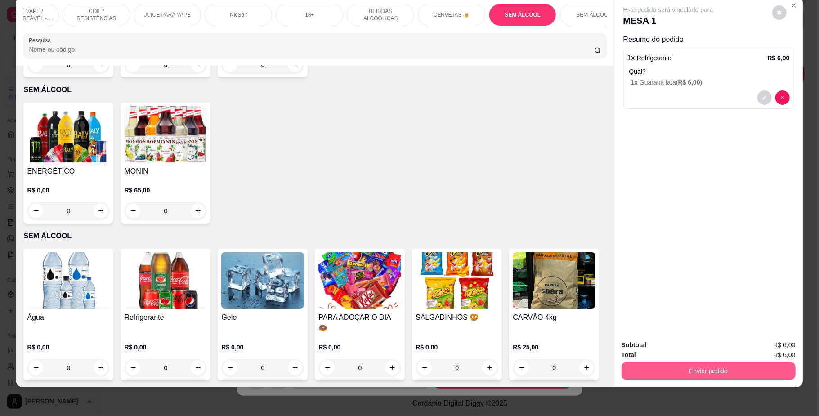
click at [742, 368] on button "Enviar pedido" at bounding box center [709, 371] width 174 height 18
click at [693, 348] on button "Não registrar e enviar pedido" at bounding box center [678, 349] width 94 height 17
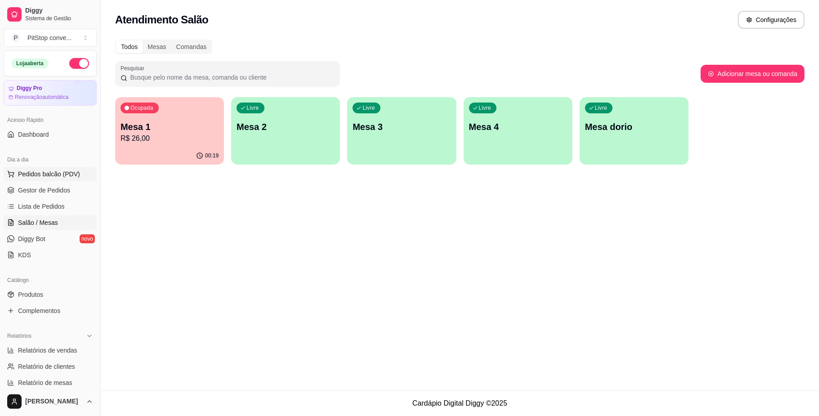
click at [41, 177] on span "Pedidos balcão (PDV)" at bounding box center [49, 174] width 62 height 9
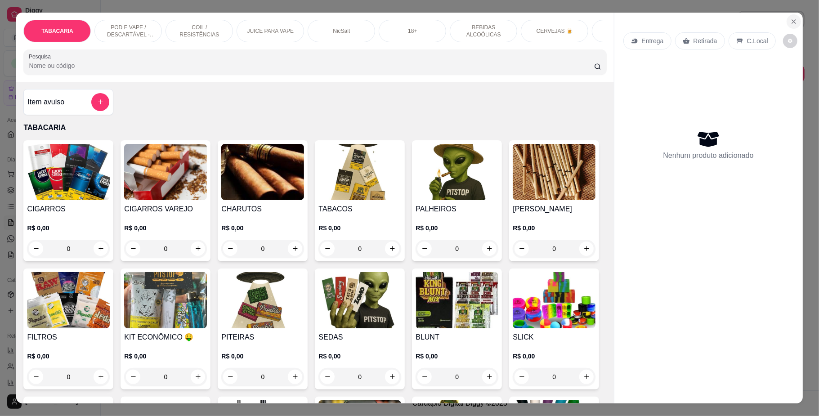
click at [791, 18] on icon "Close" at bounding box center [794, 21] width 7 height 7
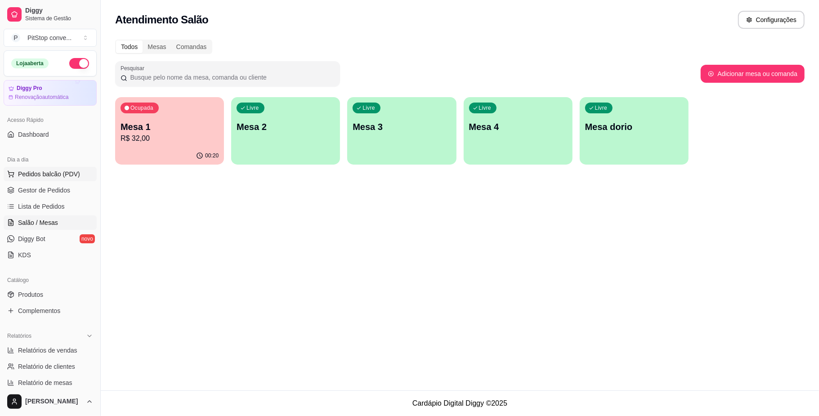
click at [60, 168] on button "Pedidos balcão (PDV)" at bounding box center [50, 174] width 93 height 14
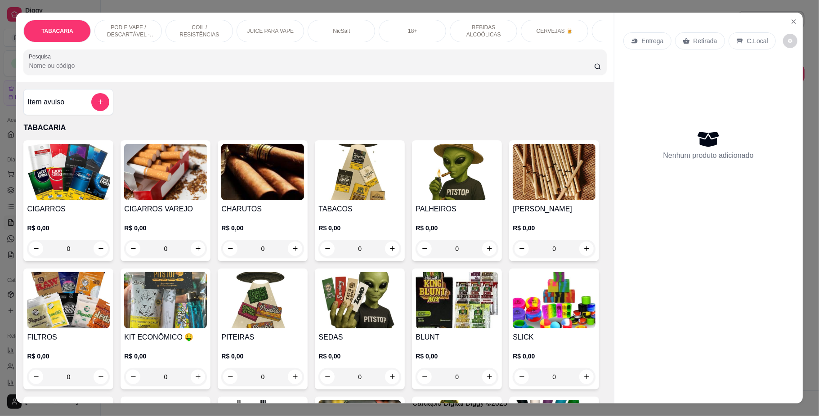
click at [401, 315] on img at bounding box center [360, 300] width 83 height 56
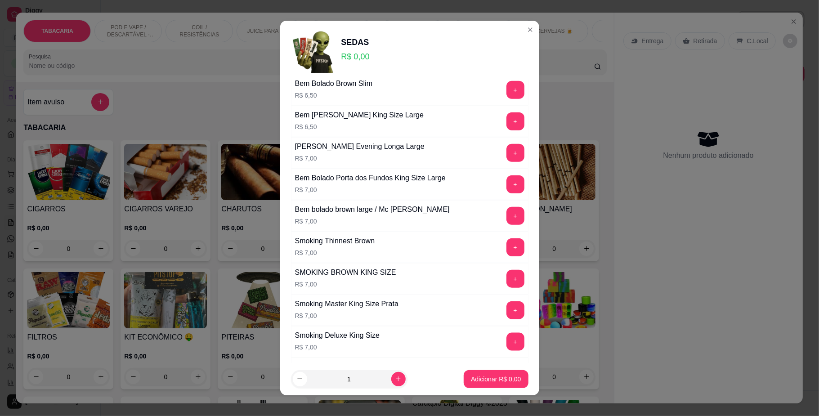
scroll to position [720, 0]
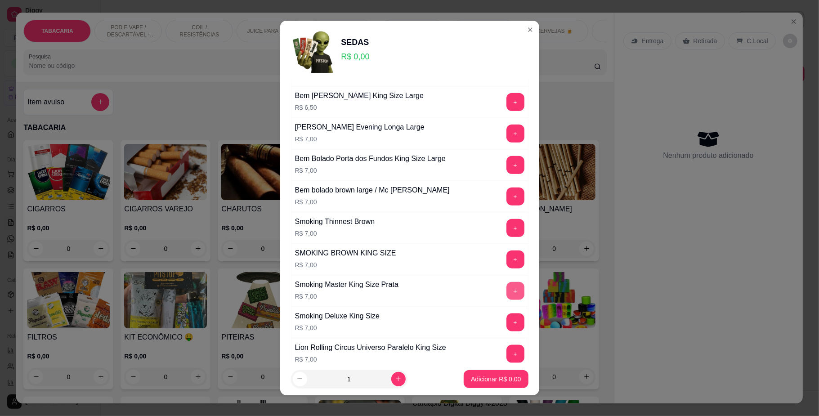
click at [507, 296] on button "+" at bounding box center [516, 291] width 18 height 18
click at [503, 380] on p "Adicionar R$ 7,00" at bounding box center [496, 379] width 50 height 9
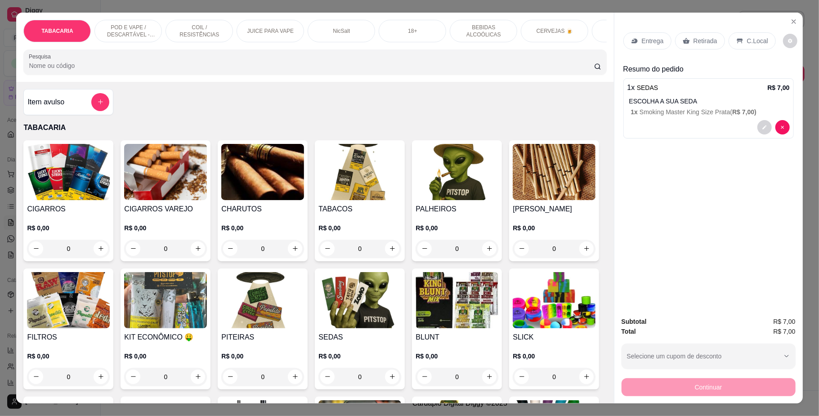
click at [755, 44] on p "C.Local" at bounding box center [757, 40] width 21 height 9
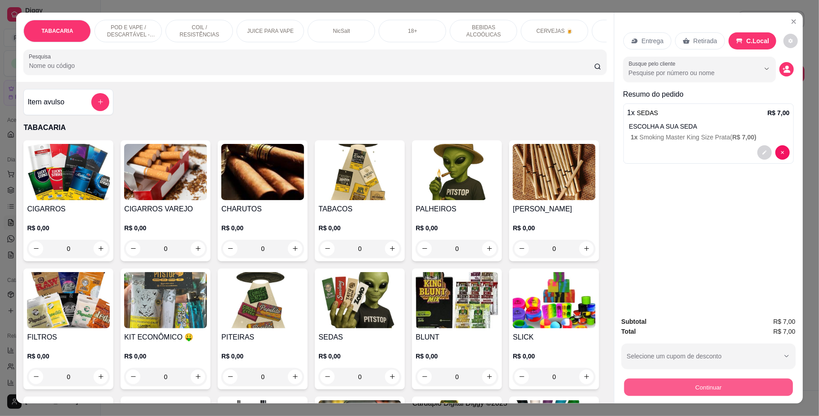
click at [711, 390] on button "Continuar" at bounding box center [708, 388] width 169 height 18
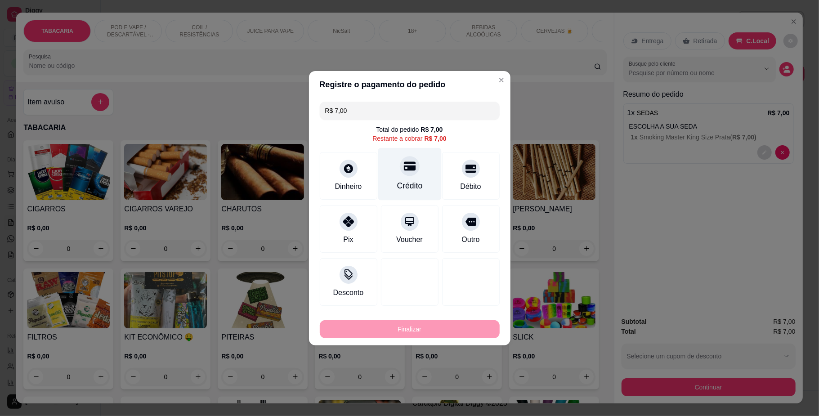
click at [414, 166] on div at bounding box center [410, 166] width 20 height 20
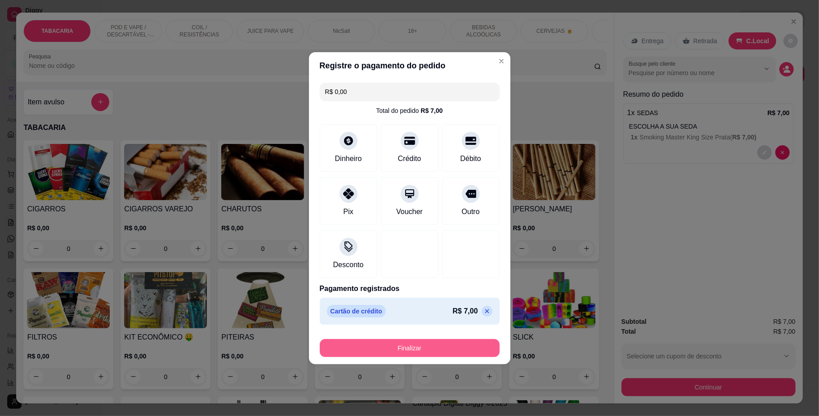
click at [442, 346] on button "Finalizar" at bounding box center [410, 348] width 180 height 18
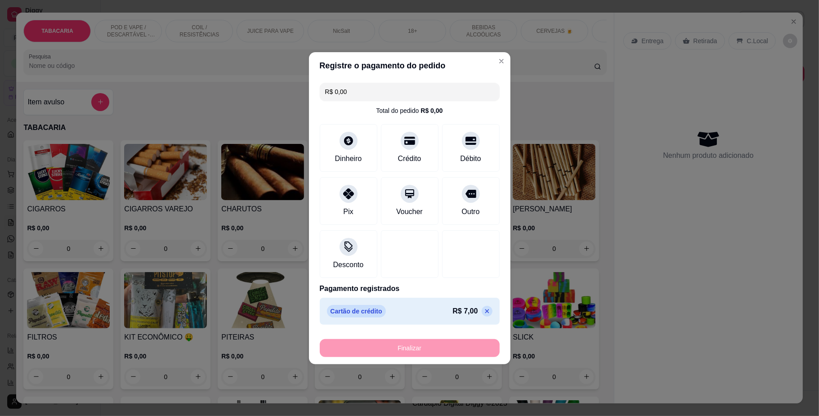
type input "-R$ 7,00"
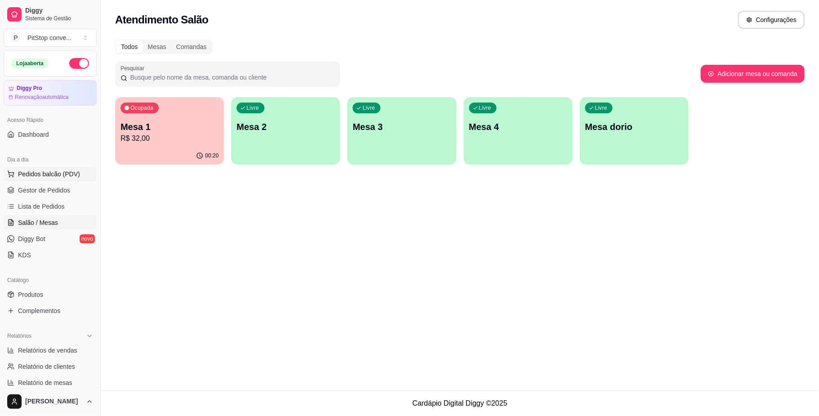
click at [51, 175] on span "Pedidos balcão (PDV)" at bounding box center [49, 174] width 62 height 9
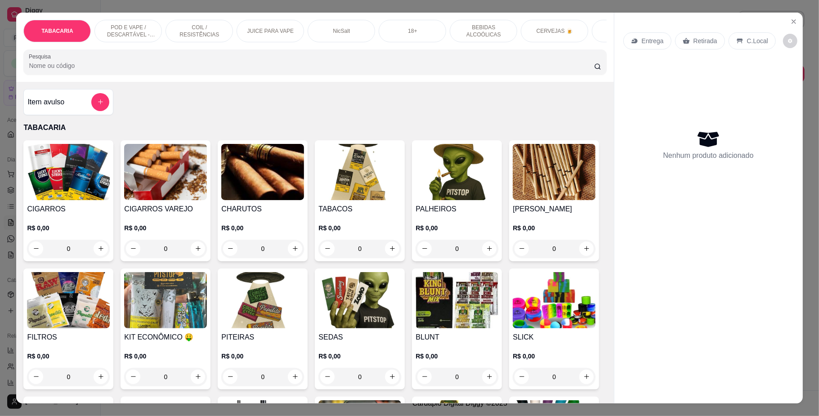
click at [346, 193] on img at bounding box center [360, 172] width 83 height 56
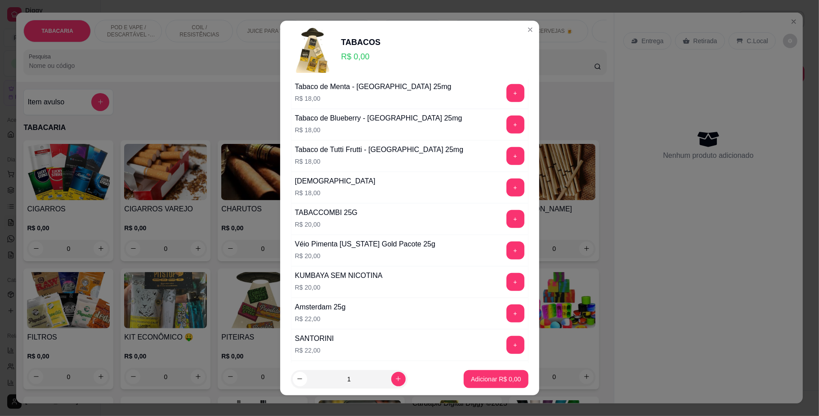
scroll to position [420, 0]
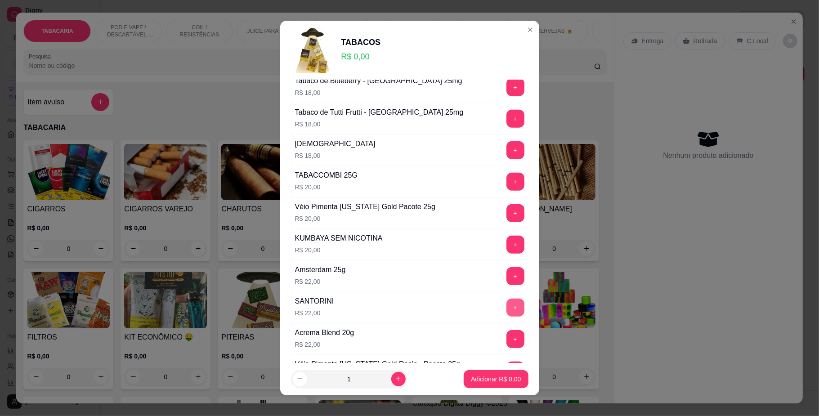
click at [507, 317] on button "+" at bounding box center [516, 308] width 18 height 18
click at [495, 378] on p "Adicionar R$ 22,00" at bounding box center [494, 379] width 52 height 9
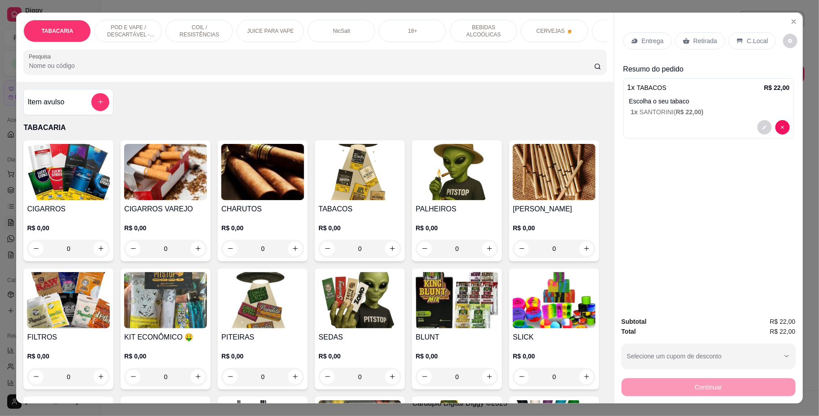
click at [401, 328] on img at bounding box center [360, 300] width 83 height 56
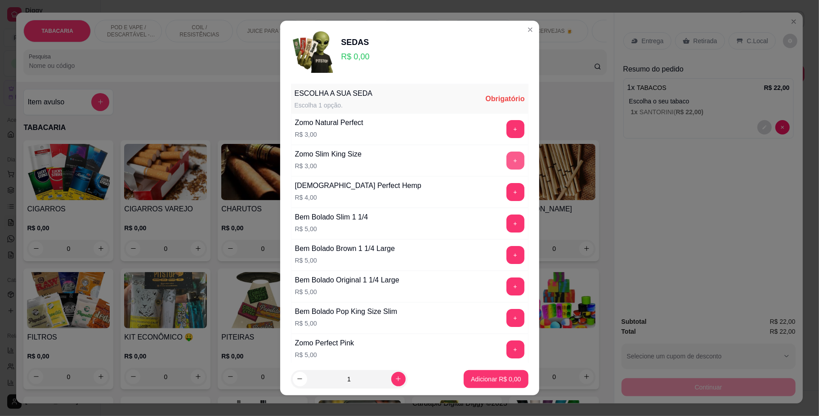
click at [507, 155] on button "+" at bounding box center [516, 161] width 18 height 18
click at [490, 390] on footer "1 Adicionar R$ 3,00" at bounding box center [409, 379] width 259 height 32
click at [490, 383] on p "Adicionar R$ 3,00" at bounding box center [496, 379] width 49 height 9
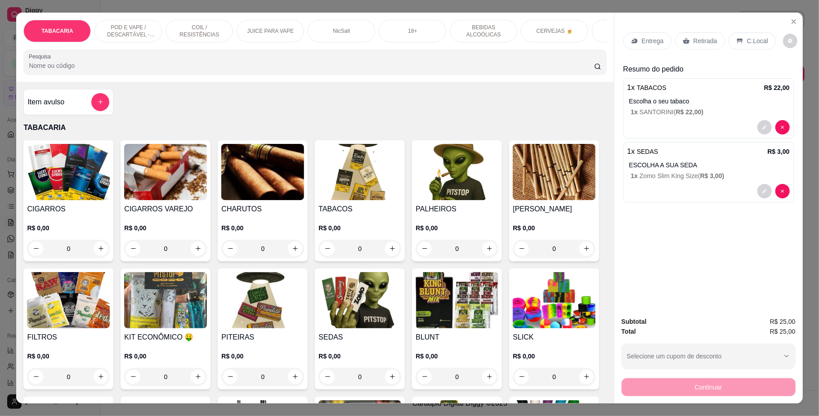
click at [747, 39] on p "C.Local" at bounding box center [757, 40] width 21 height 9
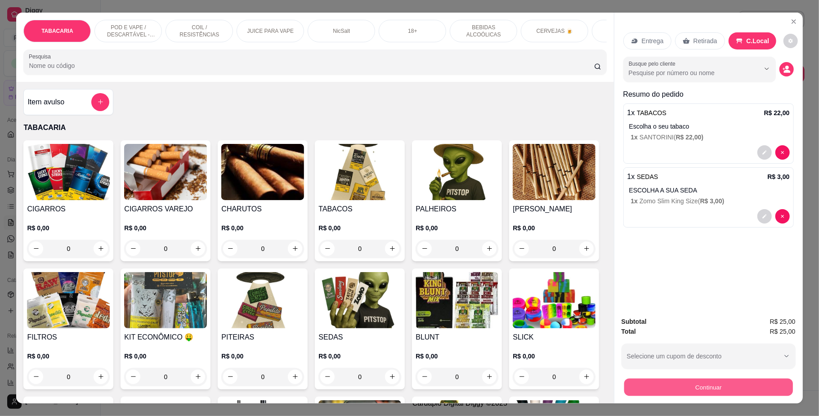
click at [710, 385] on button "Continuar" at bounding box center [708, 388] width 169 height 18
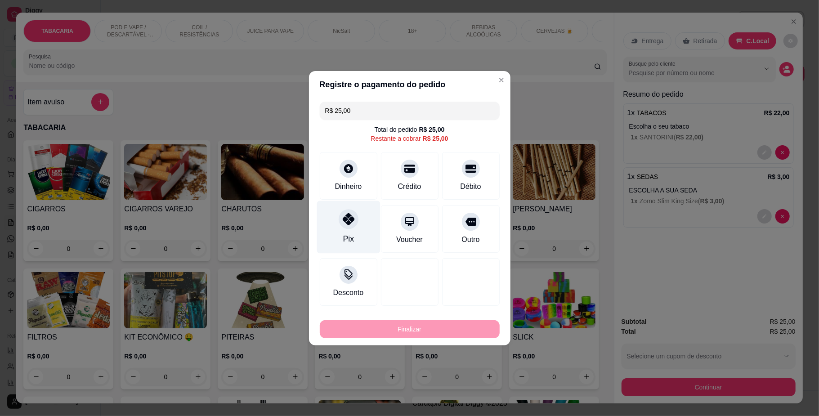
click at [343, 226] on div at bounding box center [349, 219] width 20 height 20
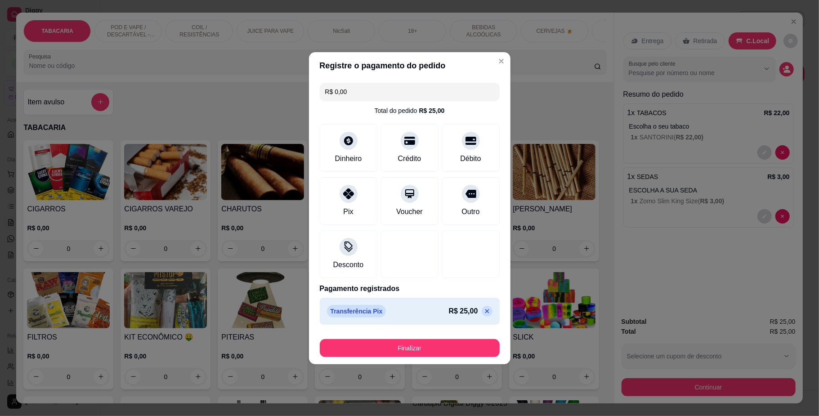
click at [447, 362] on footer "Finalizar" at bounding box center [410, 346] width 202 height 36
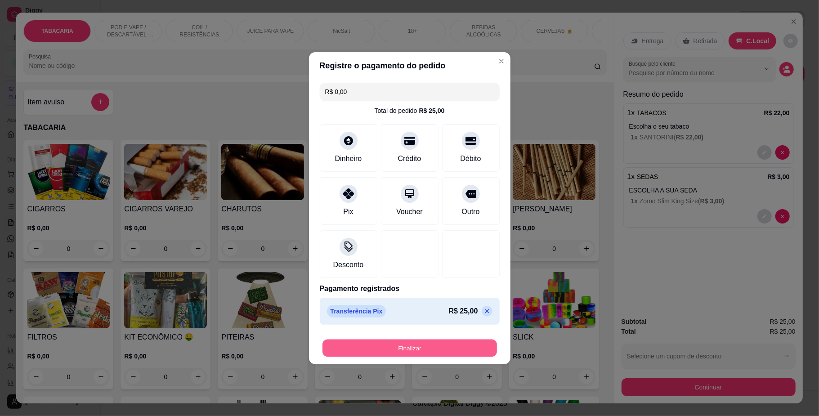
click at [445, 351] on button "Finalizar" at bounding box center [410, 348] width 175 height 18
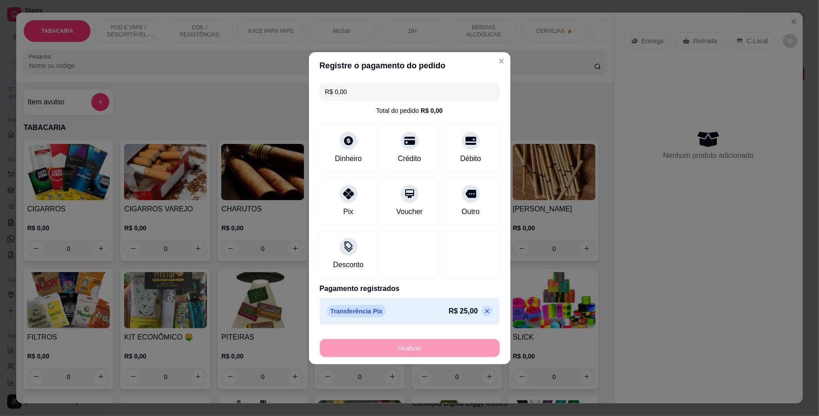
type input "-R$ 25,00"
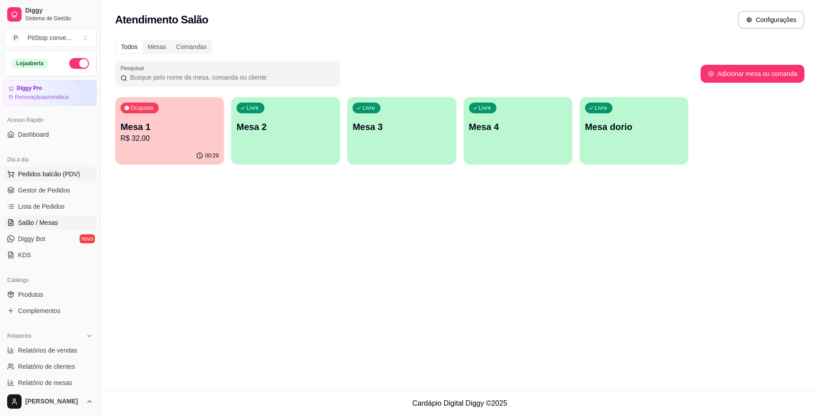
click at [71, 171] on span "Pedidos balcão (PDV)" at bounding box center [49, 174] width 62 height 9
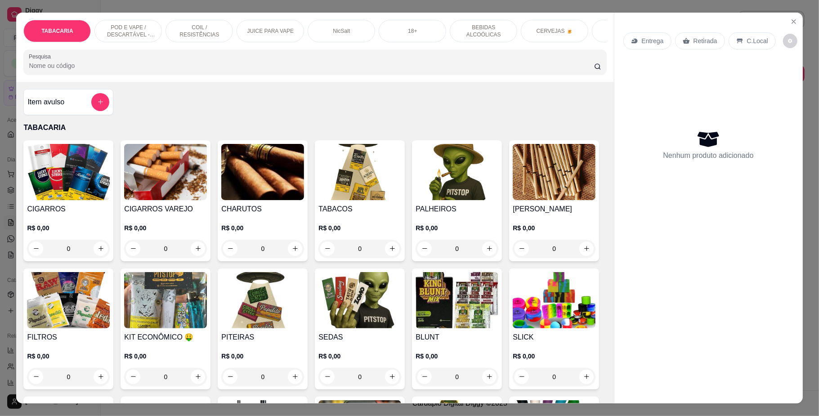
click at [80, 197] on img at bounding box center [68, 172] width 83 height 56
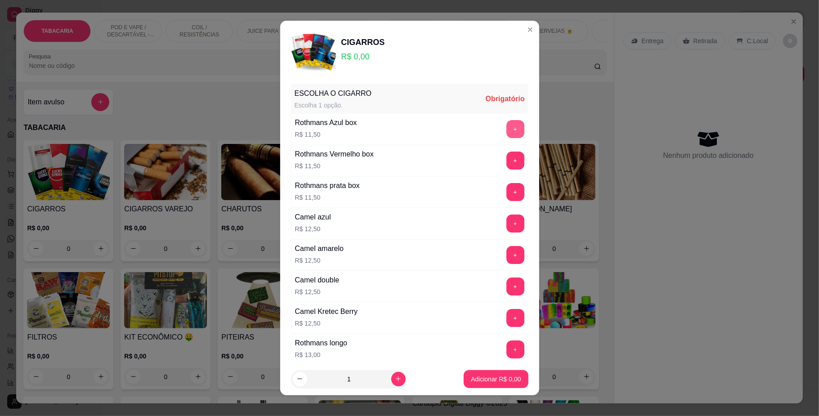
click at [507, 123] on button "+" at bounding box center [516, 129] width 18 height 18
click at [487, 382] on p "Adicionar R$ 11,50" at bounding box center [495, 379] width 54 height 9
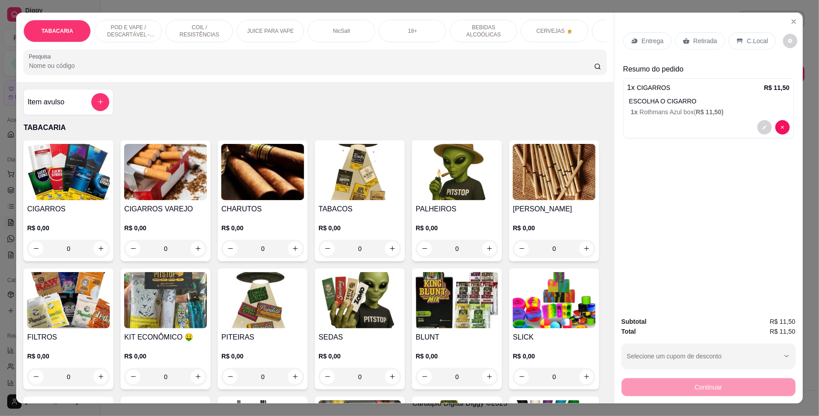
click at [747, 38] on p "C.Local" at bounding box center [757, 40] width 21 height 9
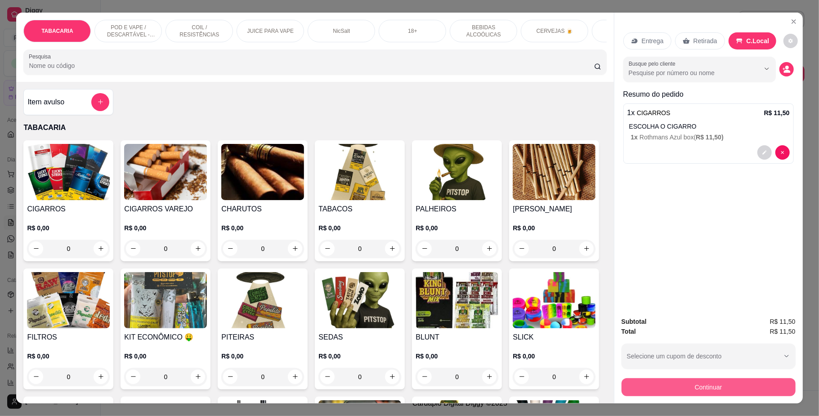
click at [695, 390] on button "Continuar" at bounding box center [709, 387] width 174 height 18
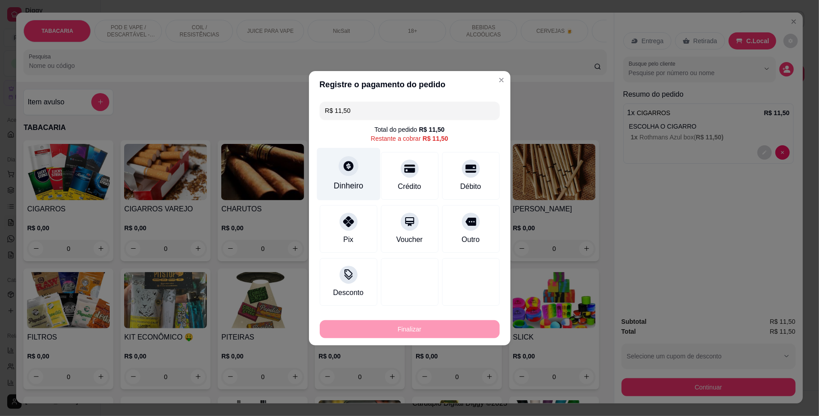
click at [357, 171] on div "Dinheiro" at bounding box center [348, 174] width 63 height 53
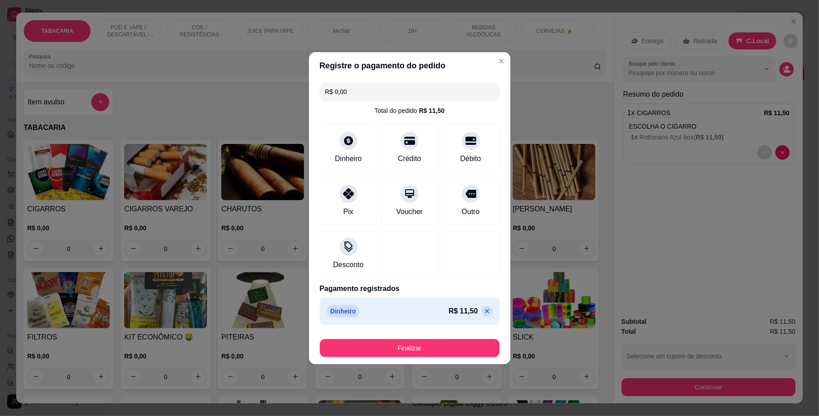
click at [427, 340] on button "Finalizar" at bounding box center [410, 348] width 180 height 18
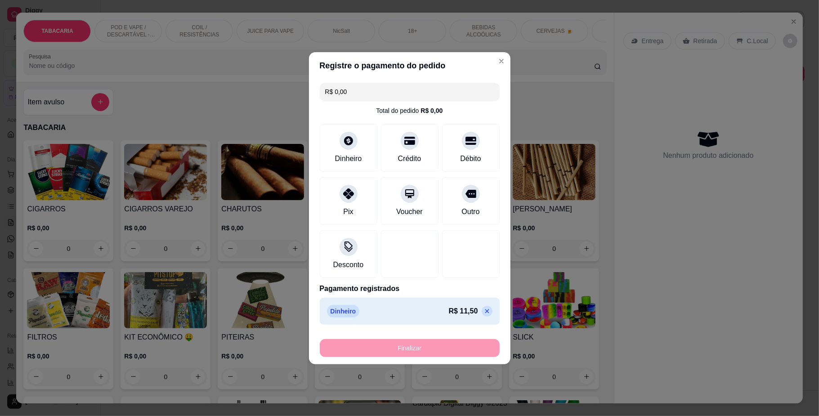
type input "-R$ 11,50"
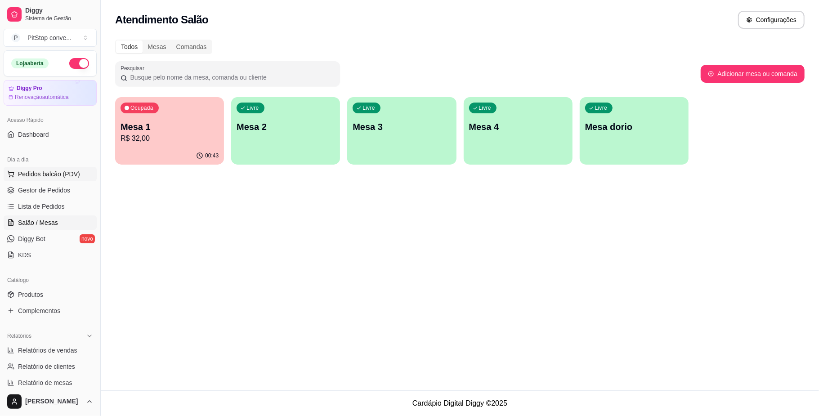
click at [60, 168] on button "Pedidos balcão (PDV)" at bounding box center [50, 174] width 93 height 14
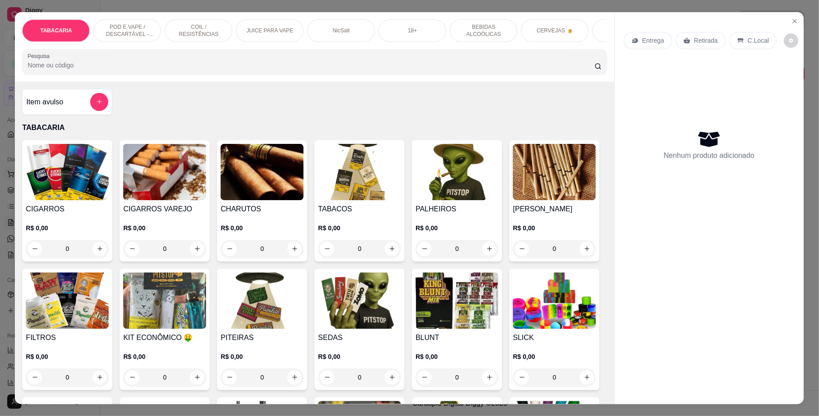
click at [60, 168] on img at bounding box center [67, 172] width 83 height 56
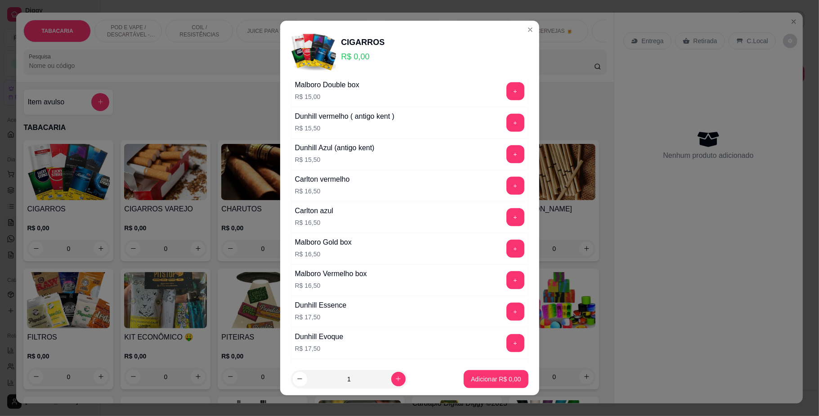
scroll to position [660, 0]
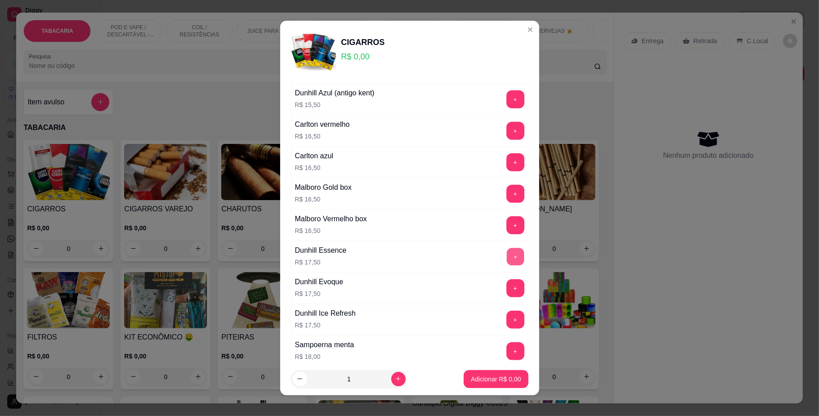
click at [507, 265] on button "+" at bounding box center [516, 257] width 18 height 18
click at [483, 378] on p "Adicionar R$ 17,50" at bounding box center [494, 379] width 52 height 9
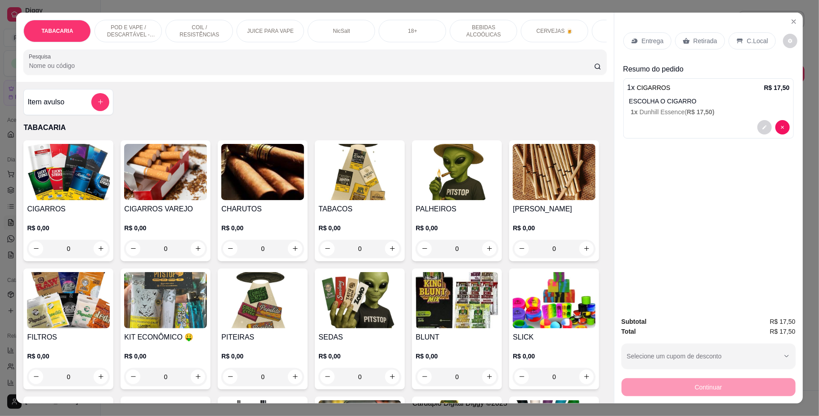
click at [750, 43] on p "C.Local" at bounding box center [757, 40] width 21 height 9
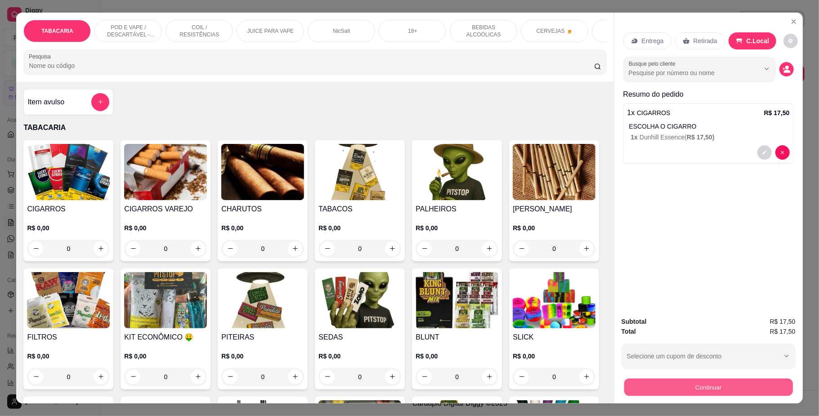
click at [735, 392] on button "Continuar" at bounding box center [708, 388] width 169 height 18
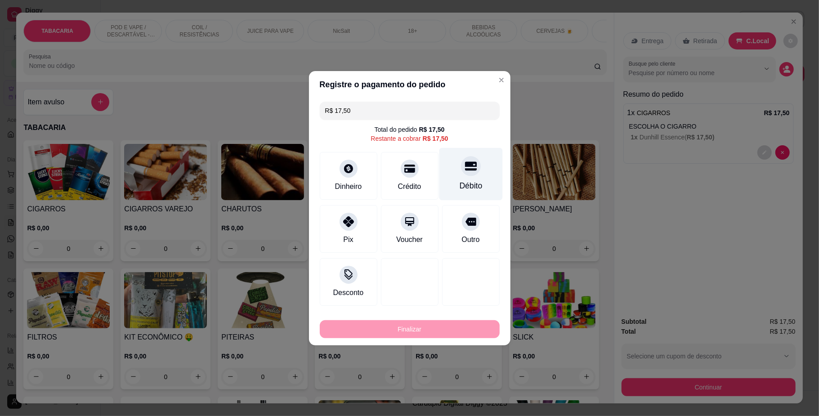
click at [465, 162] on icon at bounding box center [471, 166] width 12 height 12
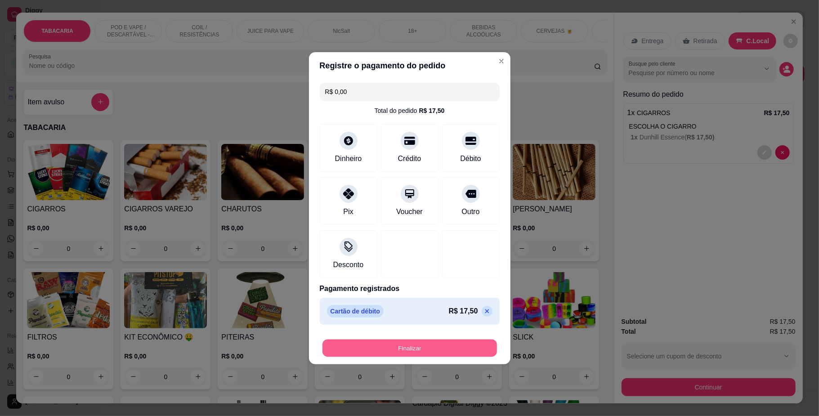
click at [456, 346] on button "Finalizar" at bounding box center [410, 348] width 175 height 18
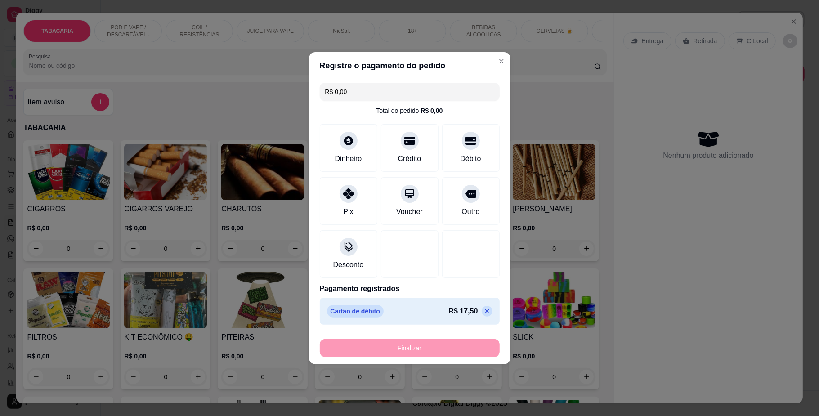
type input "-R$ 17,50"
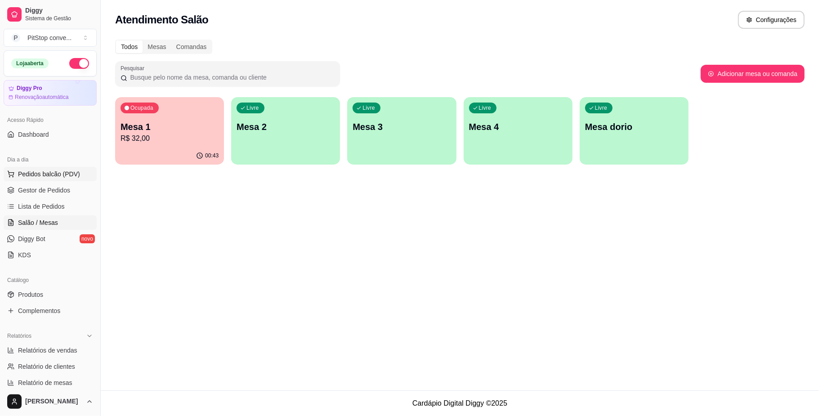
click at [70, 172] on span "Pedidos balcão (PDV)" at bounding box center [49, 174] width 62 height 9
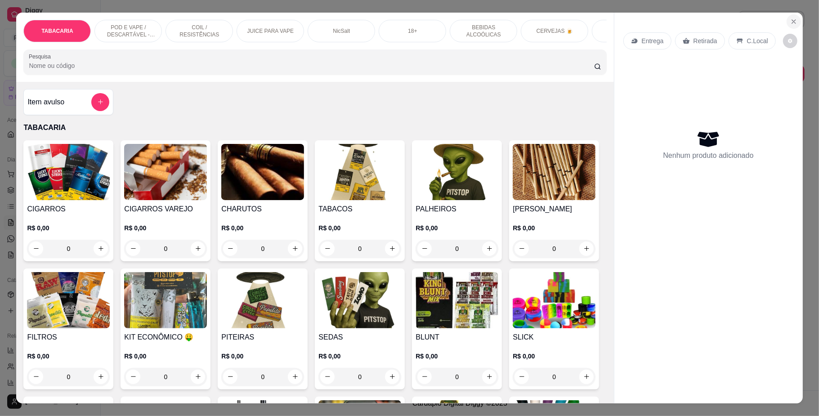
click at [796, 23] on button "Close" at bounding box center [794, 21] width 14 height 14
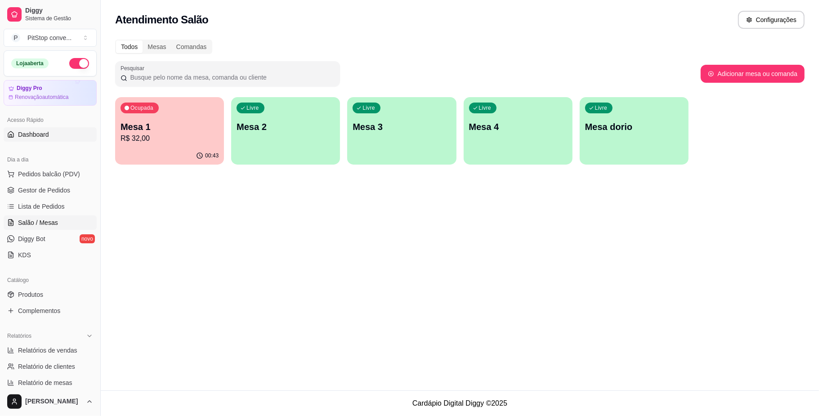
click at [49, 135] on link "Dashboard" at bounding box center [50, 134] width 93 height 14
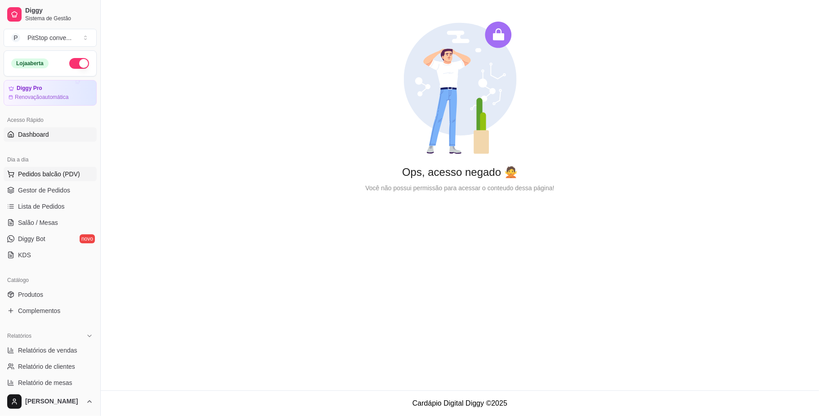
click at [58, 175] on span "Pedidos balcão (PDV)" at bounding box center [49, 174] width 62 height 9
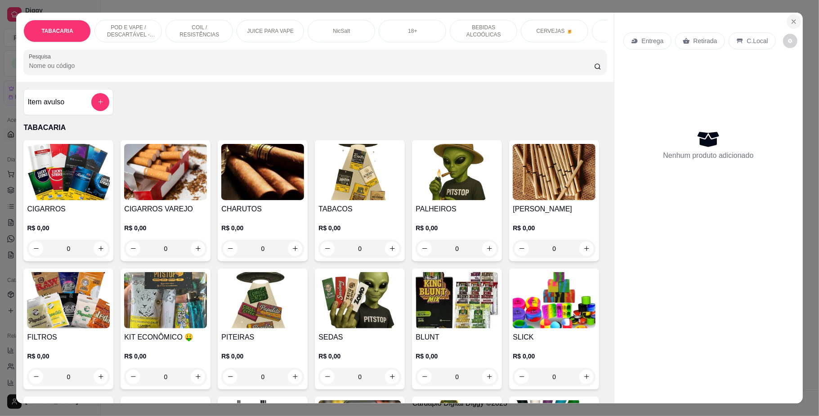
click at [791, 20] on icon "Close" at bounding box center [794, 21] width 7 height 7
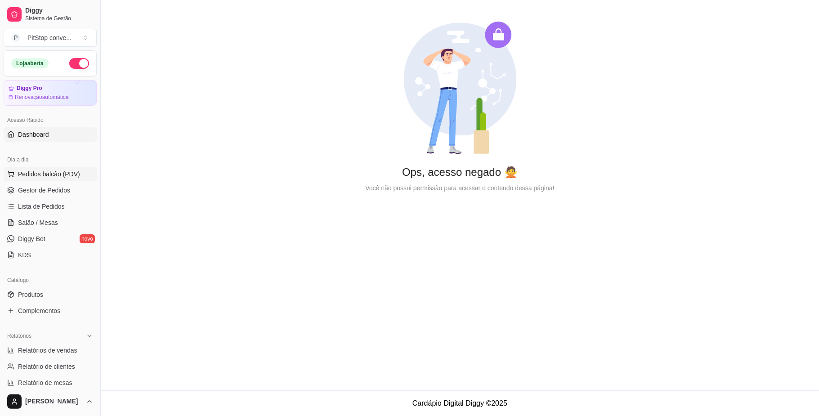
click at [51, 177] on span "Pedidos balcão (PDV)" at bounding box center [49, 174] width 62 height 9
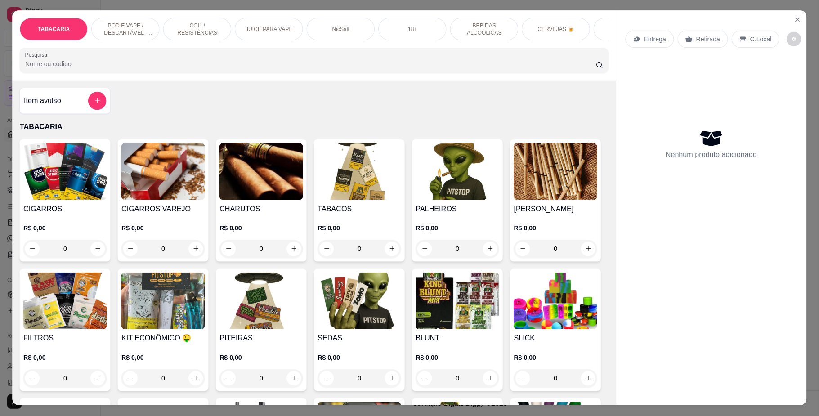
click at [49, 189] on img at bounding box center [65, 171] width 84 height 57
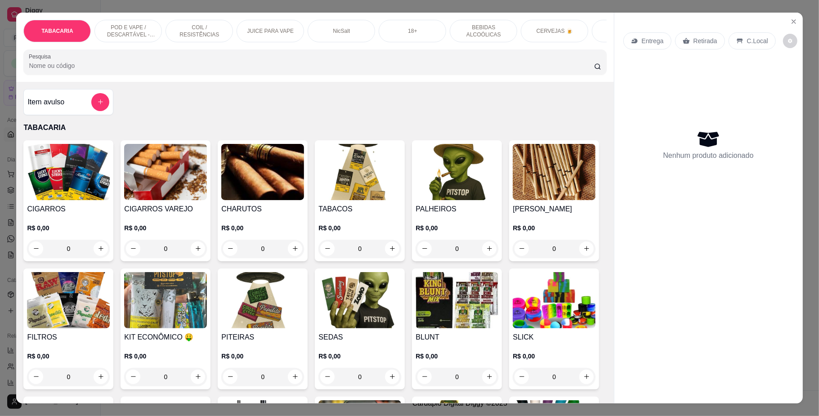
click at [794, 14] on div "Entrega Retirada C.Local Nenhum produto adicionado" at bounding box center [709, 201] width 189 height 377
click at [791, 18] on icon "Close" at bounding box center [794, 21] width 7 height 7
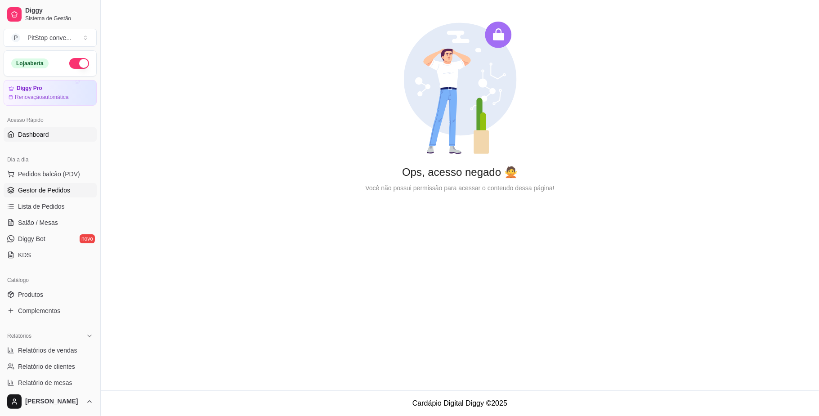
click at [31, 188] on span "Gestor de Pedidos" at bounding box center [44, 190] width 52 height 9
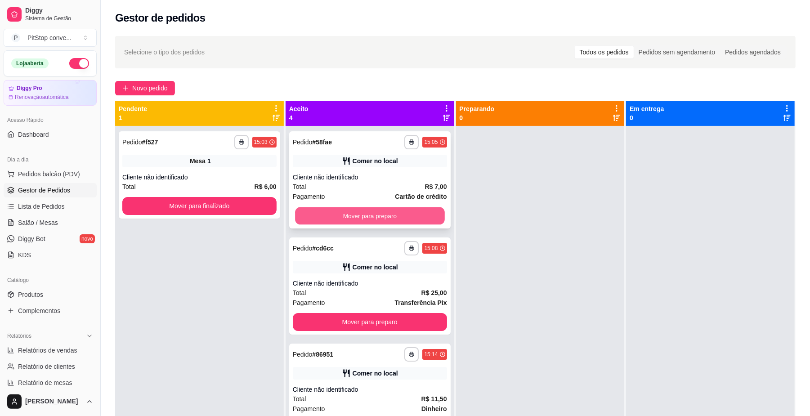
click at [413, 213] on button "Mover para preparo" at bounding box center [369, 216] width 149 height 18
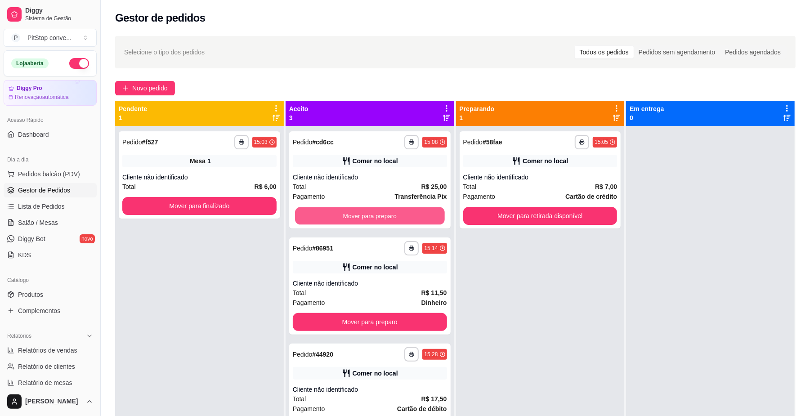
click at [413, 213] on button "Mover para preparo" at bounding box center [369, 216] width 149 height 18
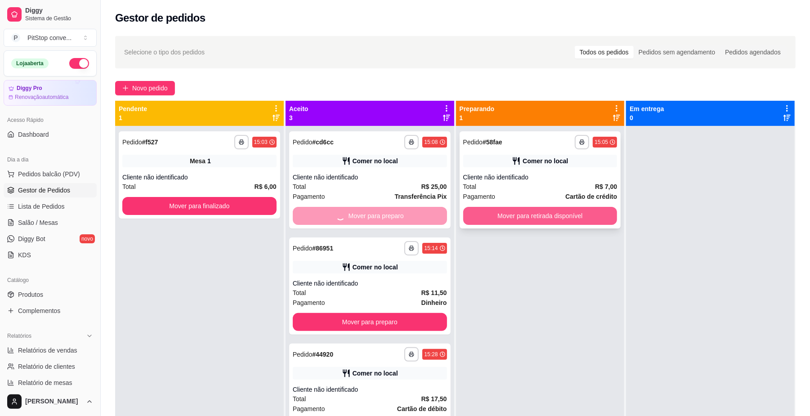
click at [540, 208] on button "Mover para retirada disponível" at bounding box center [540, 216] width 154 height 18
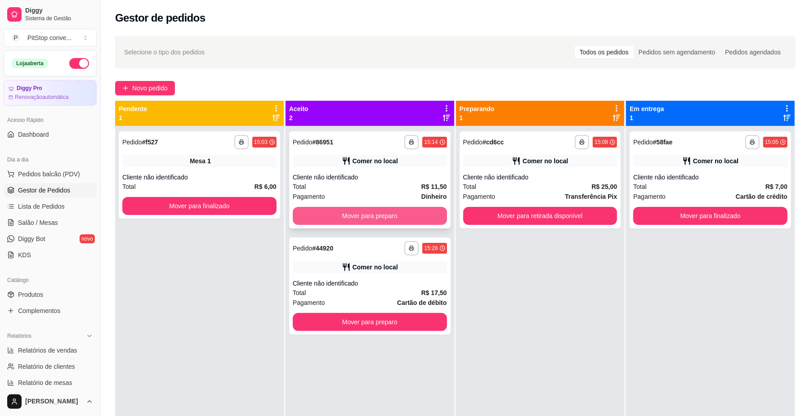
click at [404, 214] on button "Mover para preparo" at bounding box center [370, 216] width 154 height 18
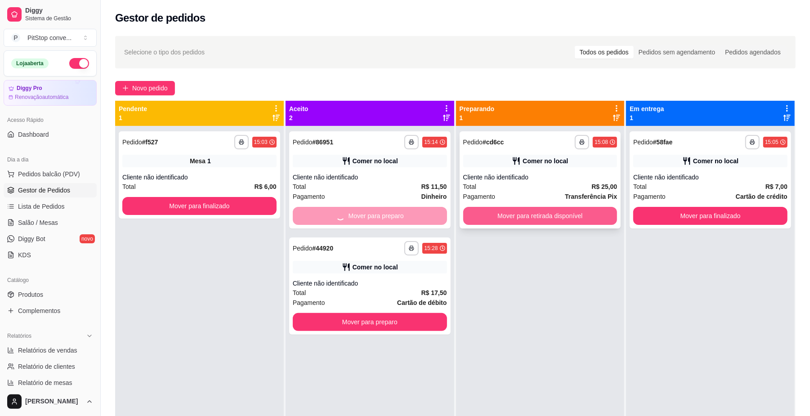
click at [526, 207] on button "Mover para retirada disponível" at bounding box center [540, 216] width 154 height 18
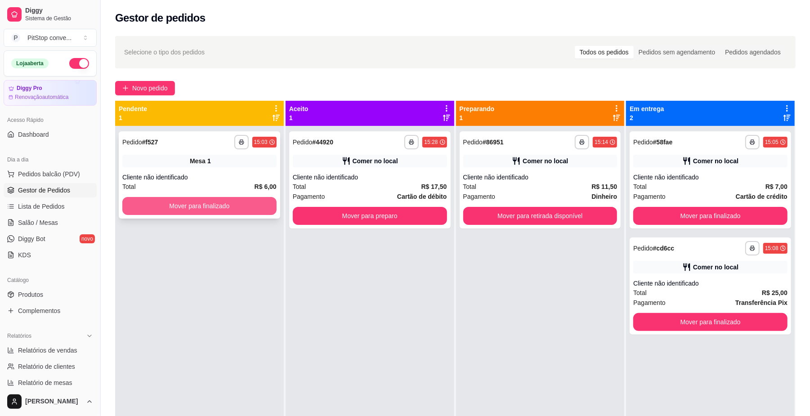
click at [220, 215] on div "**********" at bounding box center [200, 174] width 162 height 87
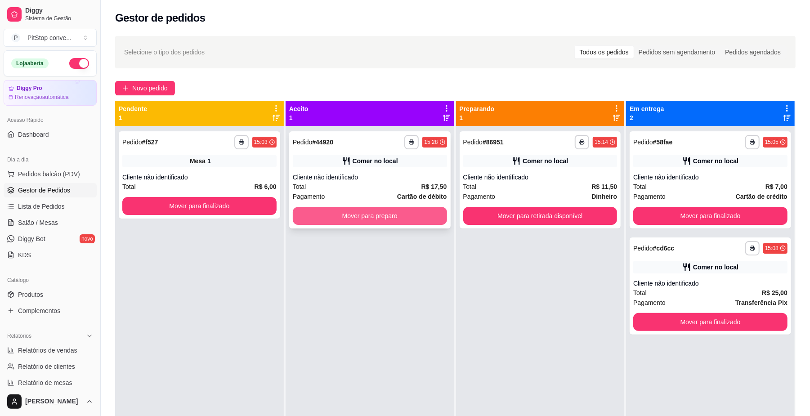
click at [422, 217] on button "Mover para preparo" at bounding box center [370, 216] width 154 height 18
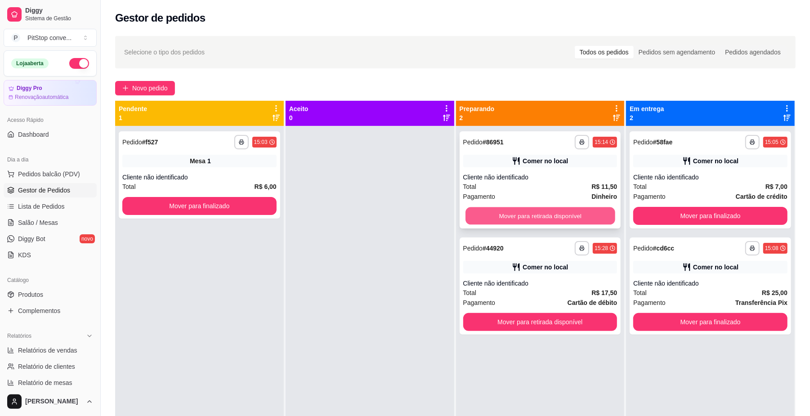
click at [540, 216] on button "Mover para retirada disponível" at bounding box center [540, 216] width 149 height 18
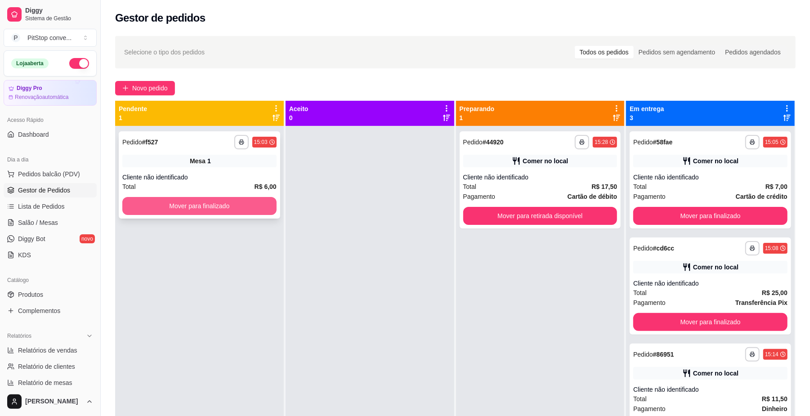
click at [215, 209] on button "Mover para finalizado" at bounding box center [199, 206] width 154 height 18
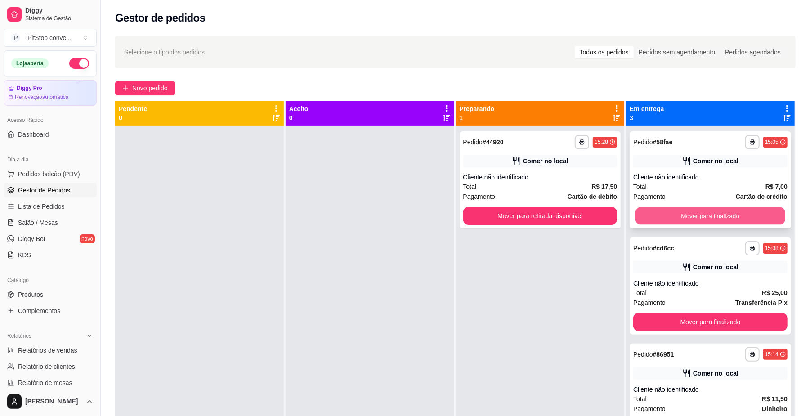
click at [671, 217] on button "Mover para finalizado" at bounding box center [710, 216] width 149 height 18
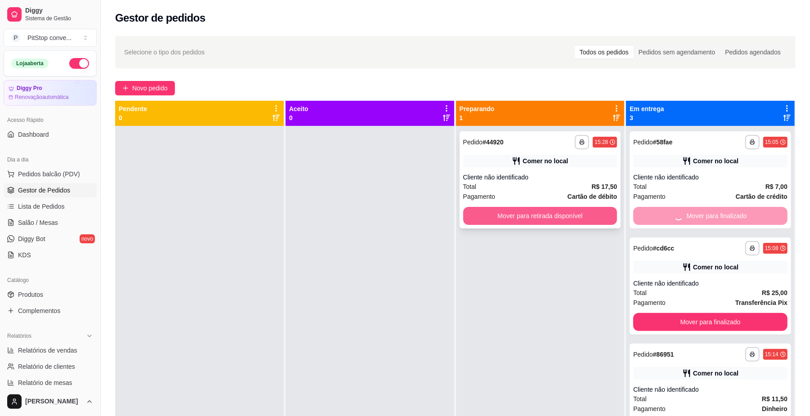
click at [590, 218] on button "Mover para retirada disponível" at bounding box center [540, 216] width 154 height 18
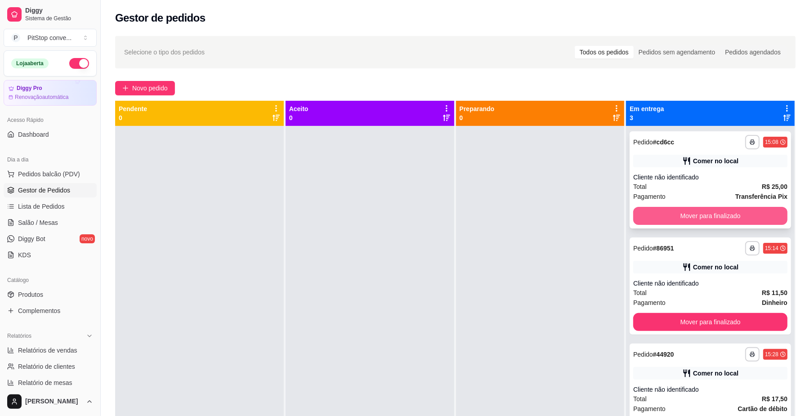
click at [703, 220] on button "Mover para finalizado" at bounding box center [711, 216] width 154 height 18
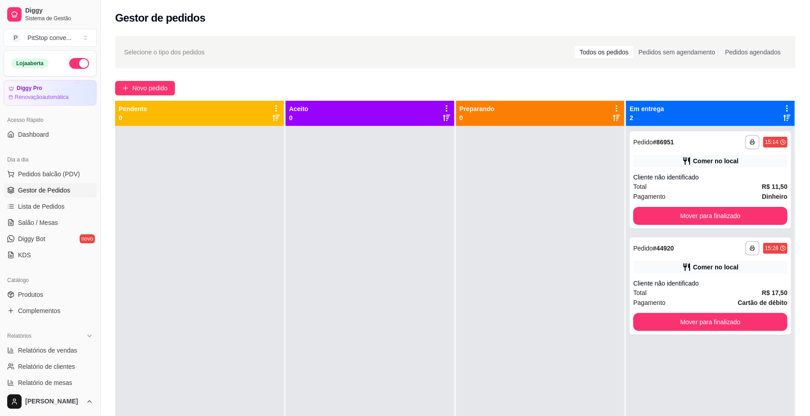
click at [706, 219] on button "Mover para finalizado" at bounding box center [711, 216] width 154 height 18
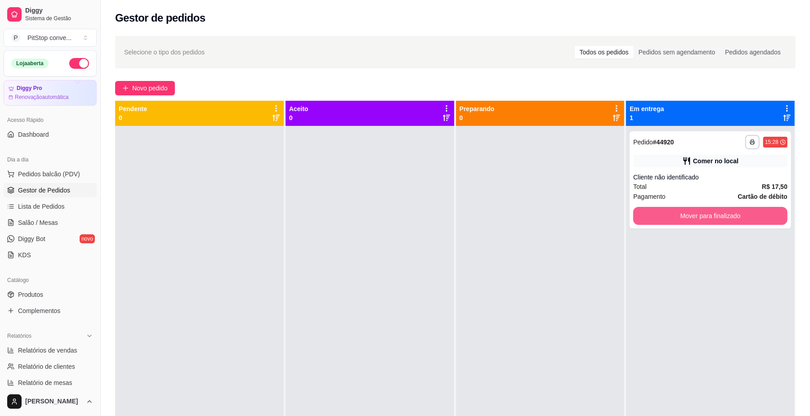
click at [706, 219] on button "Mover para finalizado" at bounding box center [711, 216] width 154 height 18
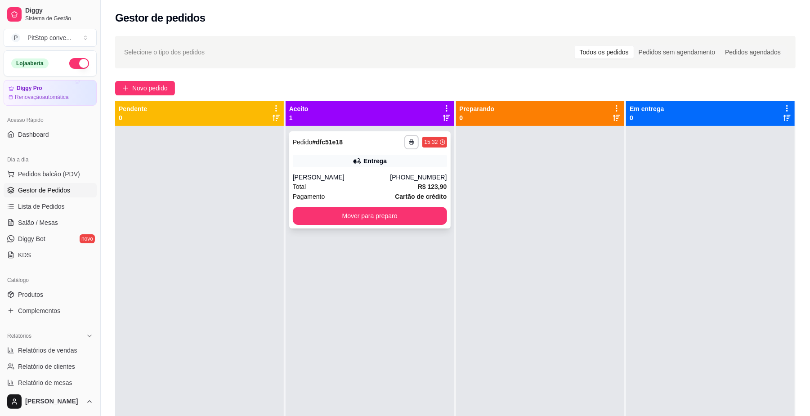
click at [395, 160] on div "Entrega" at bounding box center [370, 161] width 154 height 13
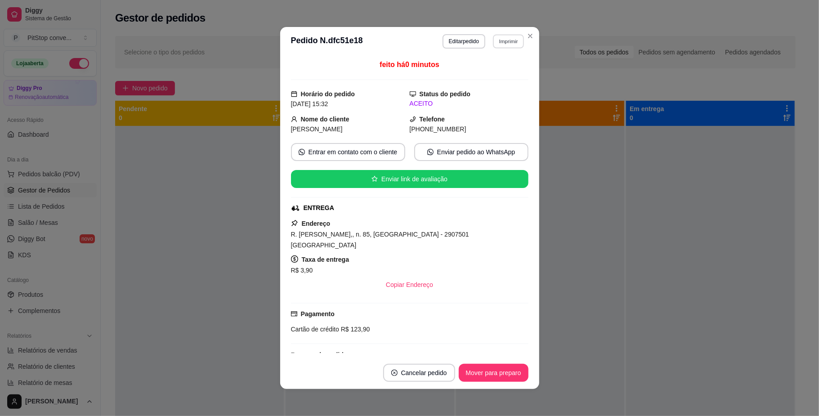
click at [497, 35] on button "Imprimir" at bounding box center [508, 41] width 31 height 14
click at [483, 68] on button "IMPRESSORA" at bounding box center [488, 73] width 65 height 14
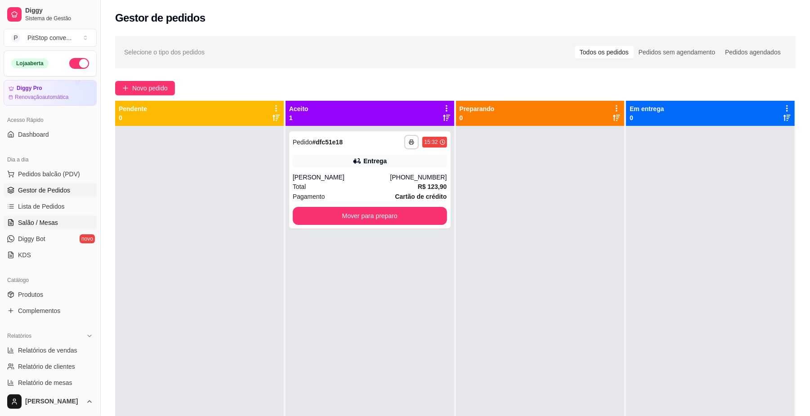
click at [54, 221] on span "Salão / Mesas" at bounding box center [38, 222] width 40 height 9
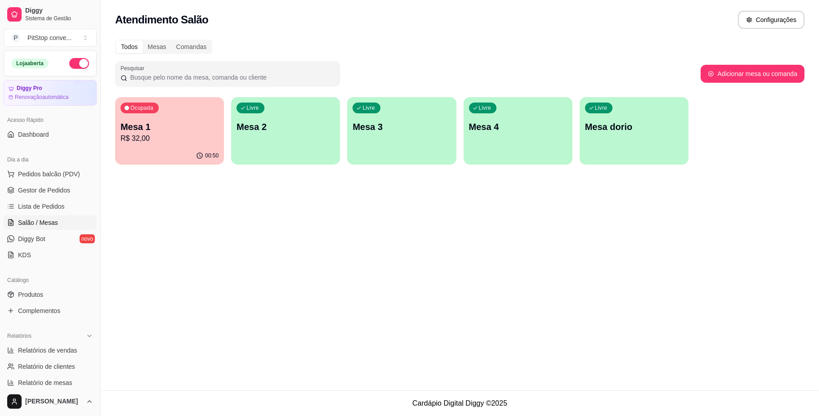
click at [190, 136] on p "R$ 32,00" at bounding box center [170, 138] width 98 height 11
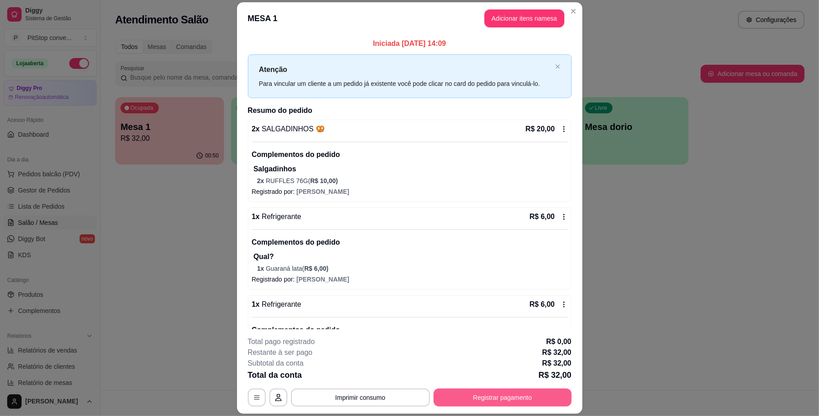
click at [503, 400] on button "Registrar pagamento" at bounding box center [503, 398] width 138 height 18
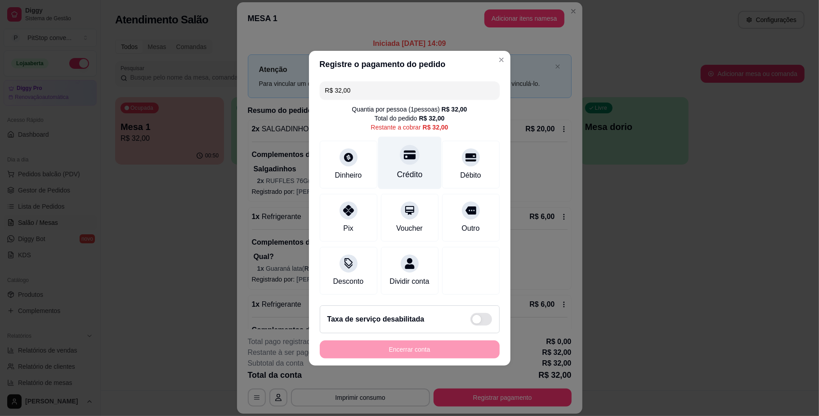
click at [404, 150] on icon at bounding box center [410, 154] width 12 height 9
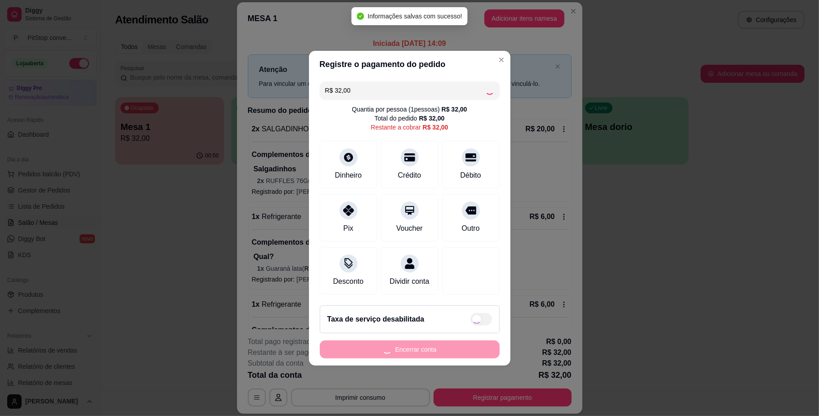
type input "R$ 0,00"
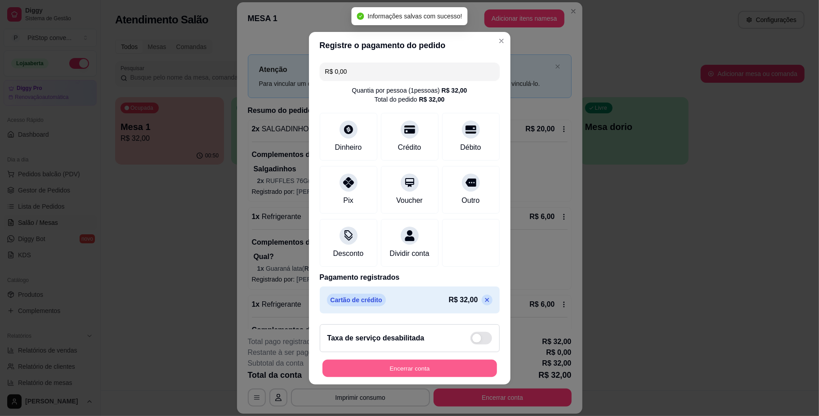
click at [459, 372] on button "Encerrar conta" at bounding box center [410, 369] width 175 height 18
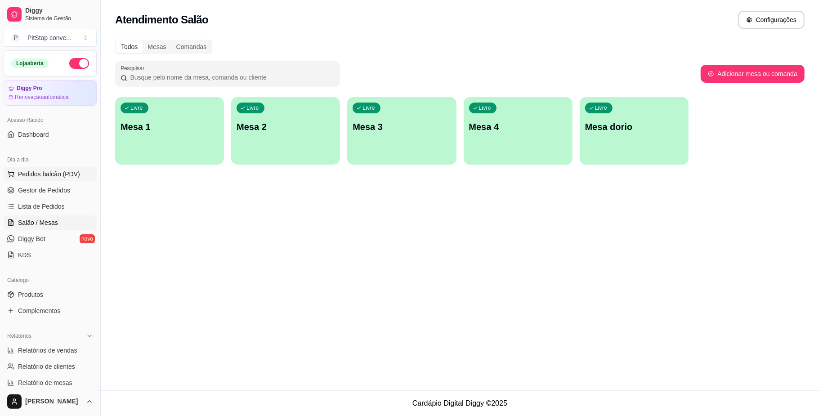
click at [50, 169] on button "Pedidos balcão (PDV)" at bounding box center [50, 174] width 93 height 14
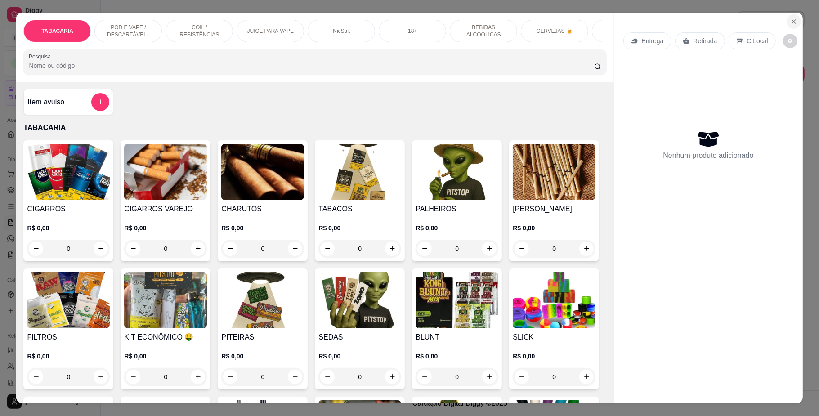
click at [787, 28] on button "Close" at bounding box center [794, 21] width 14 height 14
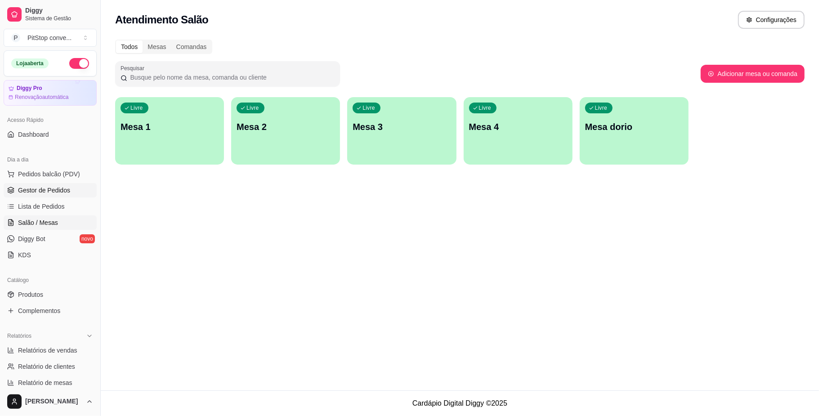
click at [51, 187] on span "Gestor de Pedidos" at bounding box center [44, 190] width 52 height 9
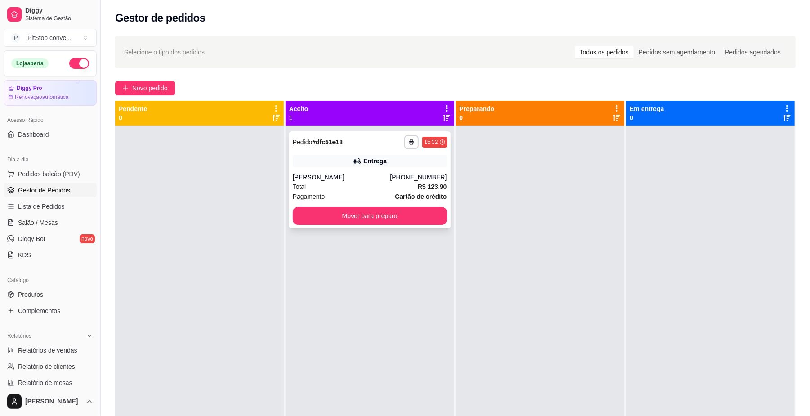
click at [319, 162] on div "Entrega" at bounding box center [370, 161] width 154 height 13
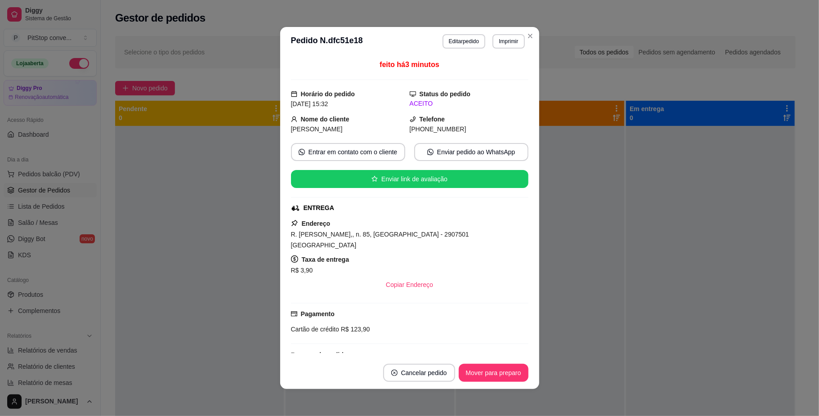
click at [458, 27] on header "**********" at bounding box center [409, 41] width 259 height 29
click at [463, 40] on button "Editar pedido" at bounding box center [464, 41] width 42 height 14
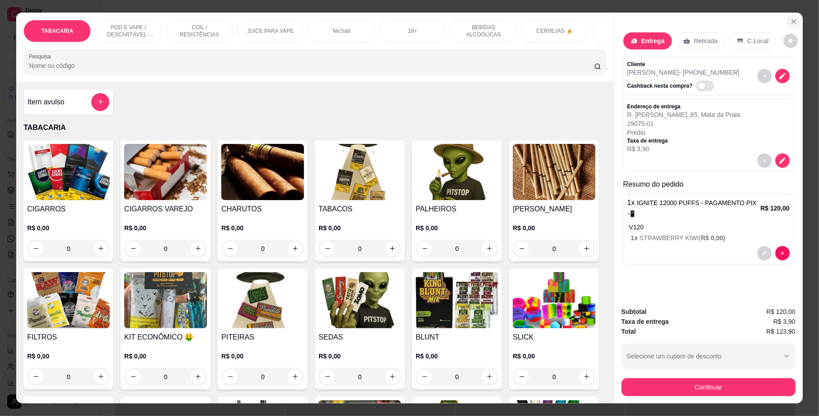
click at [791, 18] on icon "Close" at bounding box center [794, 21] width 7 height 7
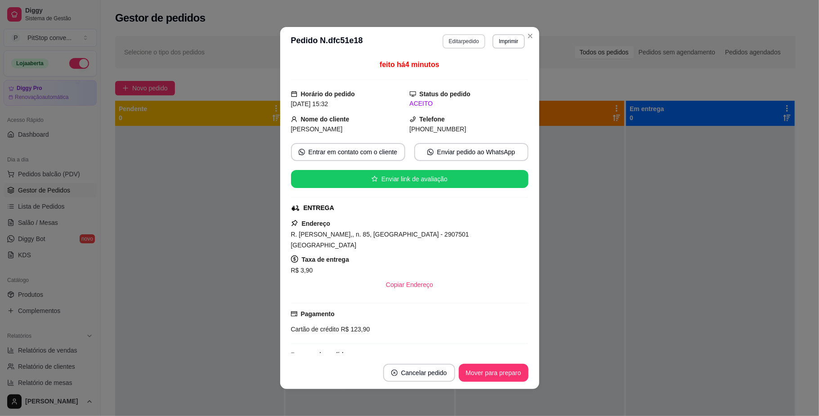
click at [472, 42] on button "Editar pedido" at bounding box center [464, 41] width 43 height 14
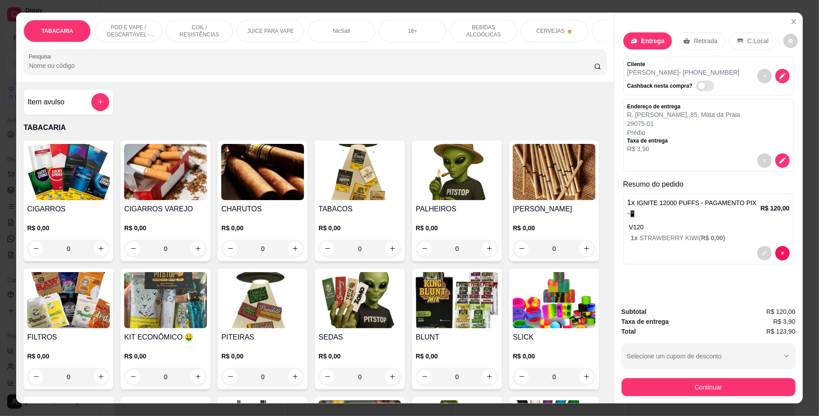
click at [85, 111] on div "Item avulso" at bounding box center [68, 102] width 82 height 18
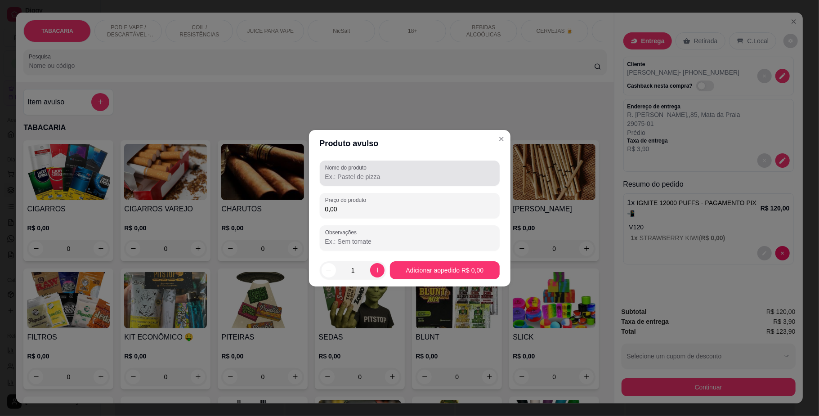
click at [384, 181] on div at bounding box center [409, 173] width 169 height 18
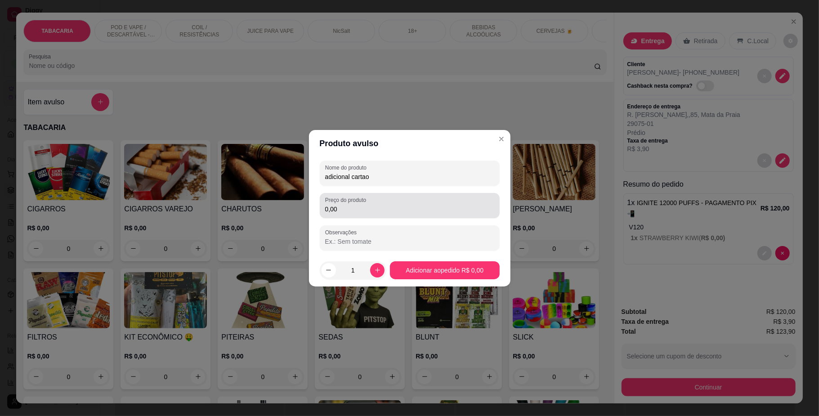
type input "adicional cartao"
click at [385, 205] on input "0,00" at bounding box center [409, 209] width 169 height 9
type input "10,00"
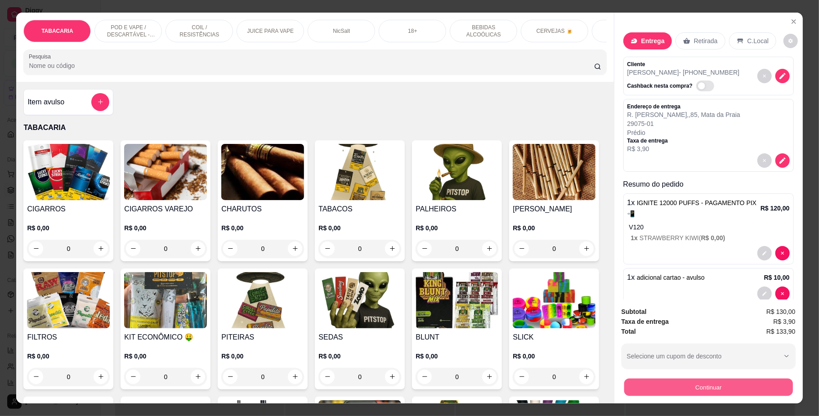
click at [744, 386] on button "Continuar" at bounding box center [708, 388] width 169 height 18
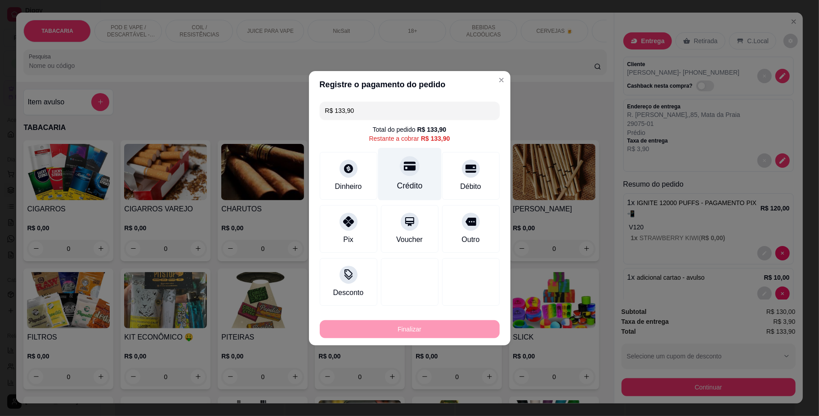
click at [406, 175] on div at bounding box center [410, 166] width 20 height 20
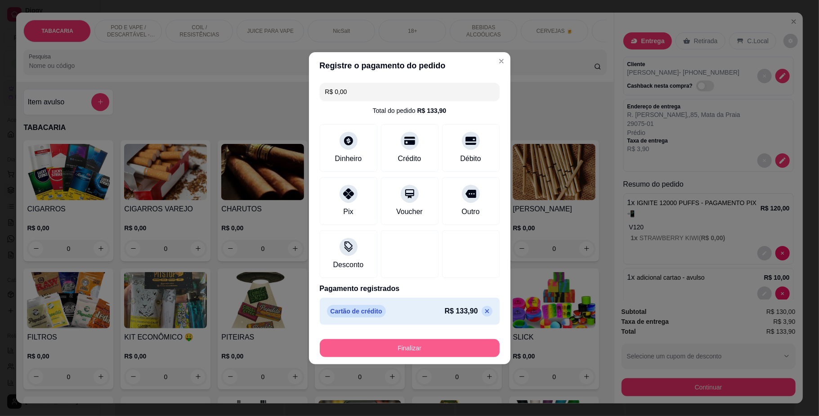
click at [446, 355] on button "Finalizar" at bounding box center [410, 348] width 180 height 18
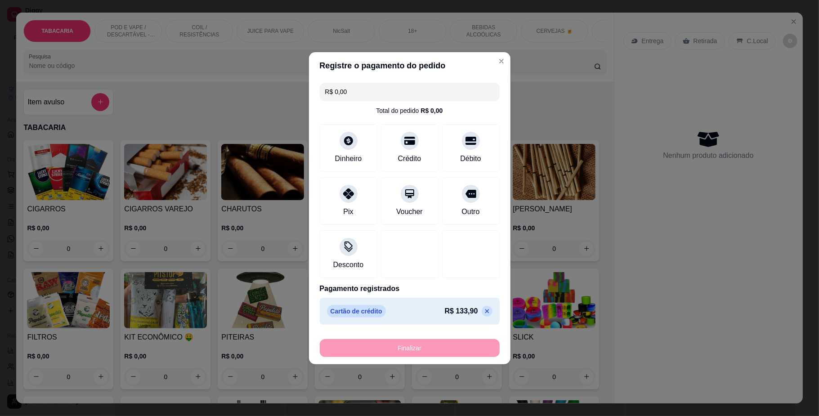
type input "-R$ 133,90"
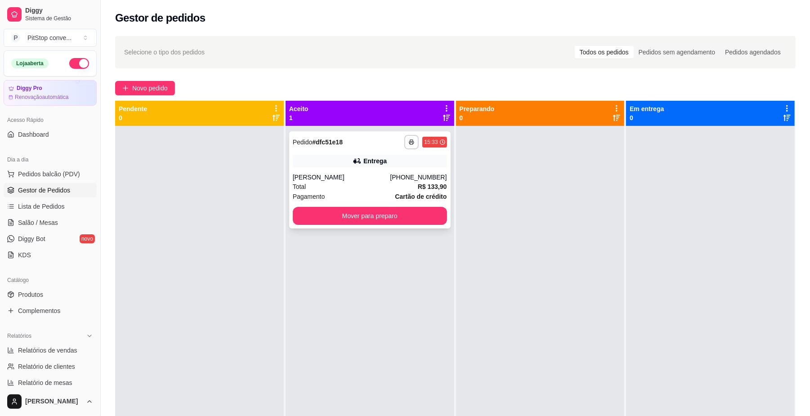
click at [389, 202] on div "**********" at bounding box center [370, 179] width 162 height 97
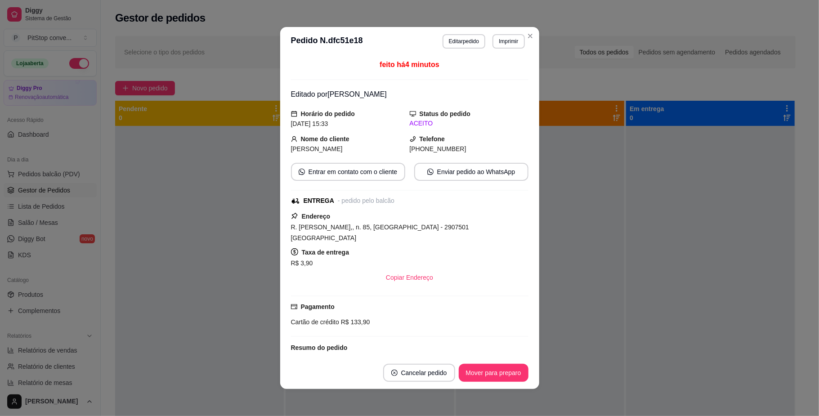
click at [398, 247] on div "Taxa de entrega R$ 3,90" at bounding box center [410, 258] width 238 height 22
click at [400, 238] on div "Endereço R. [PERSON_NAME],, n. 85, [GEOGRAPHIC_DATA] - 2907501 Prédio Taxa de e…" at bounding box center [410, 249] width 238 height 76
click at [405, 231] on span "R. [PERSON_NAME],, n. 85, [GEOGRAPHIC_DATA] - 2907501 [GEOGRAPHIC_DATA]" at bounding box center [380, 233] width 178 height 18
click at [405, 229] on span "R. [PERSON_NAME],, n. 85, [GEOGRAPHIC_DATA] - 2907501 [GEOGRAPHIC_DATA]" at bounding box center [380, 233] width 178 height 18
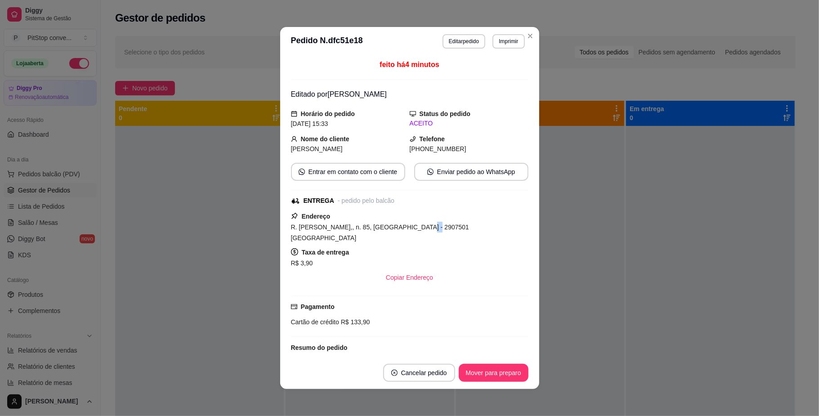
click at [405, 229] on span "R. [PERSON_NAME],, n. 85, [GEOGRAPHIC_DATA] - 2907501 [GEOGRAPHIC_DATA]" at bounding box center [380, 233] width 178 height 18
click at [346, 319] on span "R$ 133,90" at bounding box center [354, 322] width 31 height 7
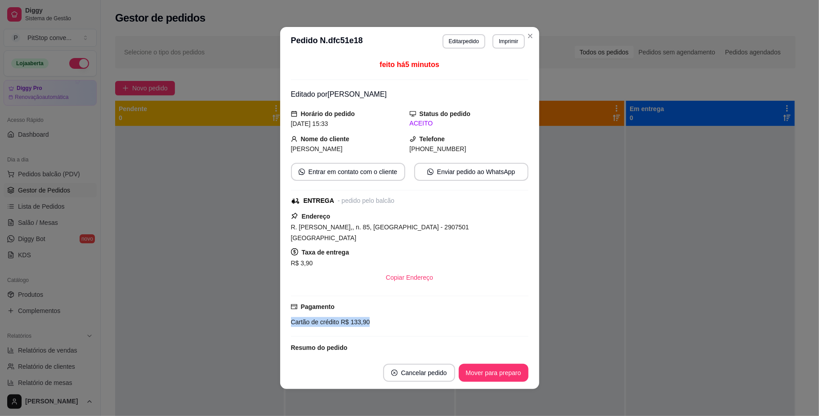
click at [346, 319] on span "R$ 133,90" at bounding box center [354, 322] width 31 height 7
copy div "Cartão de crédito R$ 133,90"
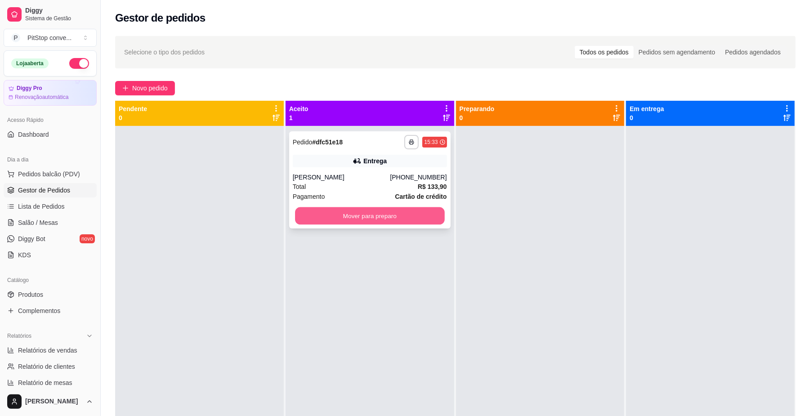
click at [418, 219] on button "Mover para preparo" at bounding box center [369, 216] width 149 height 18
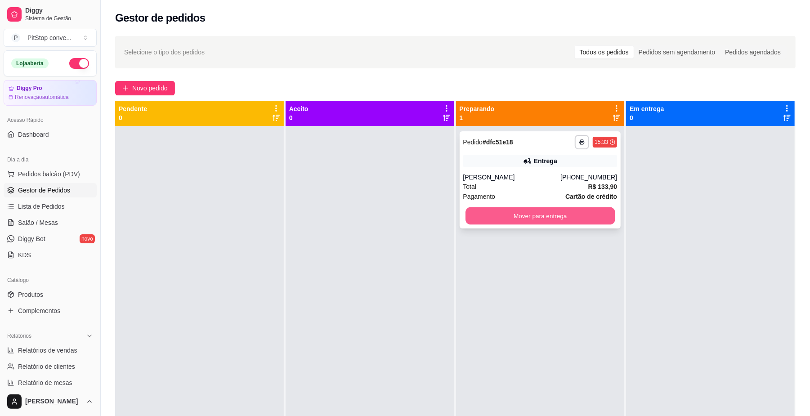
click at [544, 221] on button "Mover para entrega" at bounding box center [540, 216] width 149 height 18
